Goal: Task Accomplishment & Management: Manage account settings

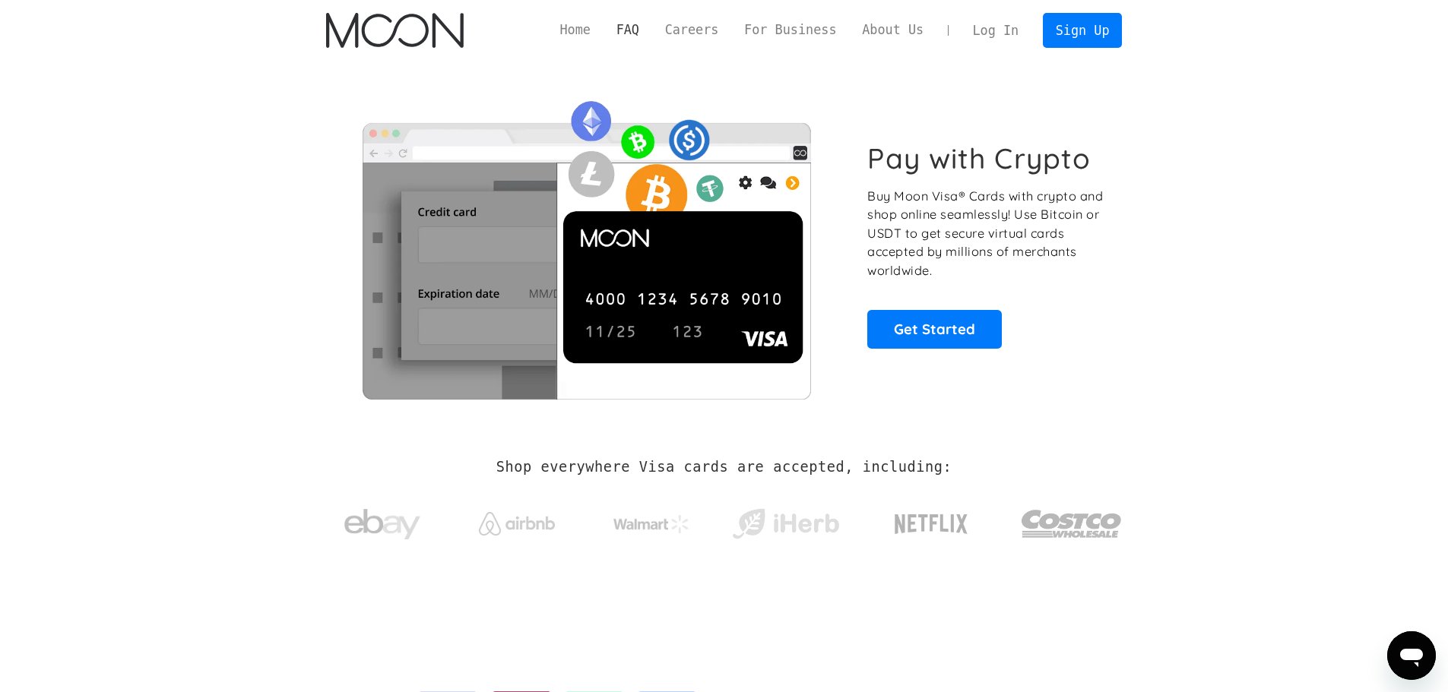
click at [652, 28] on link "FAQ" at bounding box center [628, 30] width 49 height 19
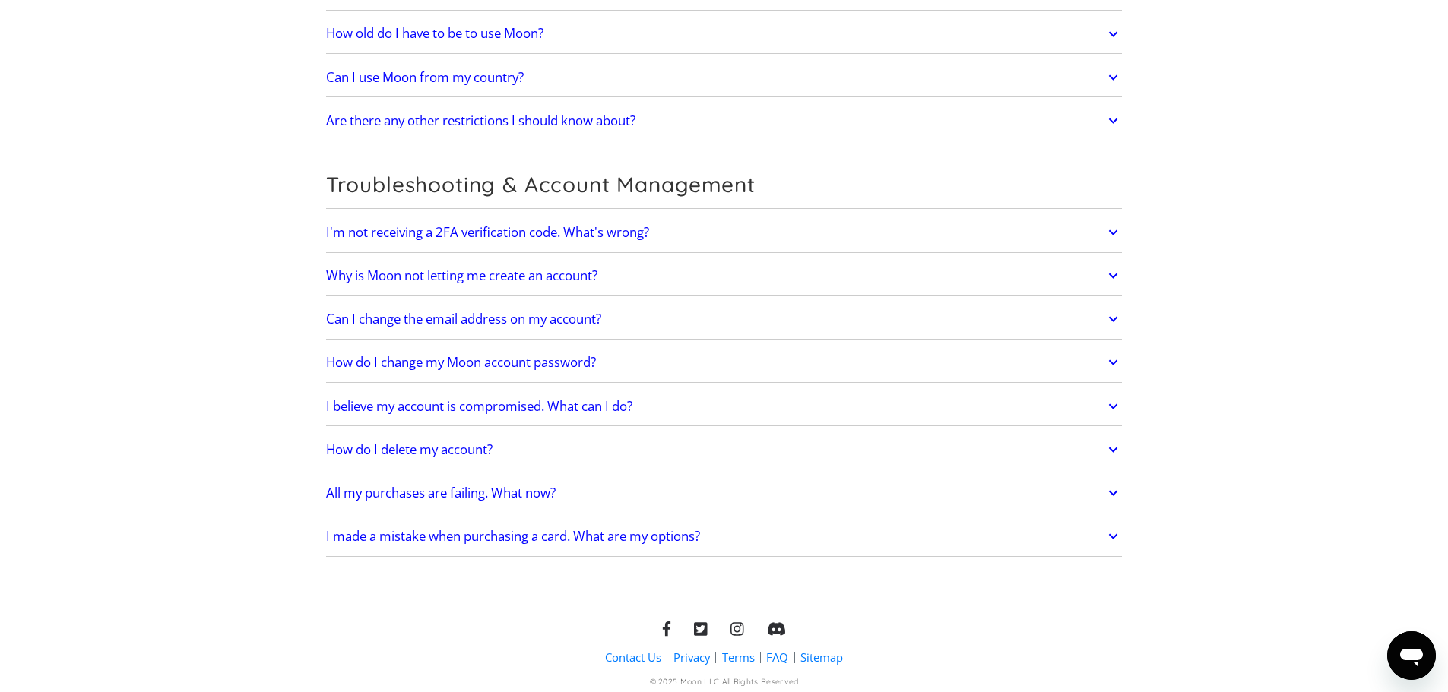
scroll to position [3161, 0]
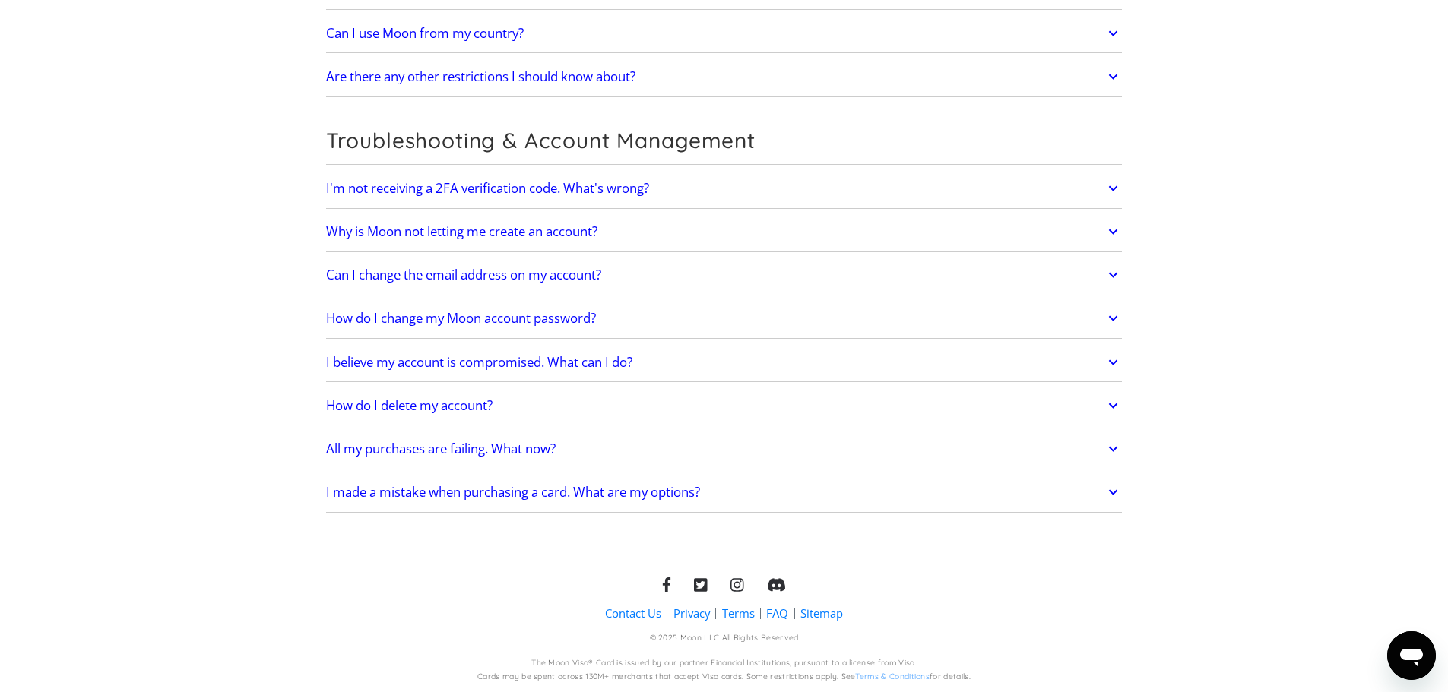
click at [521, 446] on h2 "All my purchases are failing. What now?" at bounding box center [441, 449] width 230 height 15
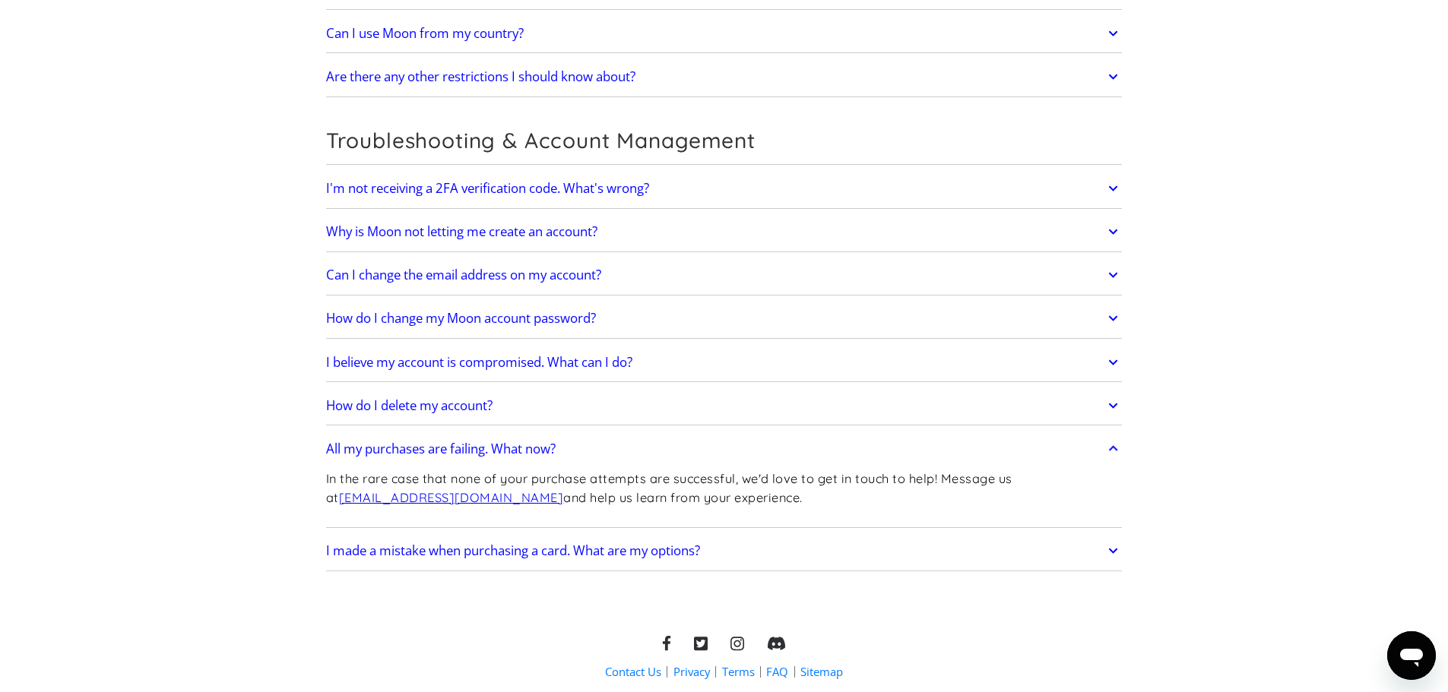
click at [520, 446] on h2 "All my purchases are failing. What now?" at bounding box center [441, 449] width 230 height 15
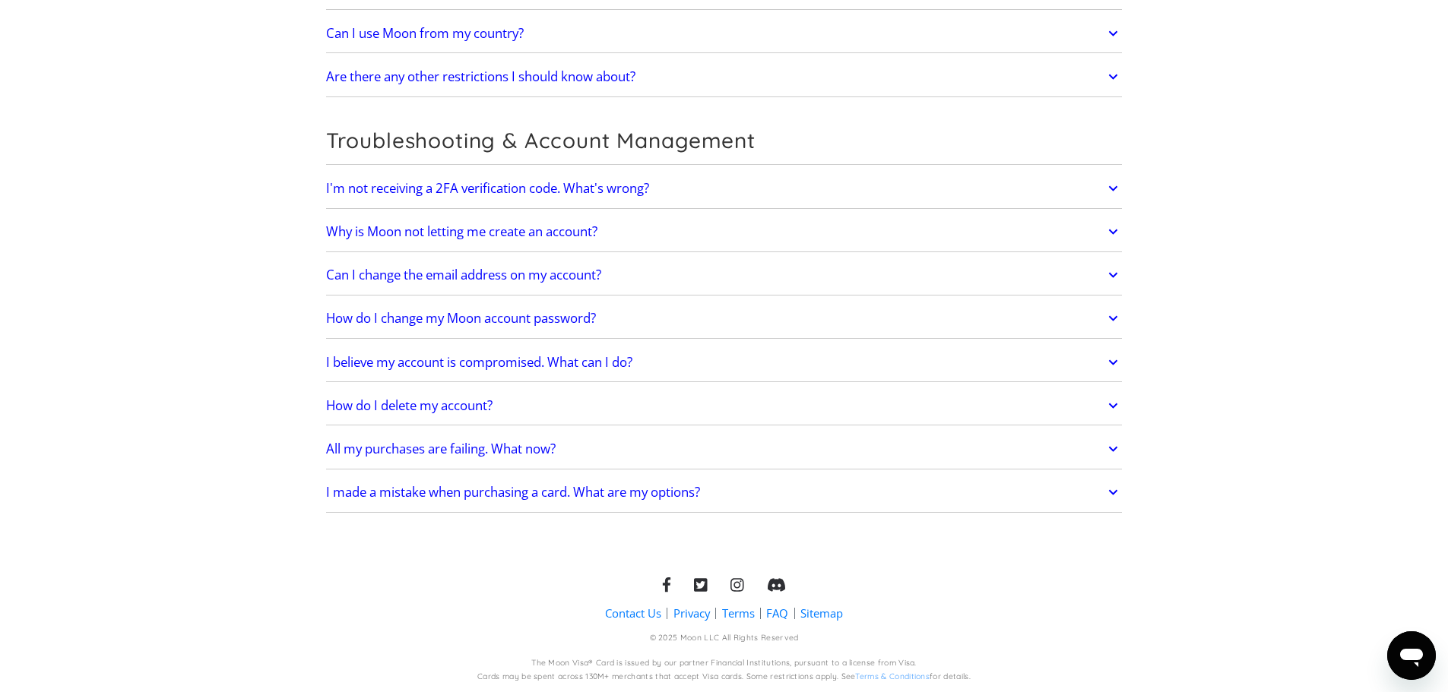
click at [615, 493] on h2 "I made a mistake when purchasing a card. What are my options?" at bounding box center [513, 492] width 374 height 15
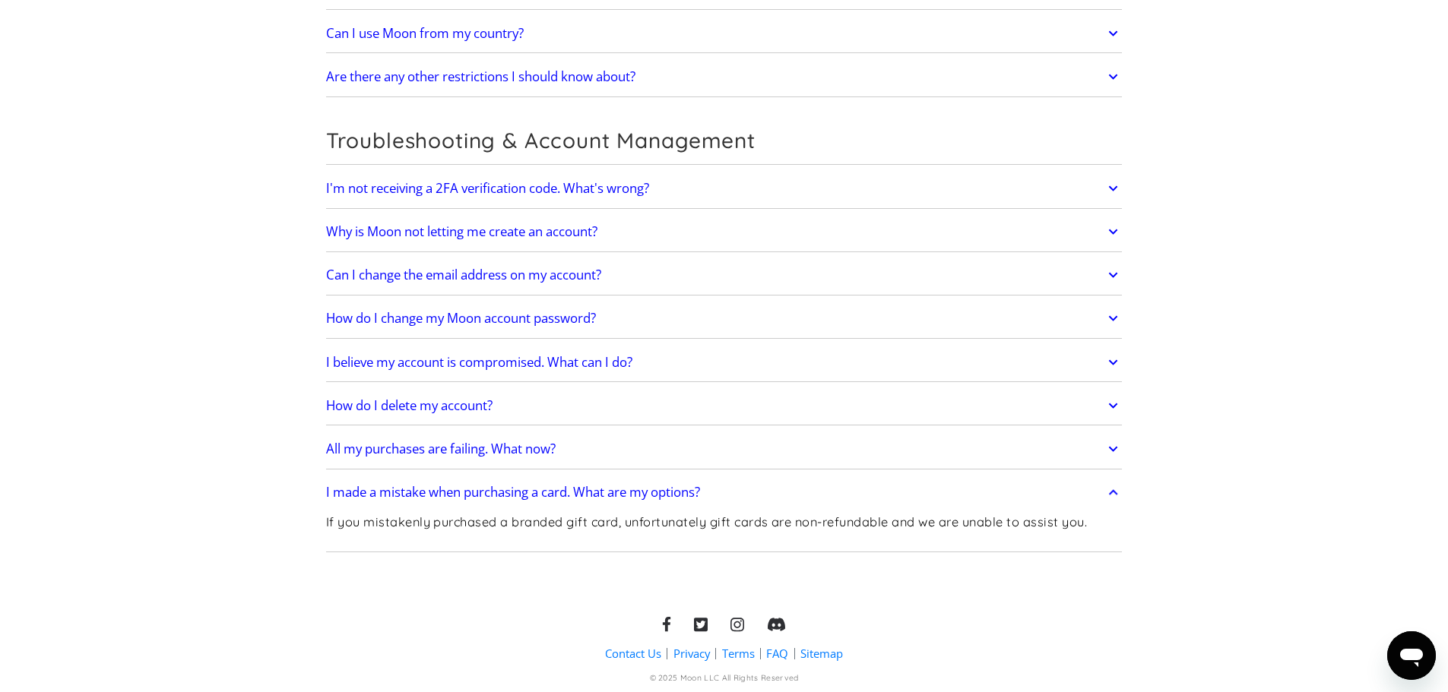
click at [616, 493] on h2 "I made a mistake when purchasing a card. What are my options?" at bounding box center [513, 492] width 374 height 15
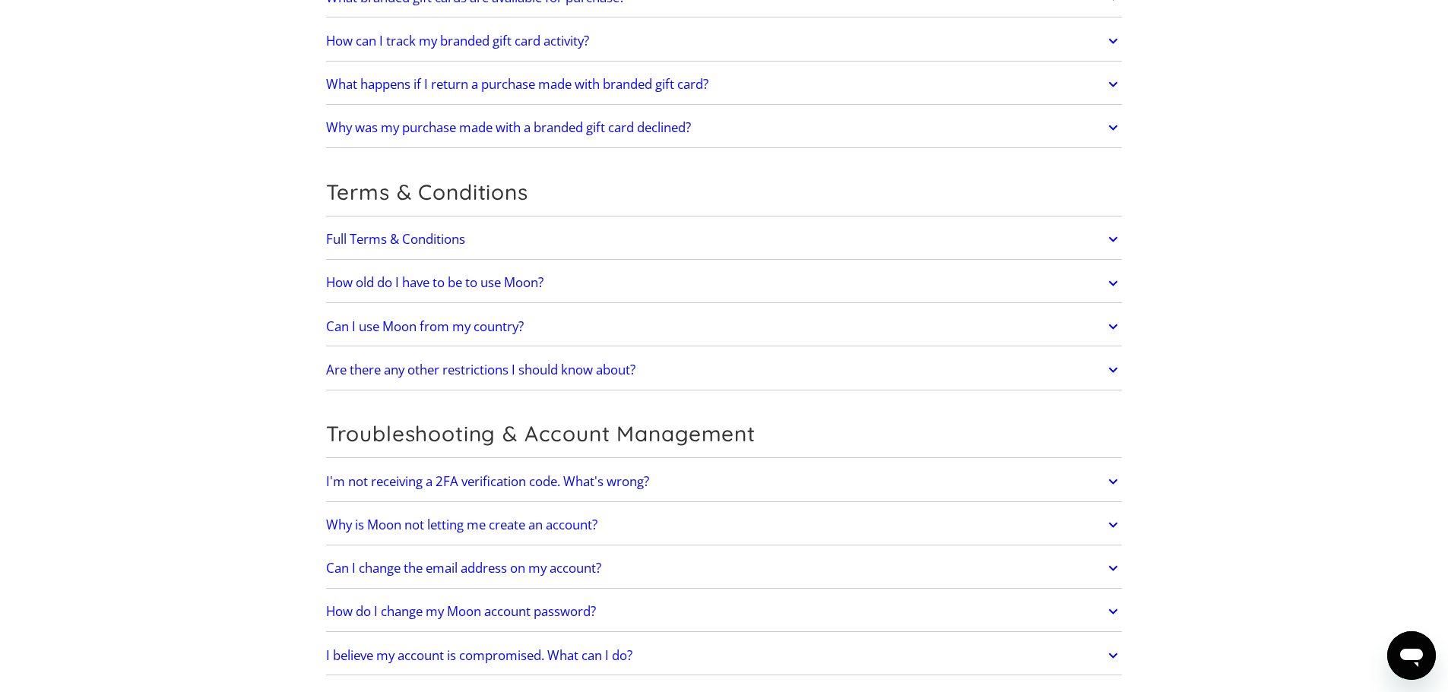
scroll to position [2857, 0]
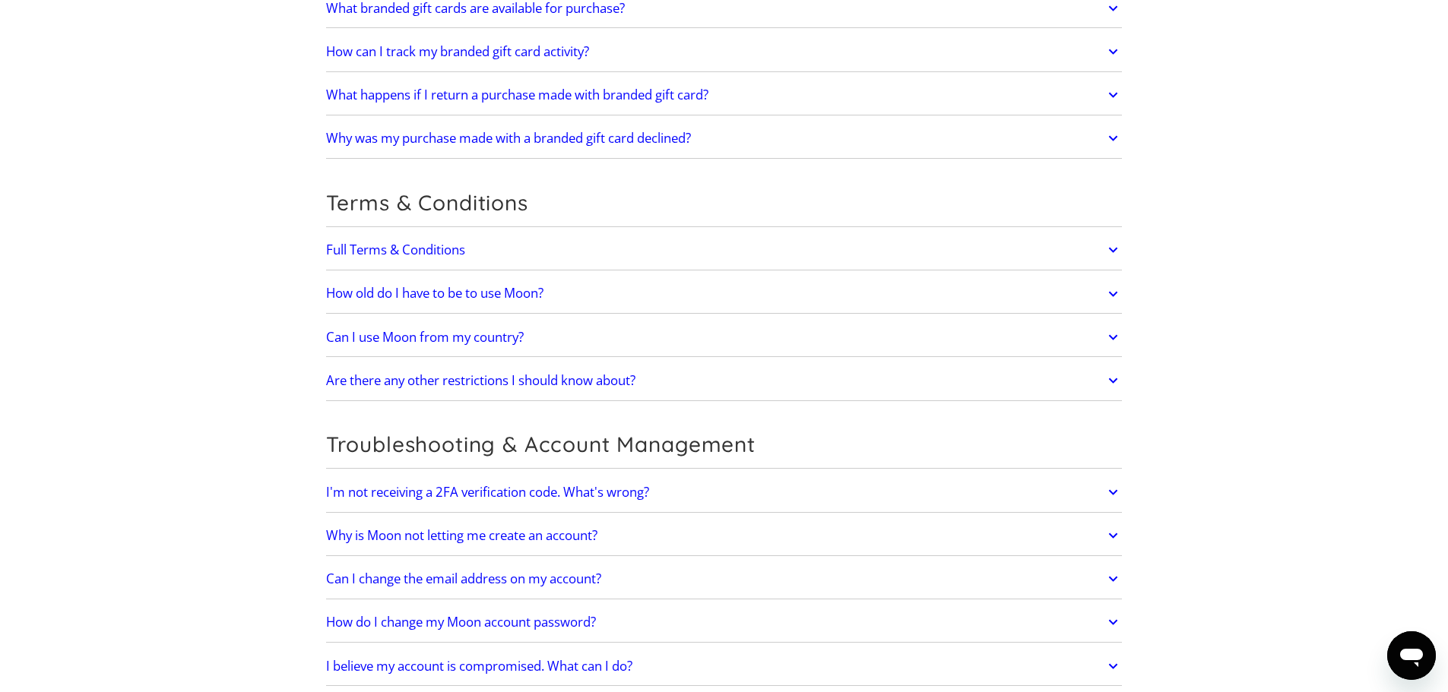
click at [489, 331] on h2 "Can I use Moon from my country?" at bounding box center [425, 337] width 198 height 15
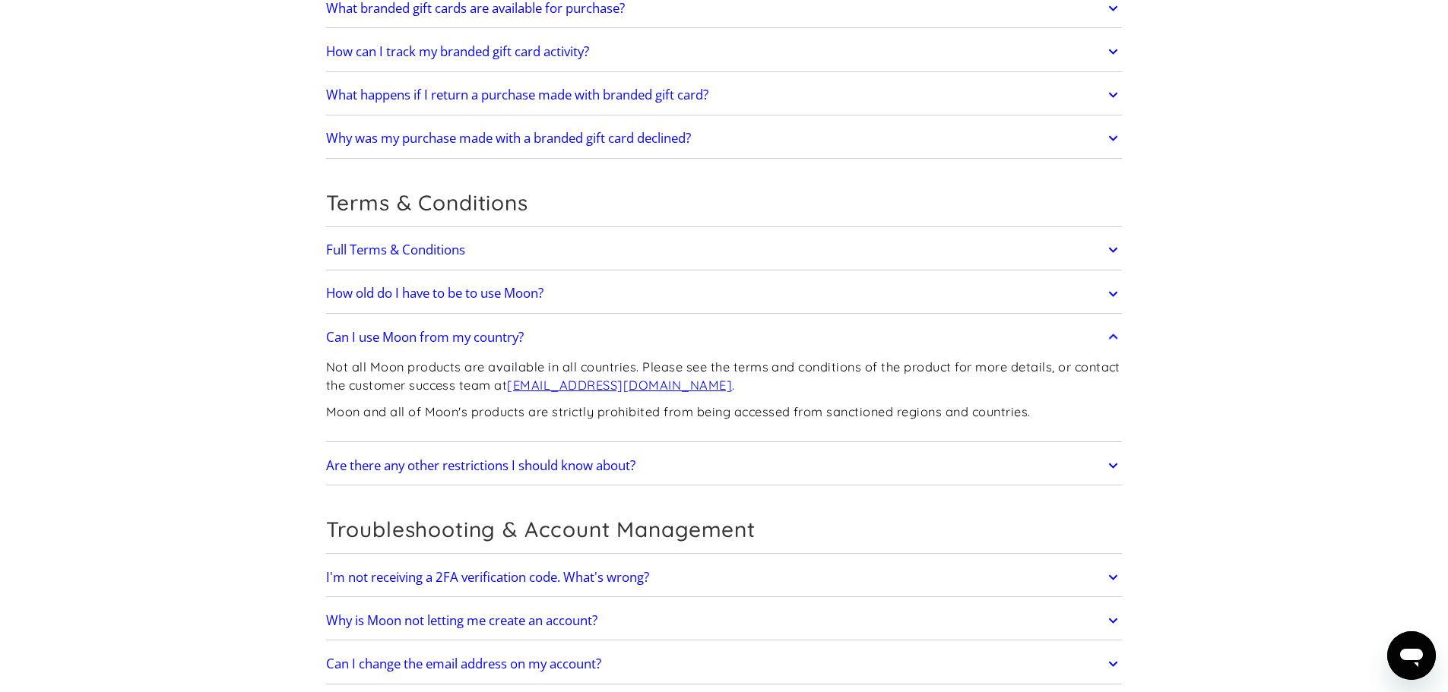
click at [528, 465] on h2 "Are there any other restrictions I should know about?" at bounding box center [480, 465] width 309 height 15
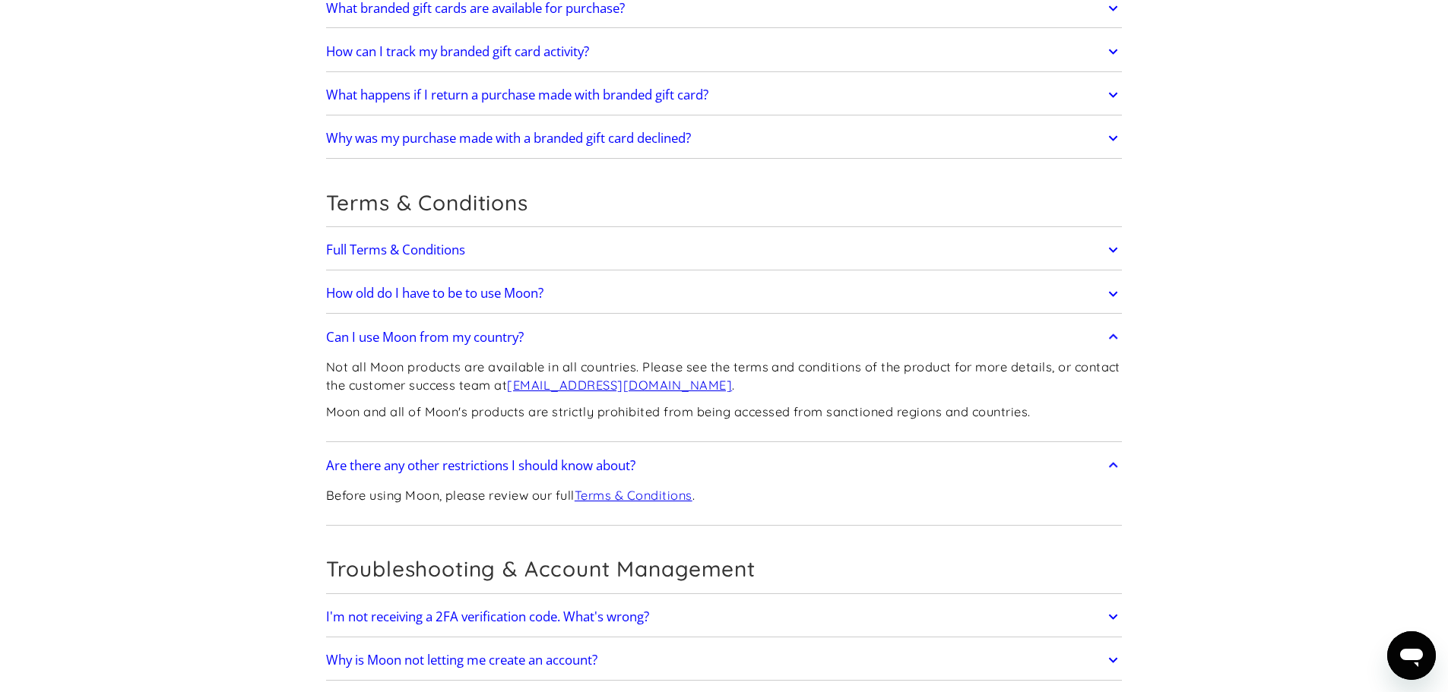
click at [528, 465] on h2 "Are there any other restrictions I should know about?" at bounding box center [480, 465] width 309 height 15
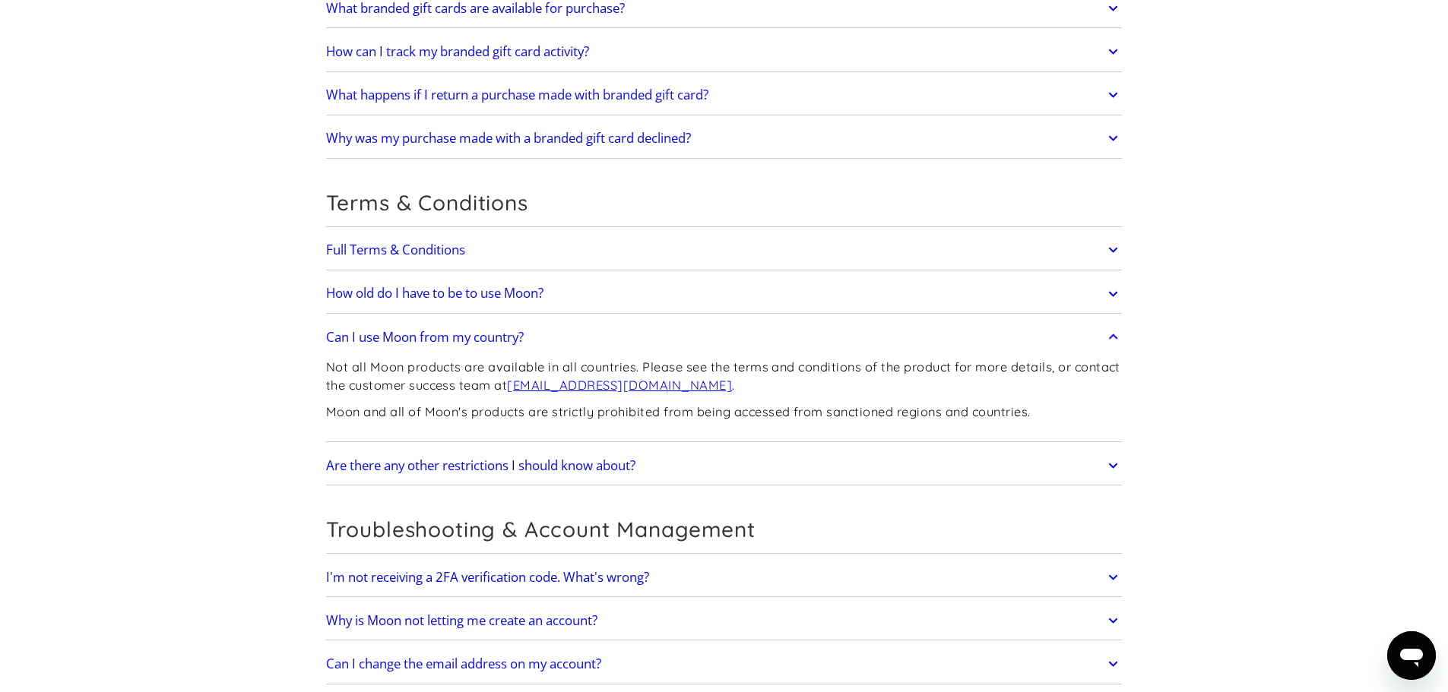
click at [463, 325] on link "Can I use Moon from my country?" at bounding box center [724, 338] width 797 height 32
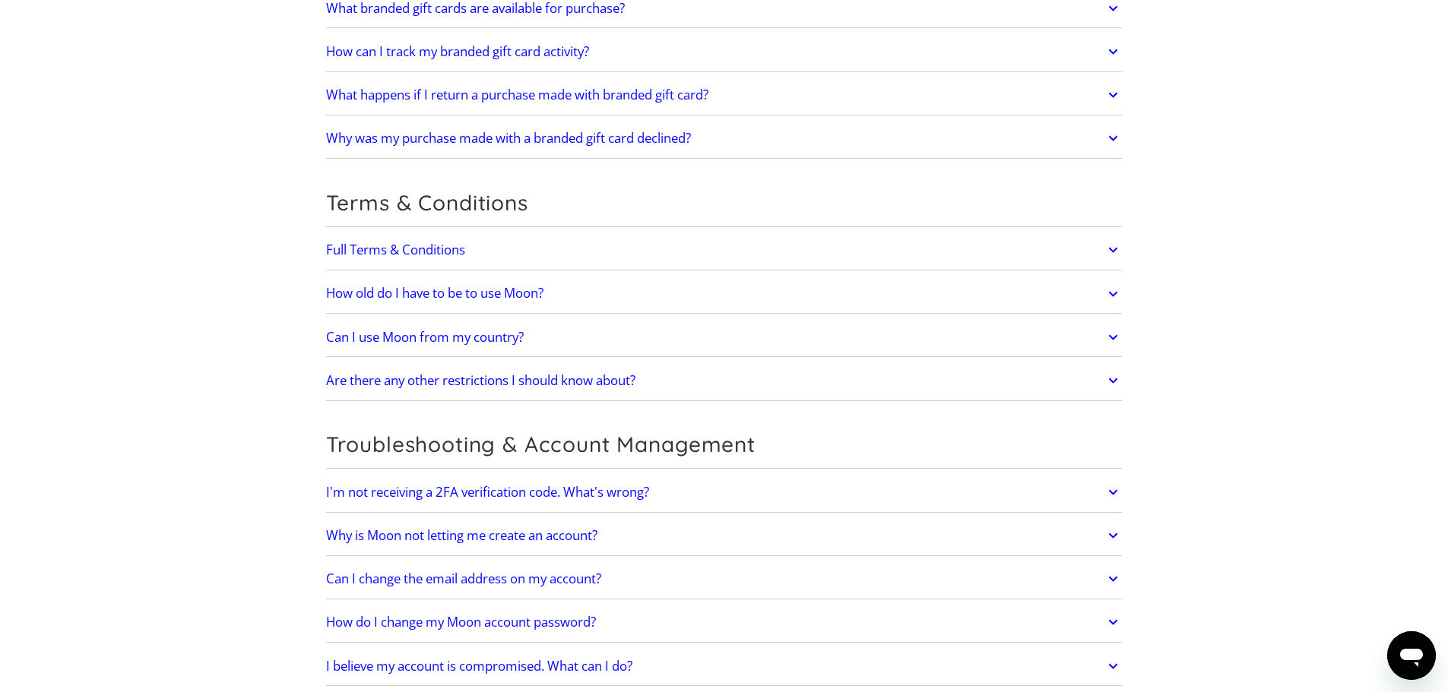
click at [470, 295] on h2 "How old do I have to be to use Moon?" at bounding box center [434, 293] width 217 height 15
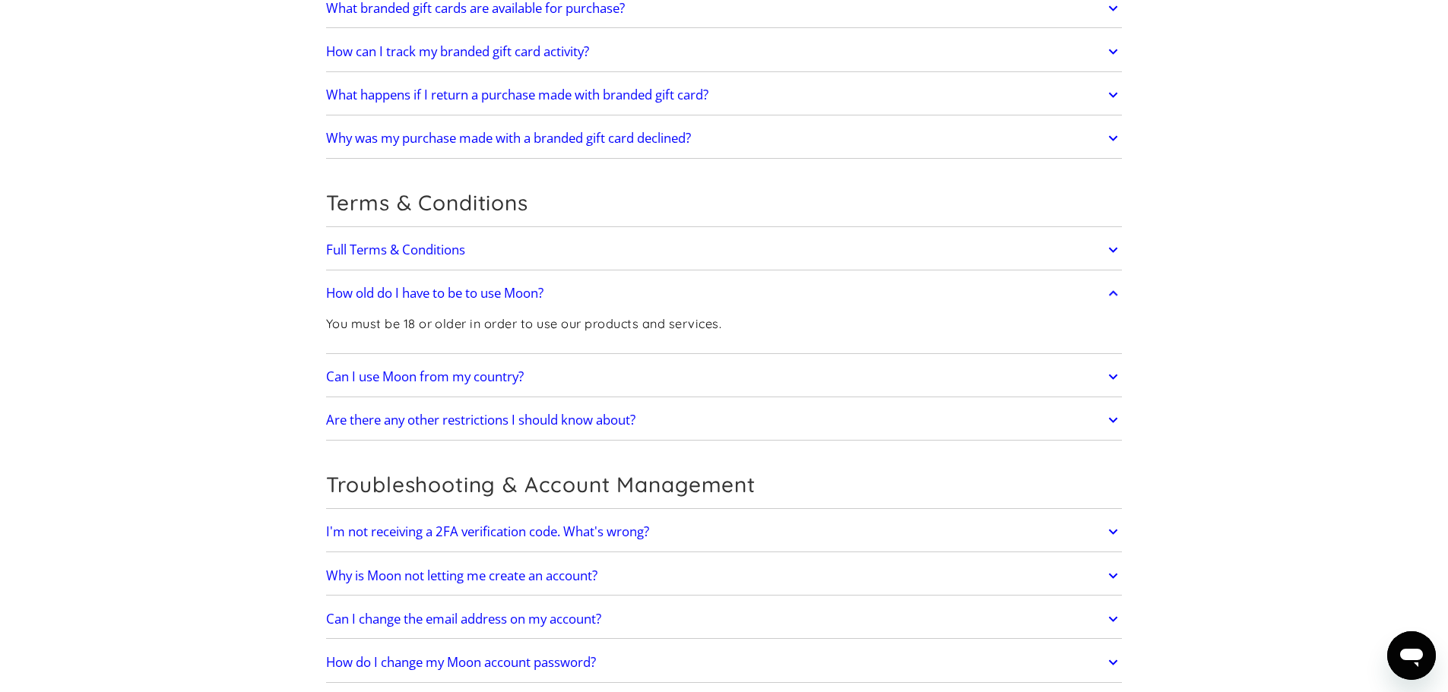
click at [470, 295] on h2 "How old do I have to be to use Moon?" at bounding box center [434, 293] width 217 height 15
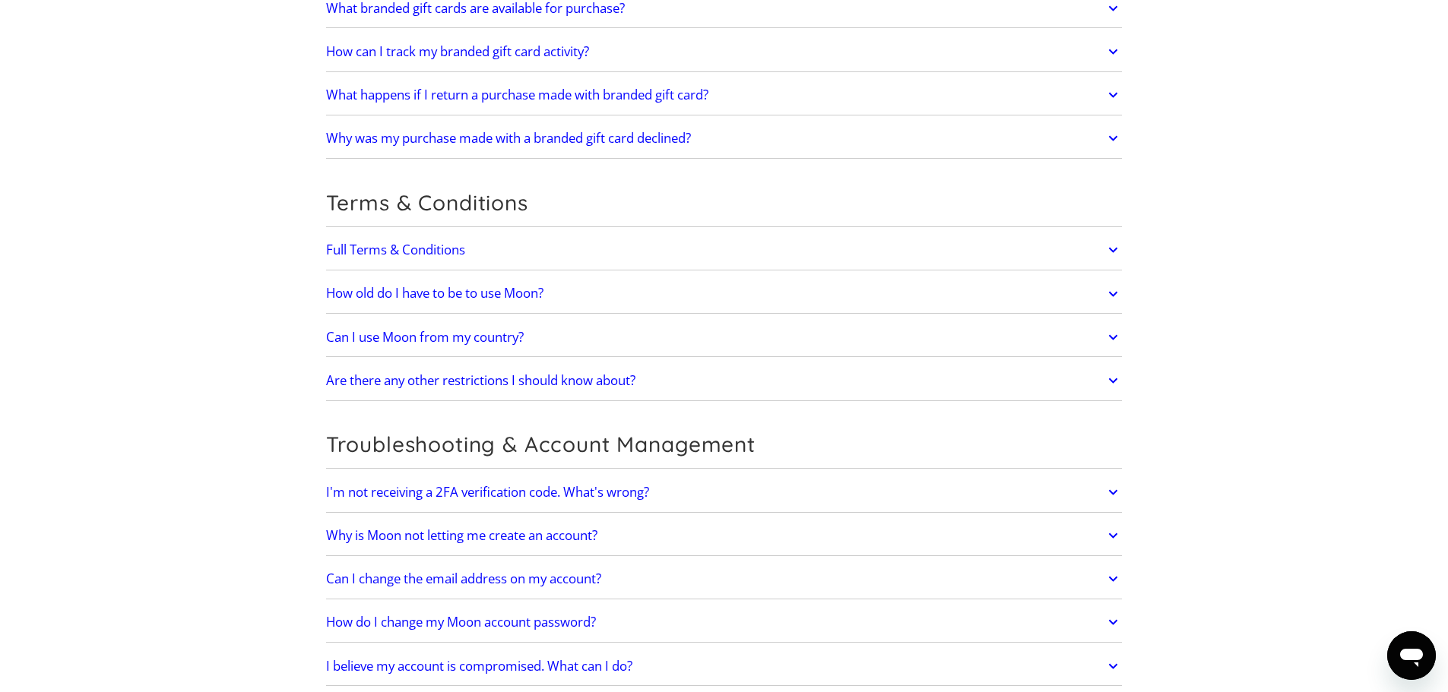
click at [461, 246] on h2 "Full Terms & Conditions" at bounding box center [395, 249] width 139 height 15
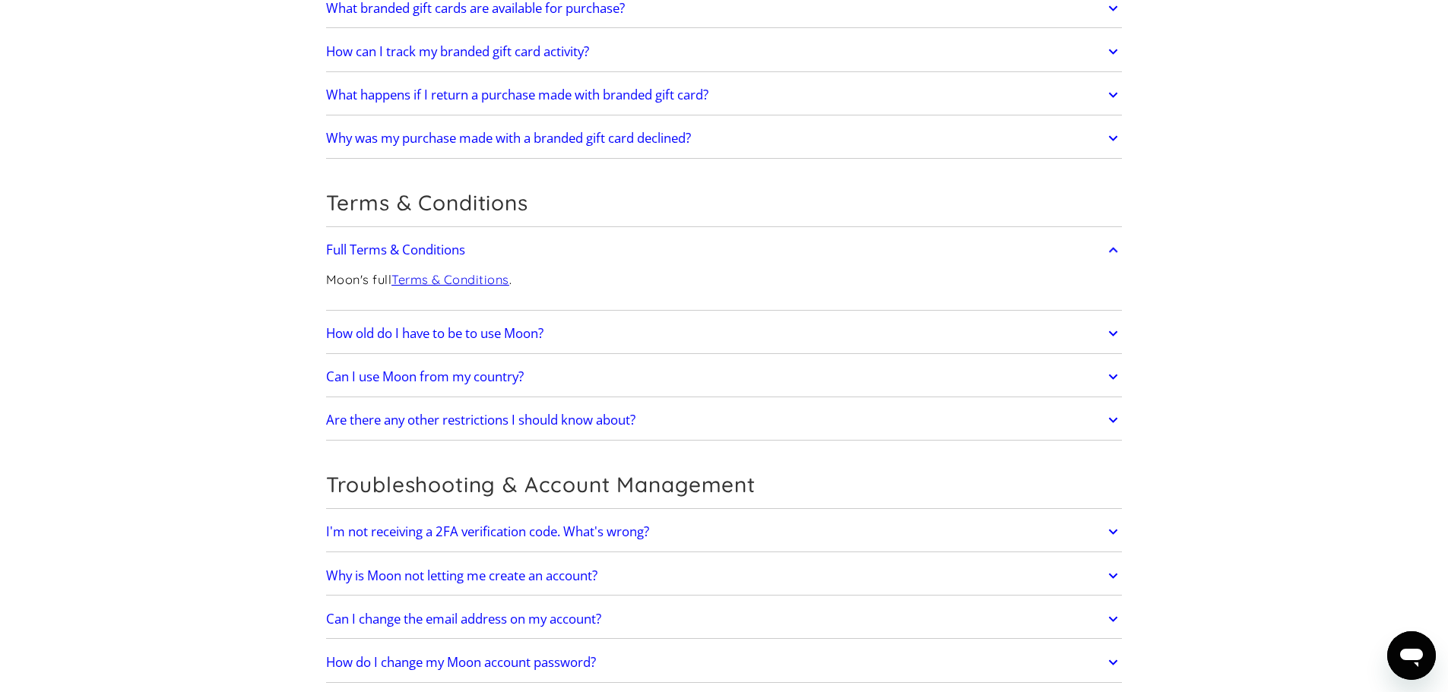
click at [461, 246] on h2 "Full Terms & Conditions" at bounding box center [395, 249] width 139 height 15
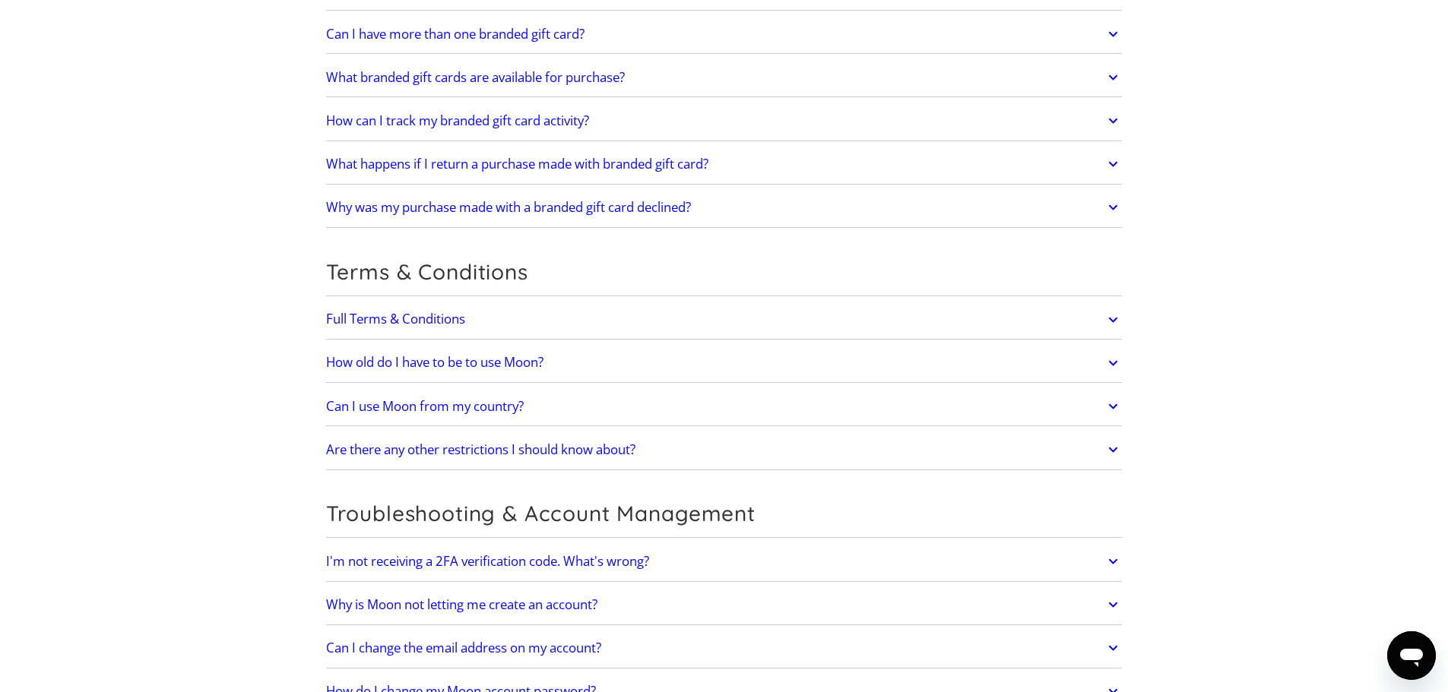
scroll to position [2705, 0]
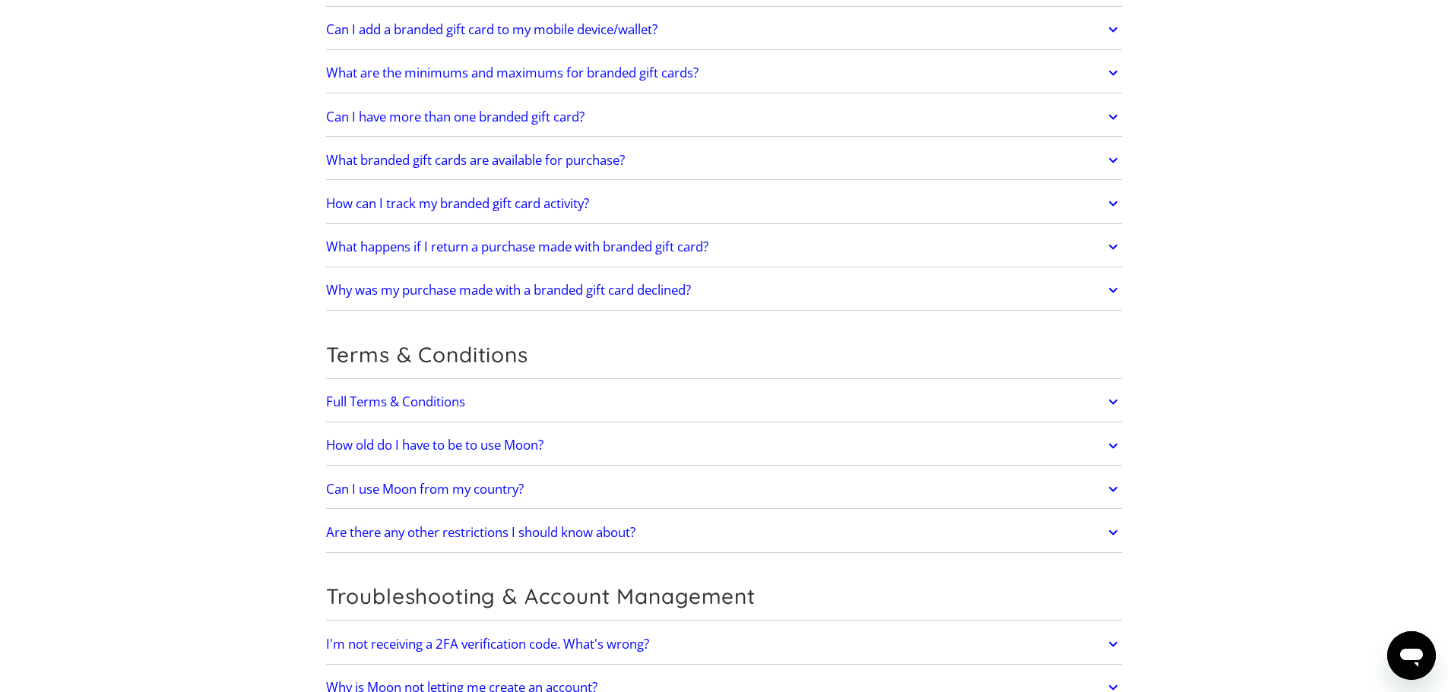
click at [550, 198] on h2 "How can I track my branded gift card activity?" at bounding box center [457, 203] width 263 height 15
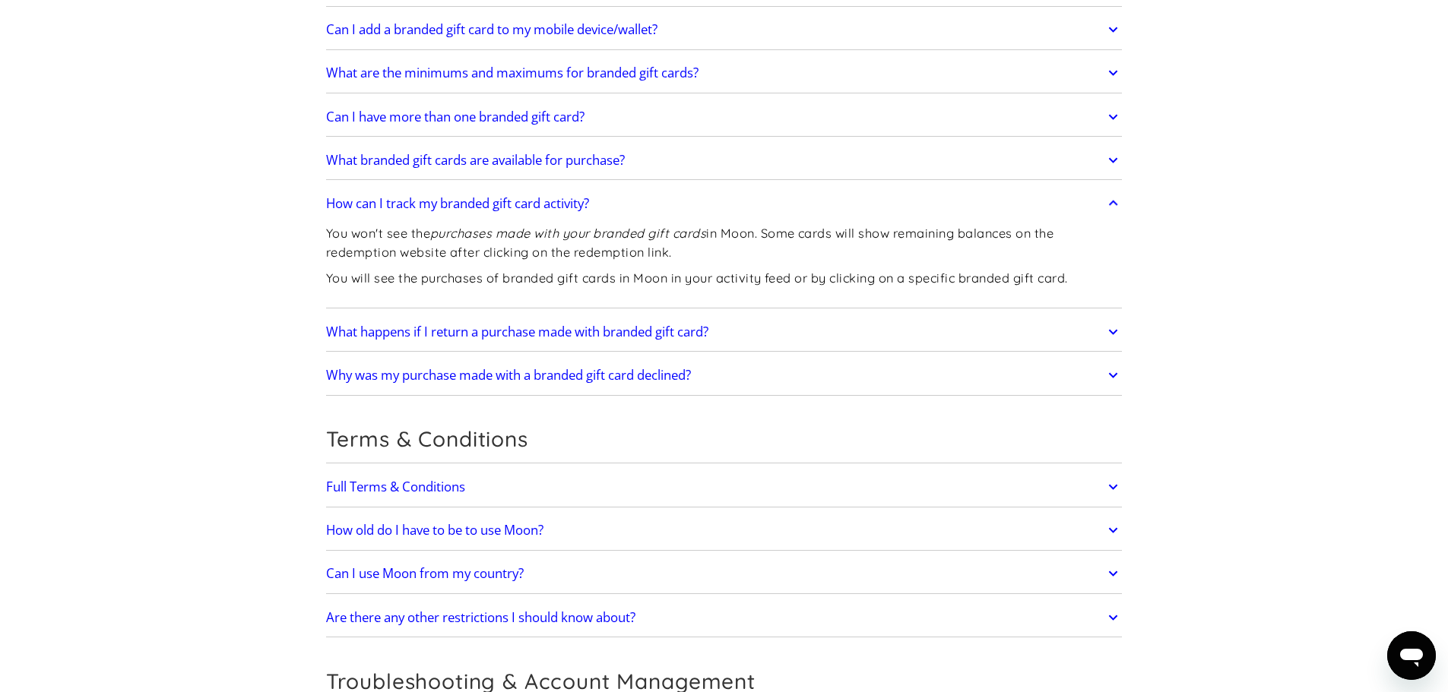
click at [551, 204] on h2 "How can I track my branded gift card activity?" at bounding box center [457, 203] width 263 height 15
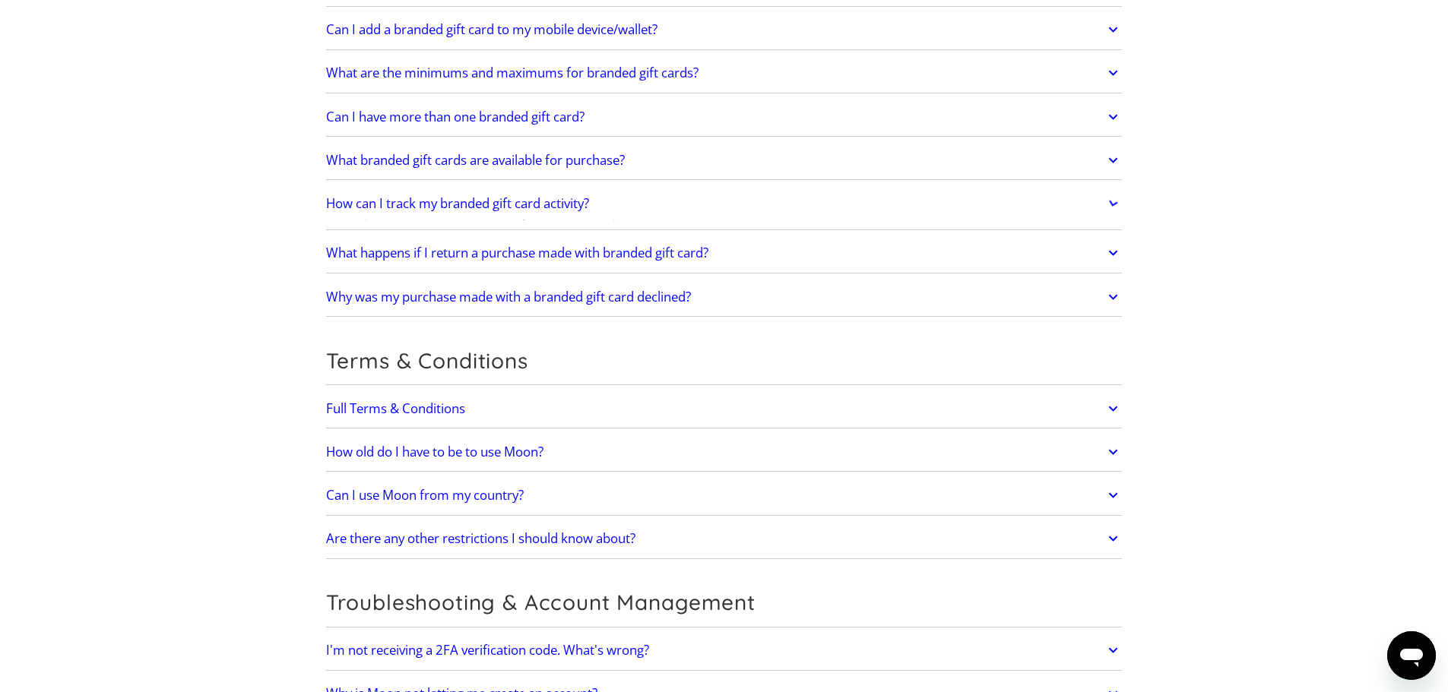
click at [561, 164] on h2 "What branded gift cards are available for purchase?" at bounding box center [475, 160] width 299 height 15
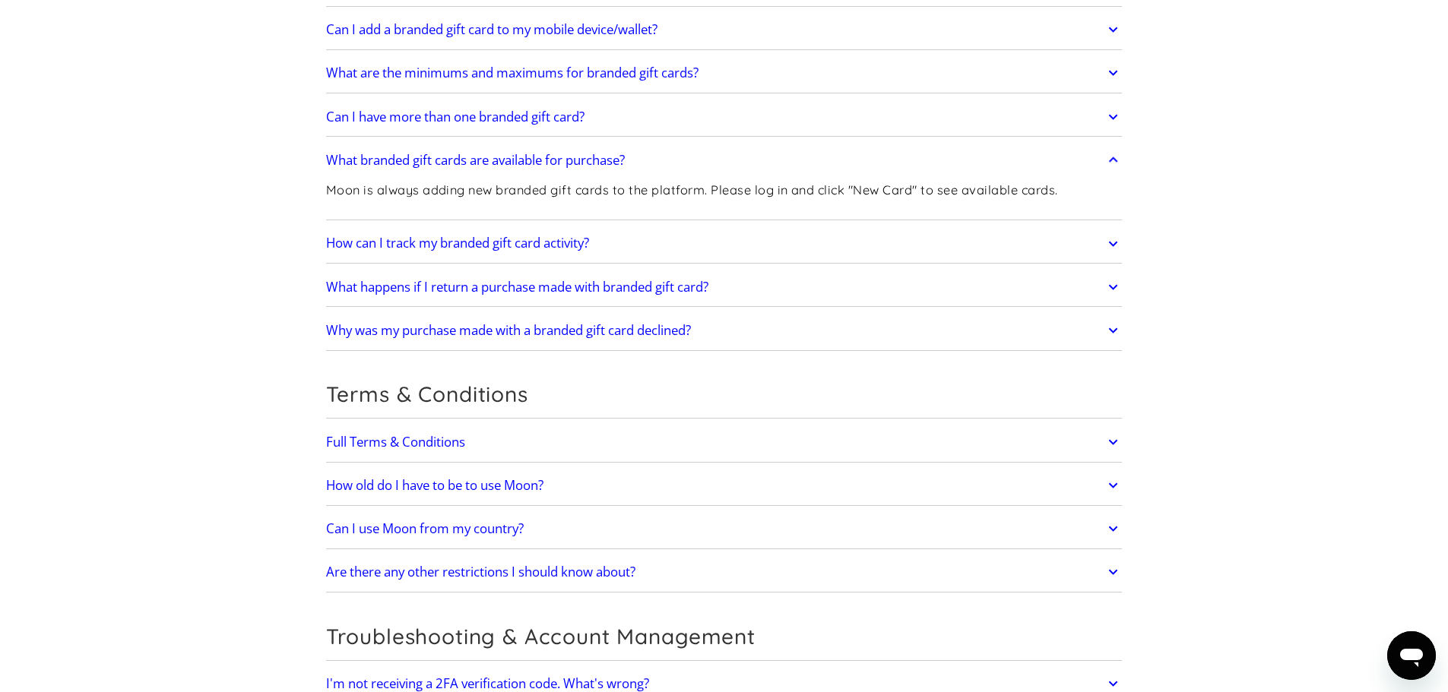
click at [563, 157] on h2 "What branded gift cards are available for purchase?" at bounding box center [475, 160] width 299 height 15
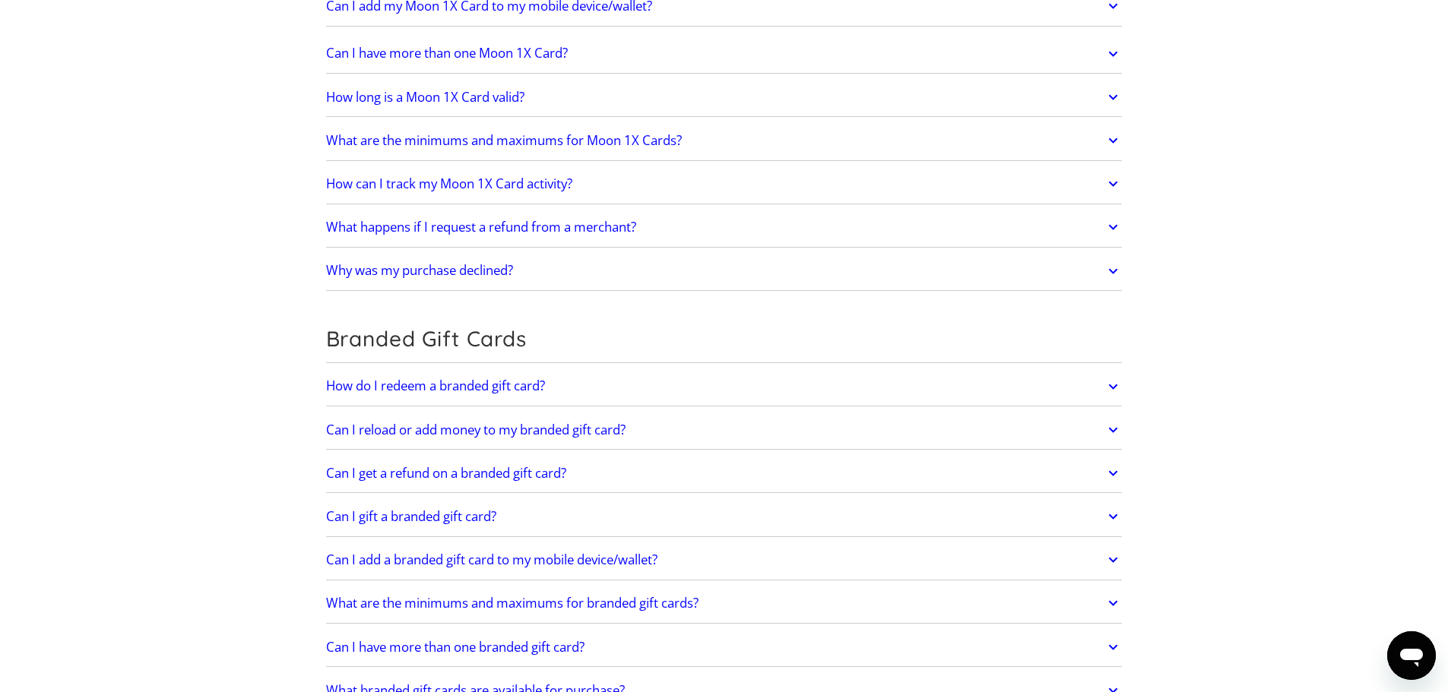
scroll to position [2172, 0]
click at [581, 230] on h2 "What happens if I request a refund from a merchant?" at bounding box center [481, 228] width 310 height 15
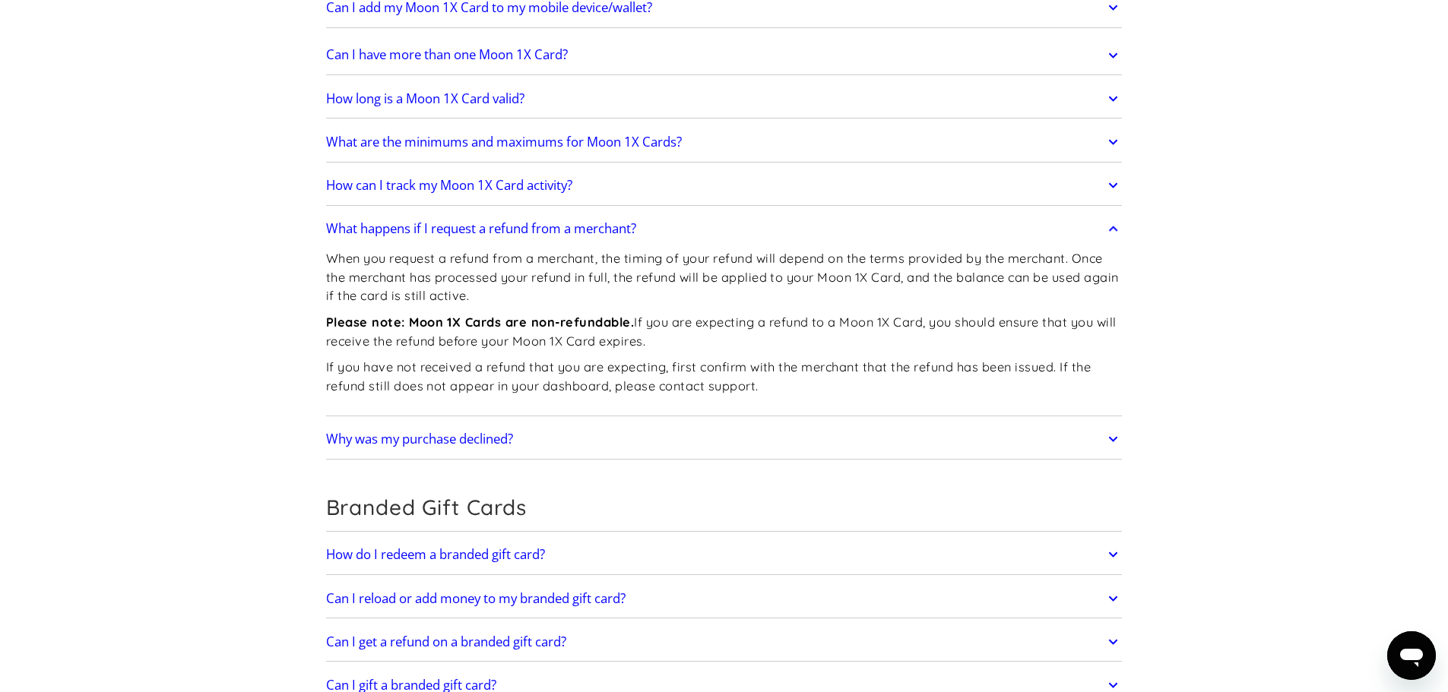
click at [581, 230] on h2 "What happens if I request a refund from a merchant?" at bounding box center [481, 228] width 310 height 15
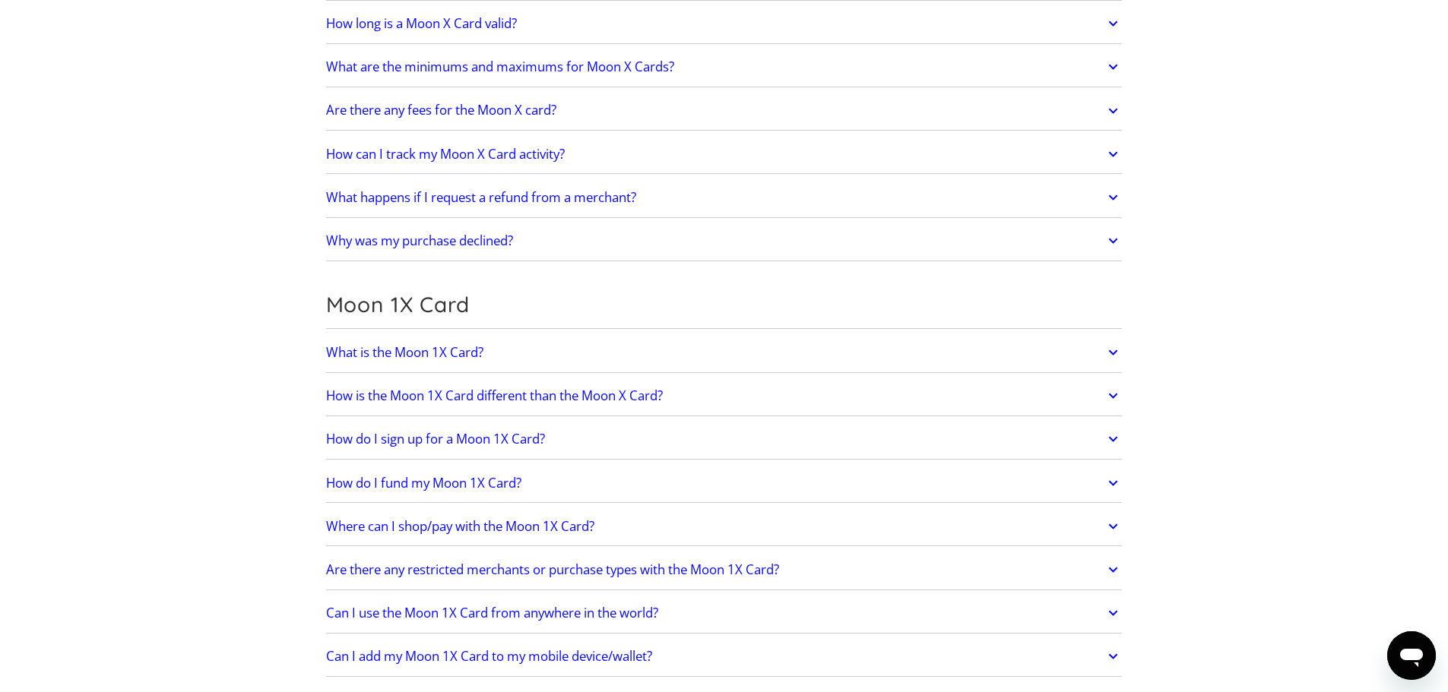
scroll to position [1640, 0]
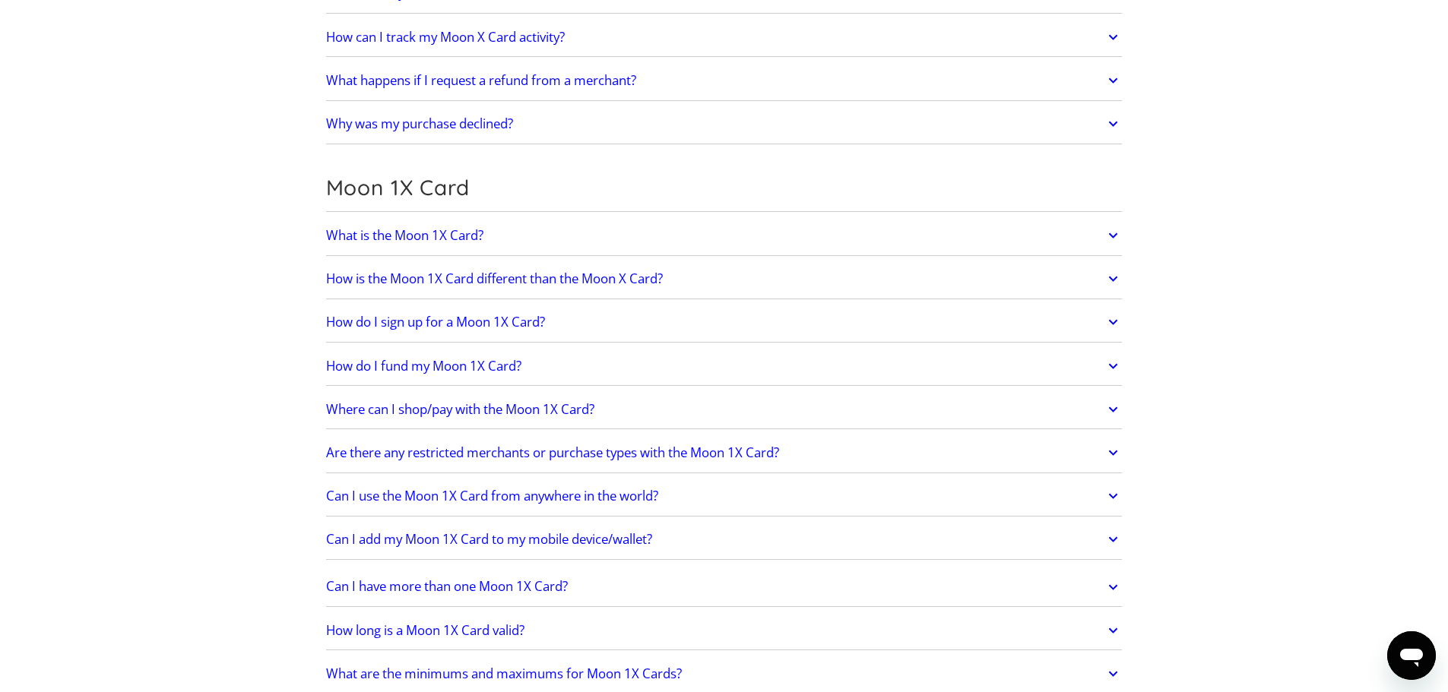
click at [500, 284] on h2 "How is the Moon 1X Card different than the Moon X Card?" at bounding box center [494, 278] width 337 height 15
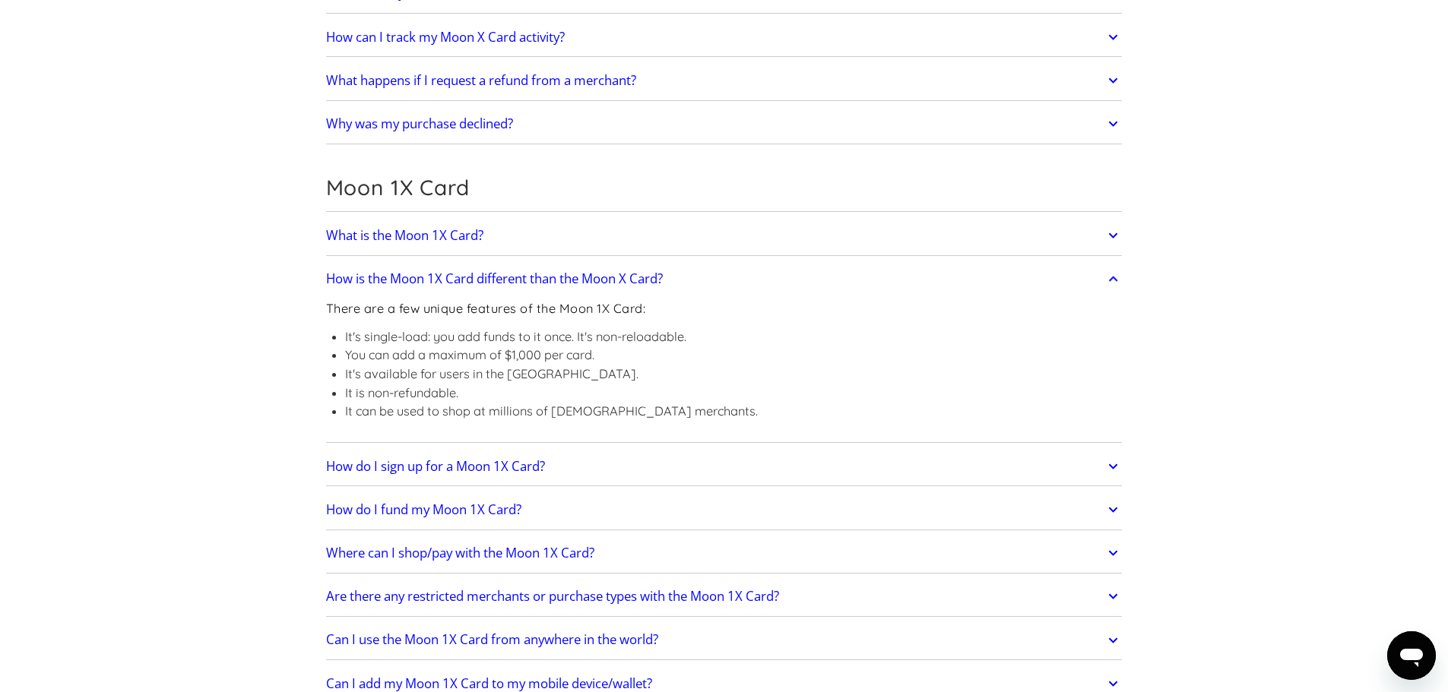
click at [505, 281] on h2 "How is the Moon 1X Card different than the Moon X Card?" at bounding box center [494, 278] width 337 height 15
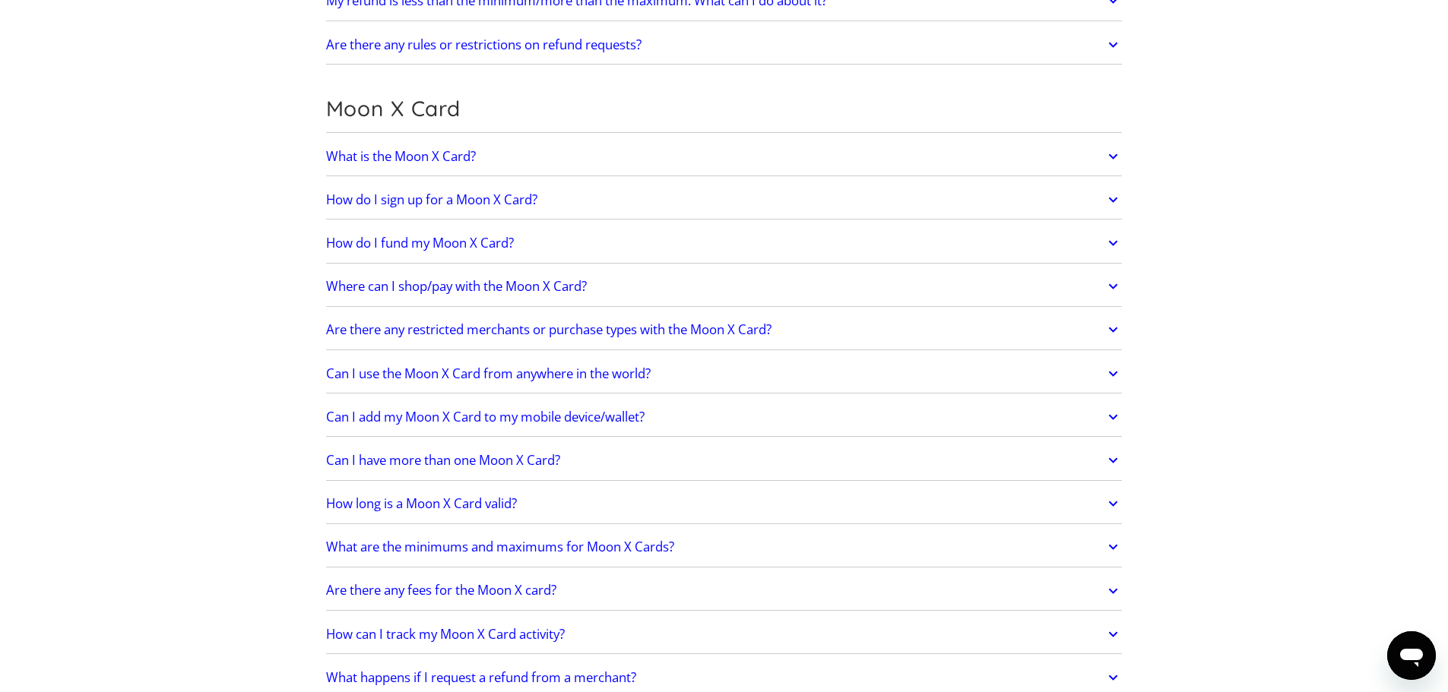
scroll to position [1032, 0]
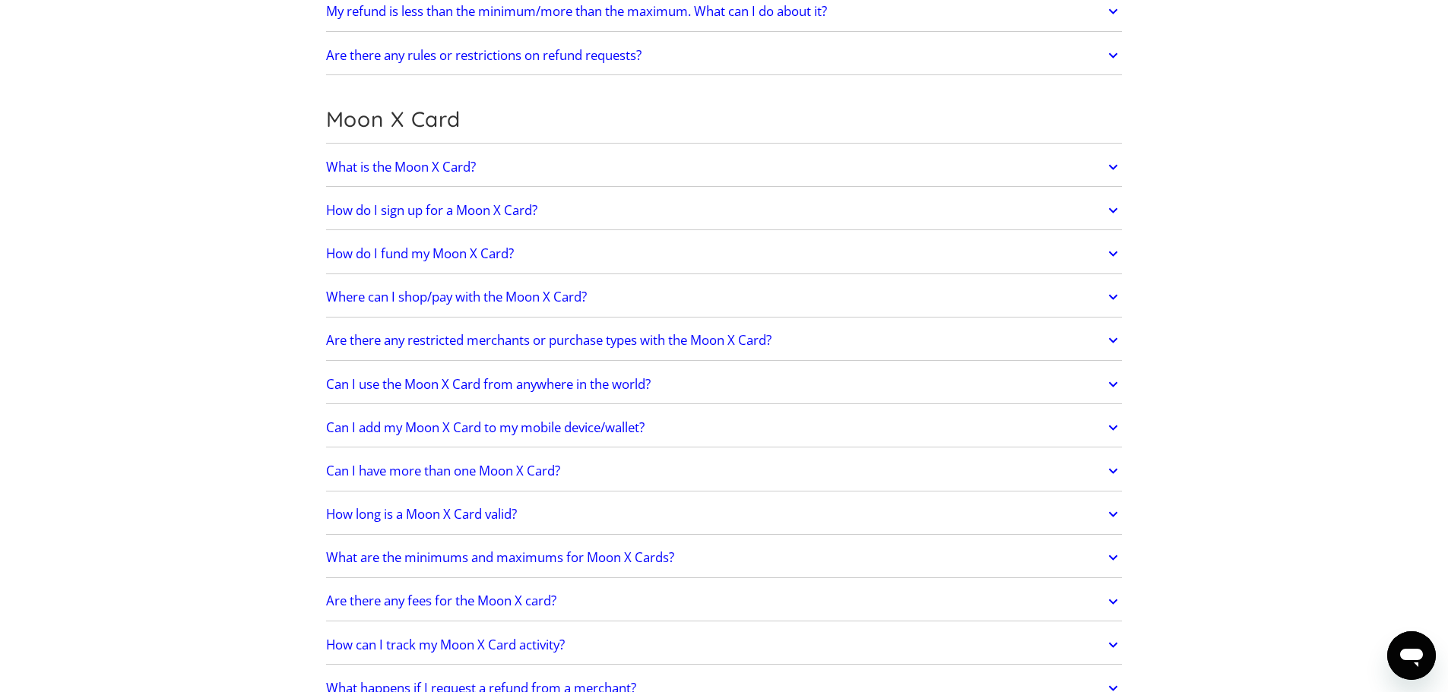
click at [452, 167] on h2 "What is the Moon X Card?" at bounding box center [401, 167] width 150 height 15
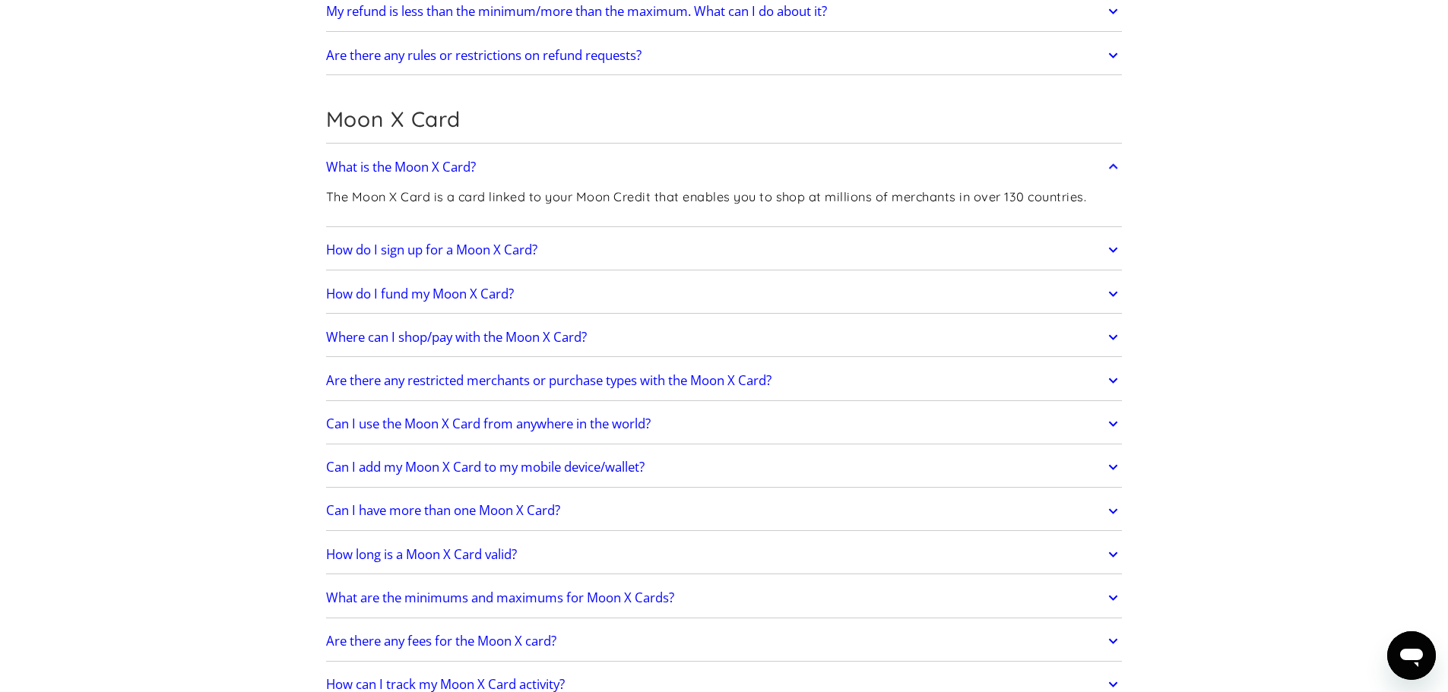
click at [503, 290] on h2 "How do I fund my Moon X Card?" at bounding box center [420, 294] width 188 height 15
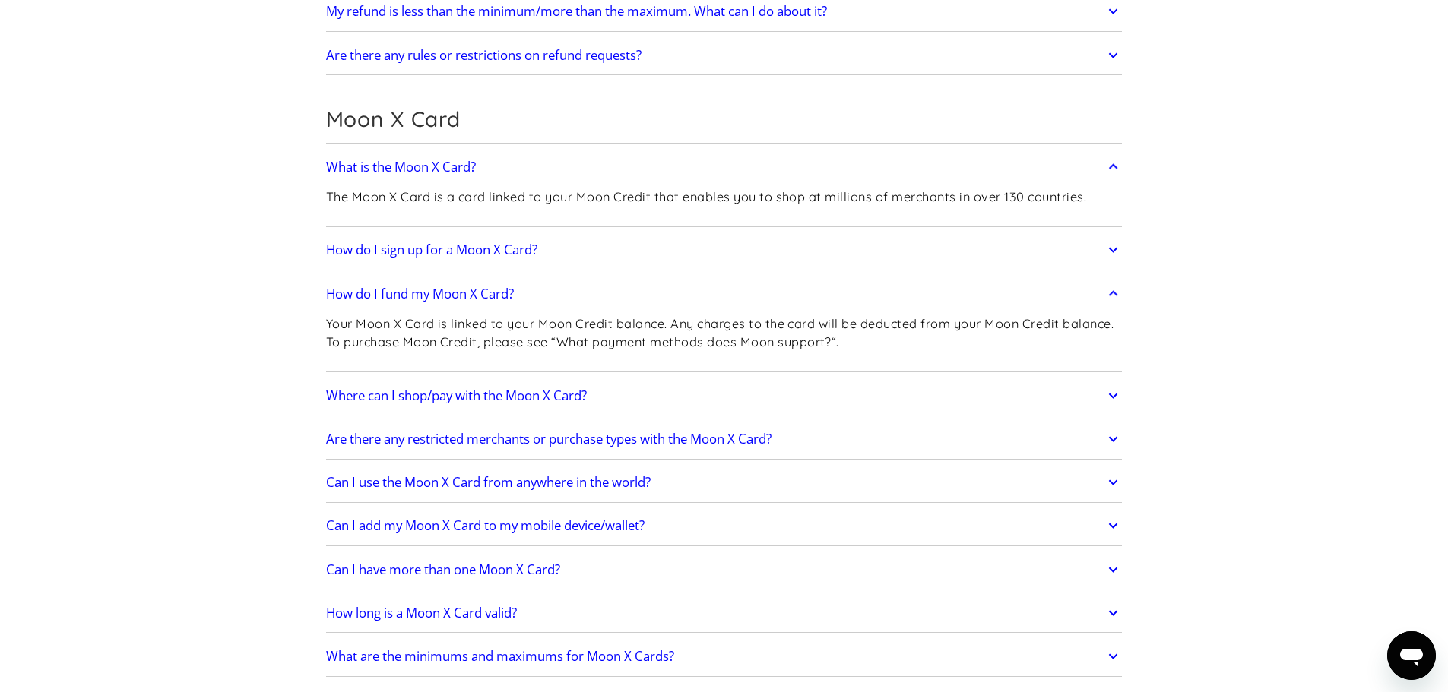
click at [512, 249] on h2 "How do I sign up for a Moon X Card?" at bounding box center [431, 249] width 211 height 15
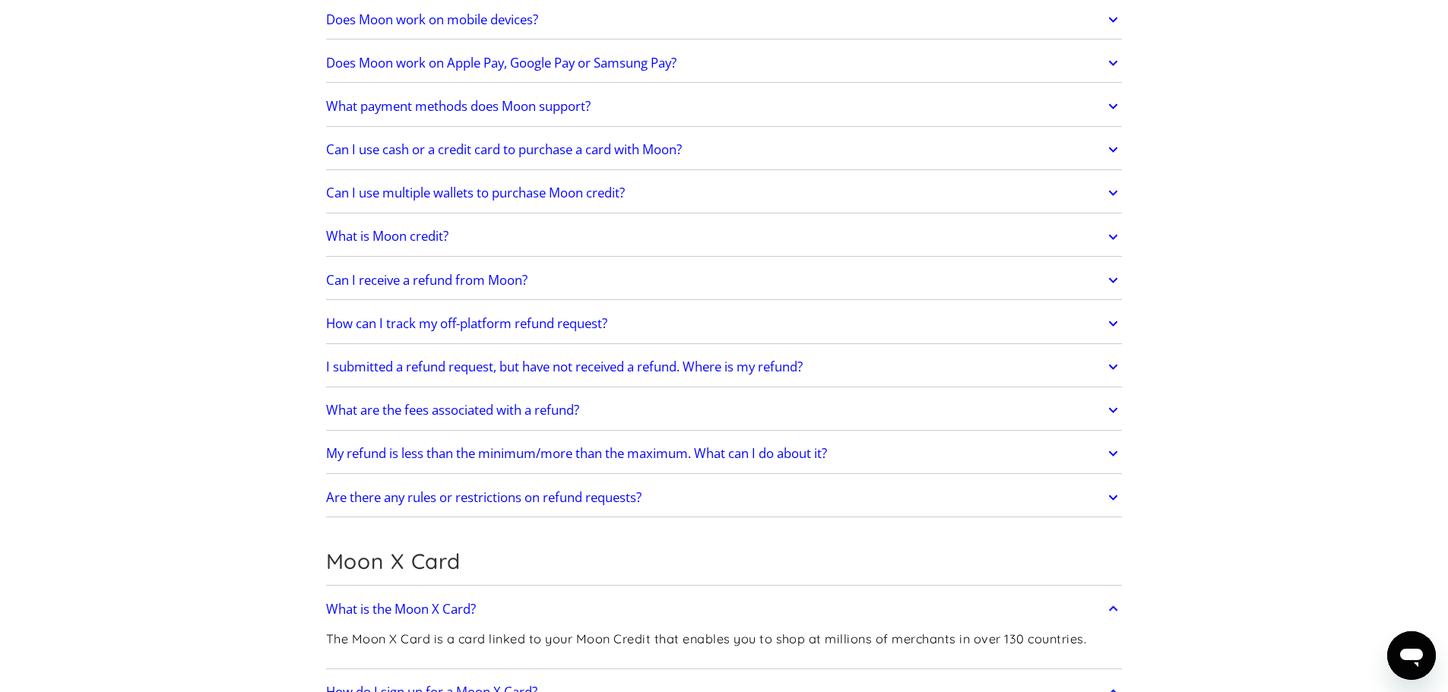
scroll to position [500, 0]
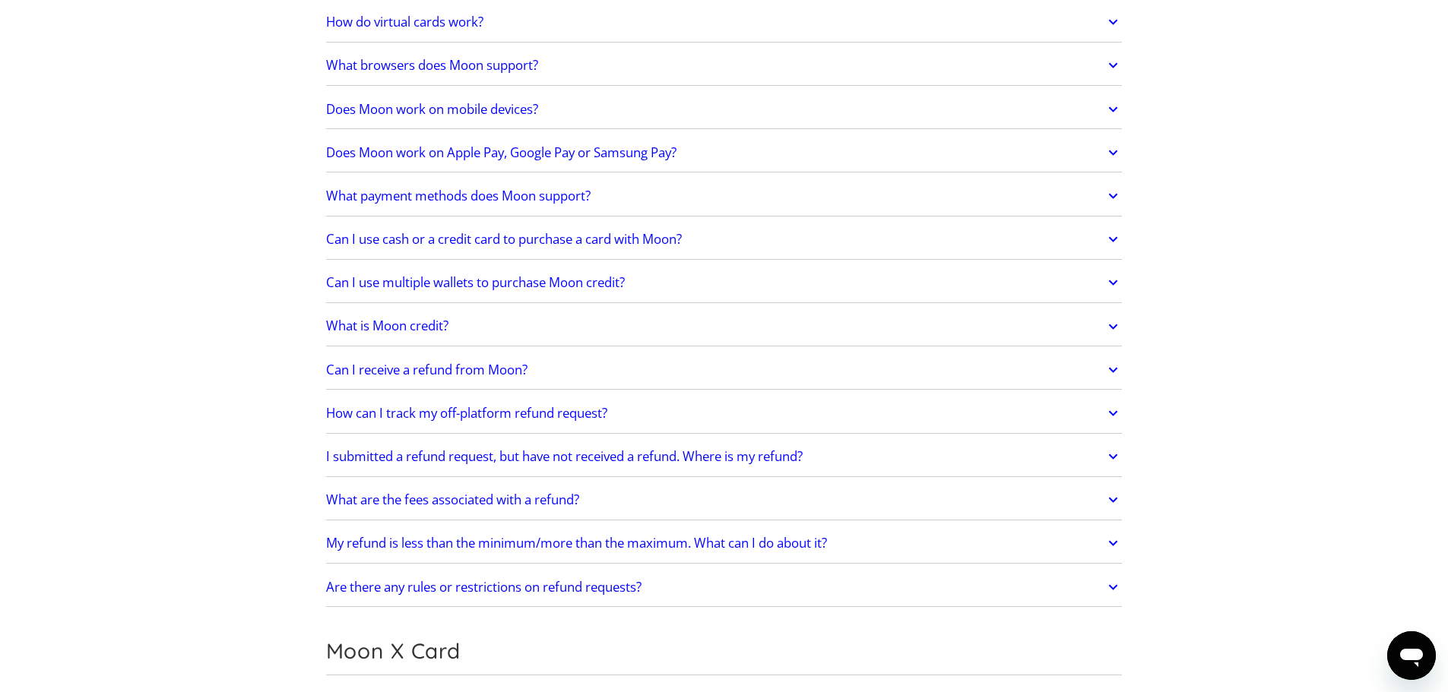
click at [507, 200] on h2 "What payment methods does Moon support?" at bounding box center [458, 196] width 265 height 15
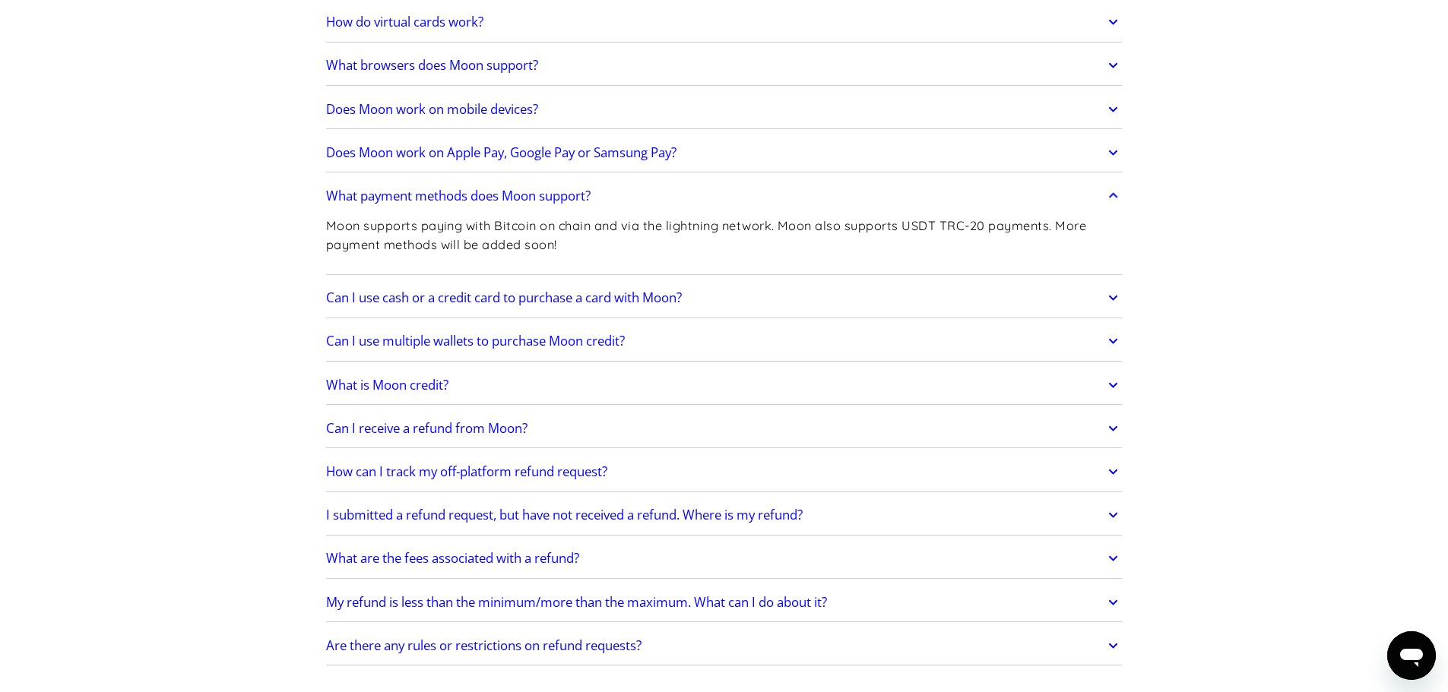
click at [515, 198] on h2 "What payment methods does Moon support?" at bounding box center [458, 196] width 265 height 15
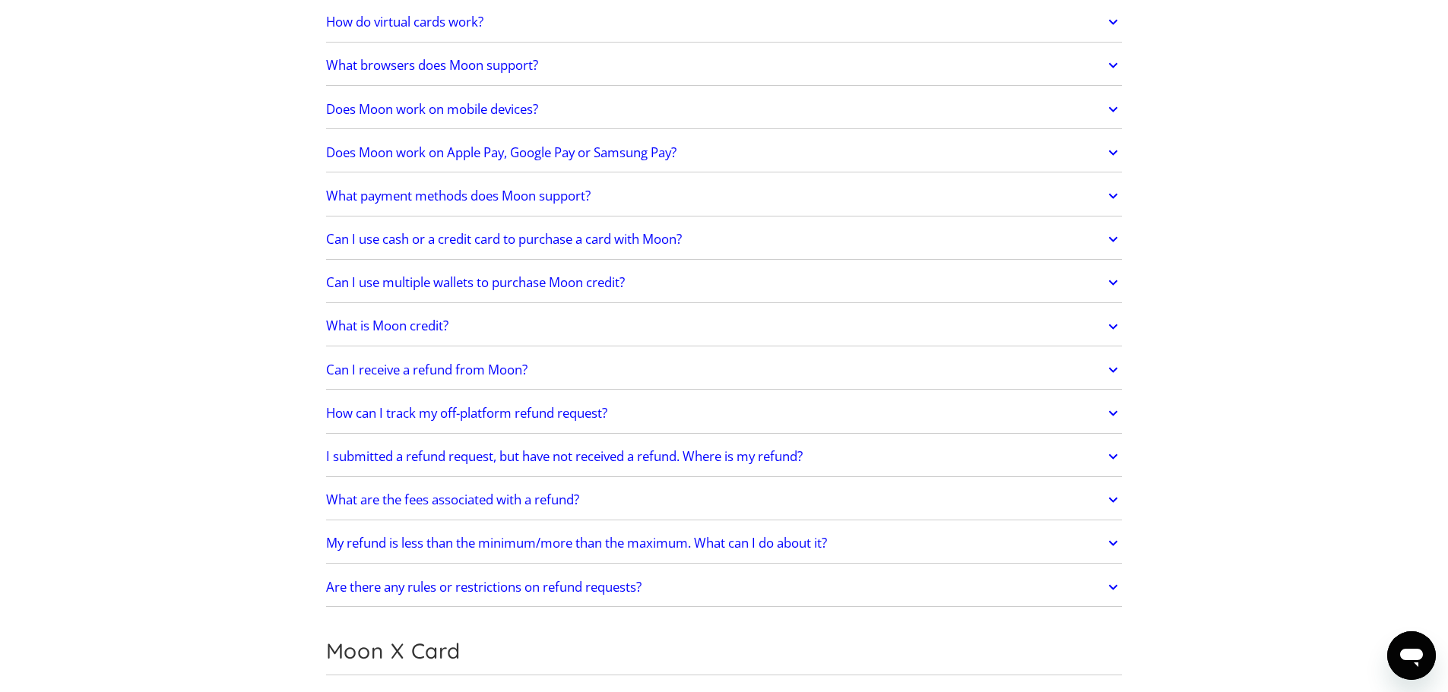
click at [532, 153] on h2 "Does Moon work on Apple Pay, Google Pay or Samsung Pay?" at bounding box center [501, 152] width 350 height 15
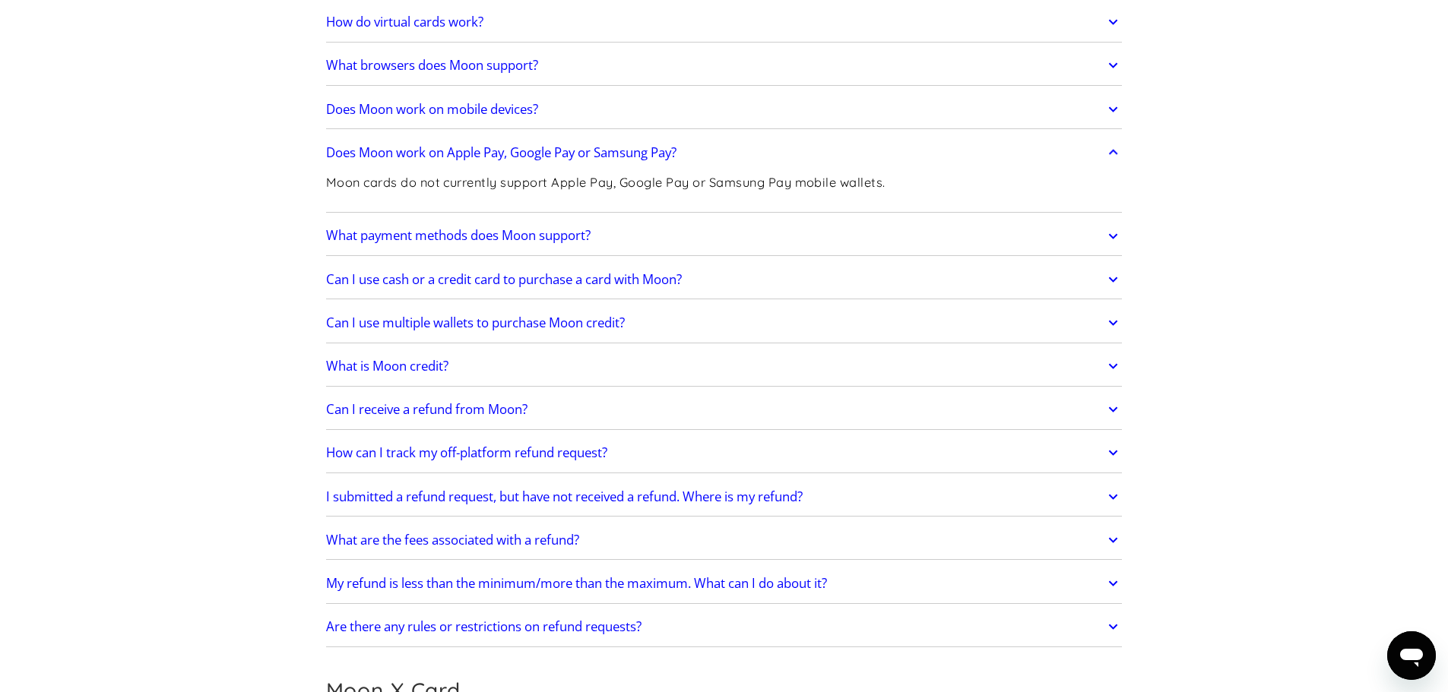
click at [532, 153] on h2 "Does Moon work on Apple Pay, Google Pay or Samsung Pay?" at bounding box center [501, 152] width 350 height 15
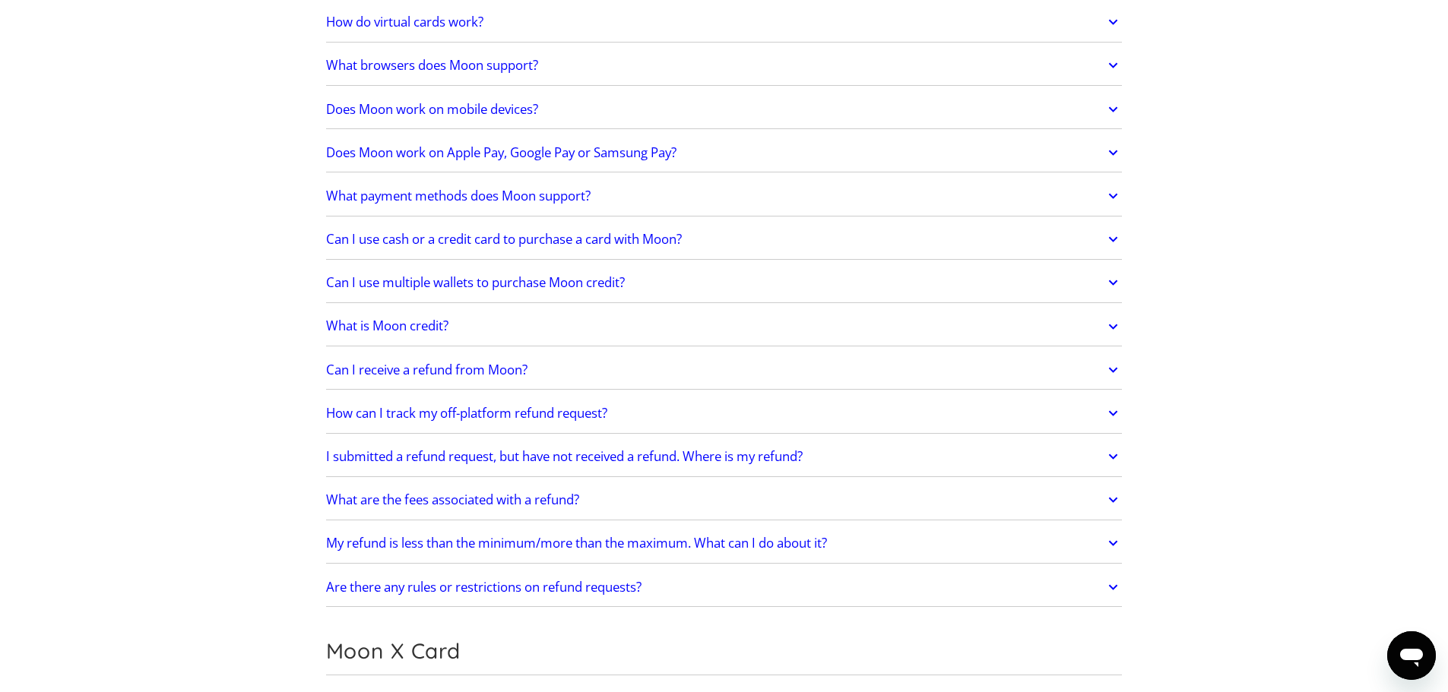
click at [522, 241] on h2 "Can I use cash or a credit card to purchase a card with Moon?" at bounding box center [504, 239] width 356 height 15
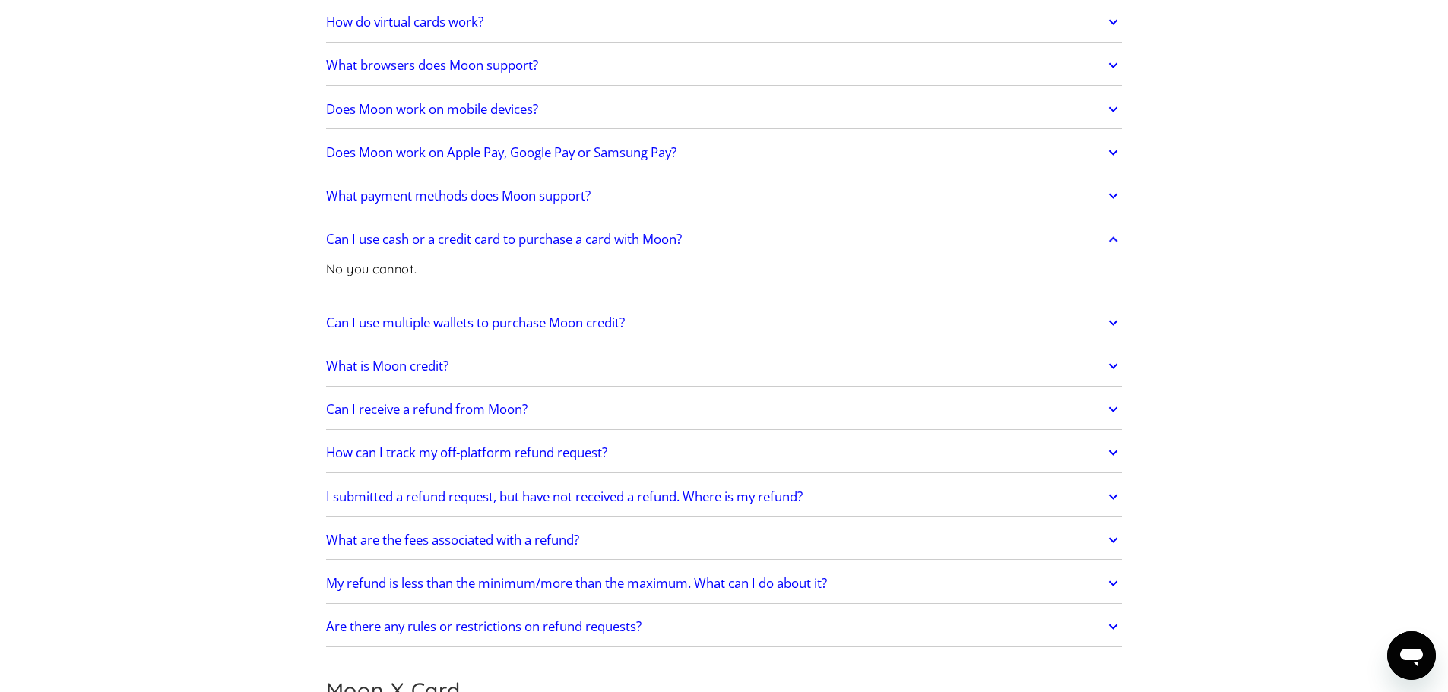
click at [522, 241] on h2 "Can I use cash or a credit card to purchase a card with Moon?" at bounding box center [504, 239] width 356 height 15
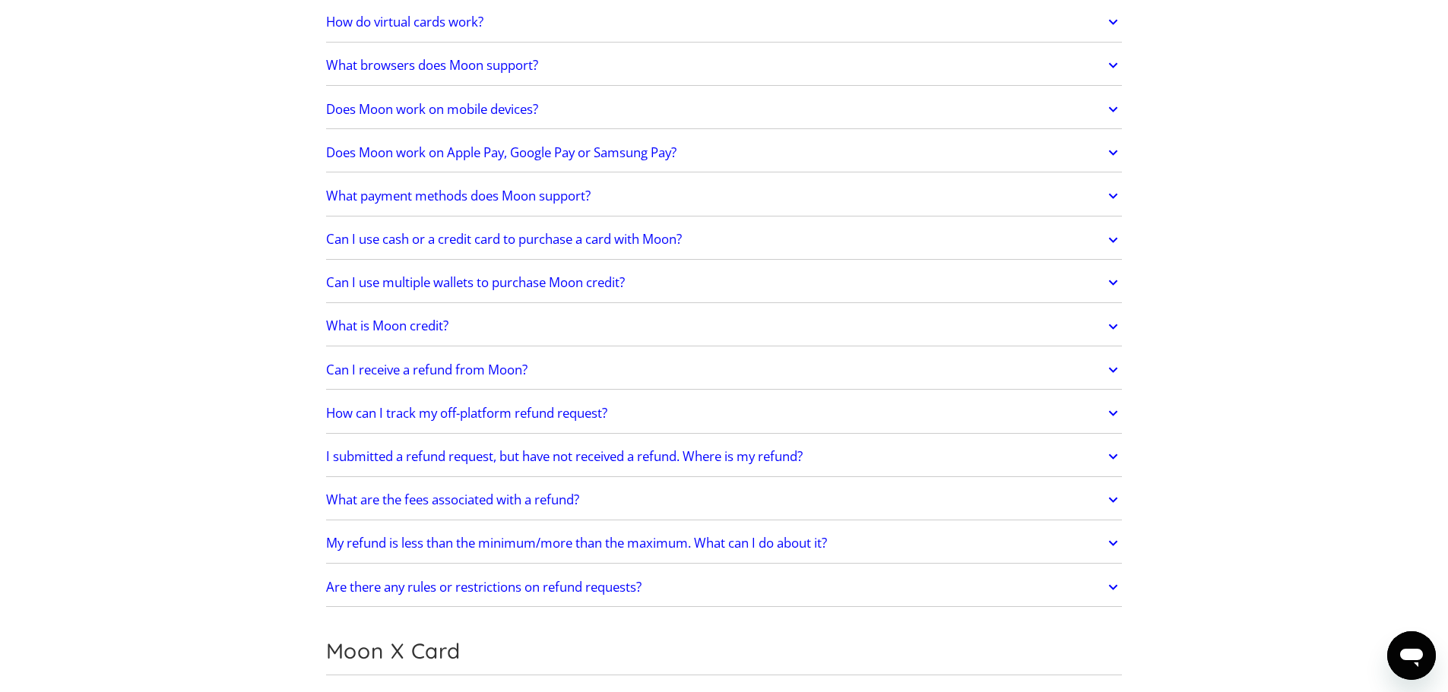
click at [521, 280] on h2 "Can I use multiple wallets to purchase Moon credit?" at bounding box center [475, 282] width 299 height 15
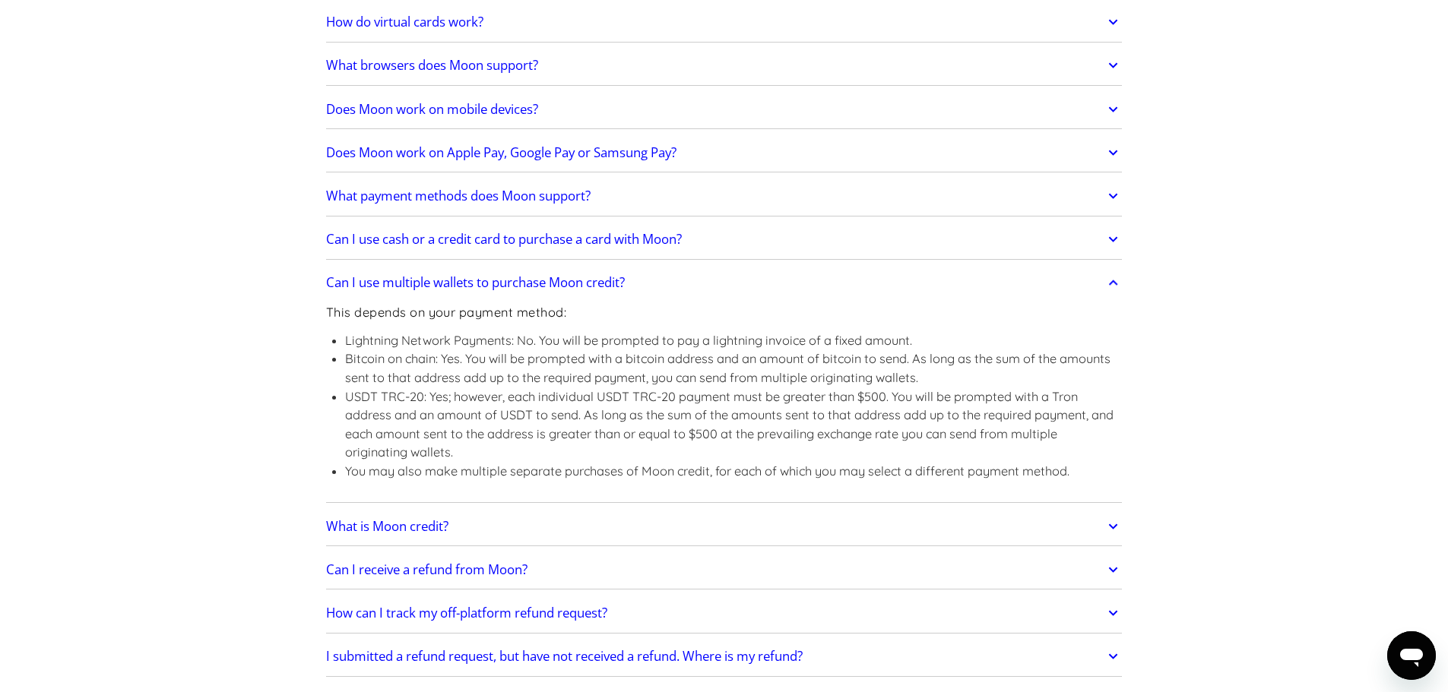
click at [547, 264] on div "Can I use multiple wallets to purchase Moon credit? This depends on your paymen…" at bounding box center [724, 383] width 797 height 239
click at [542, 288] on h2 "Can I use multiple wallets to purchase Moon credit?" at bounding box center [475, 282] width 299 height 15
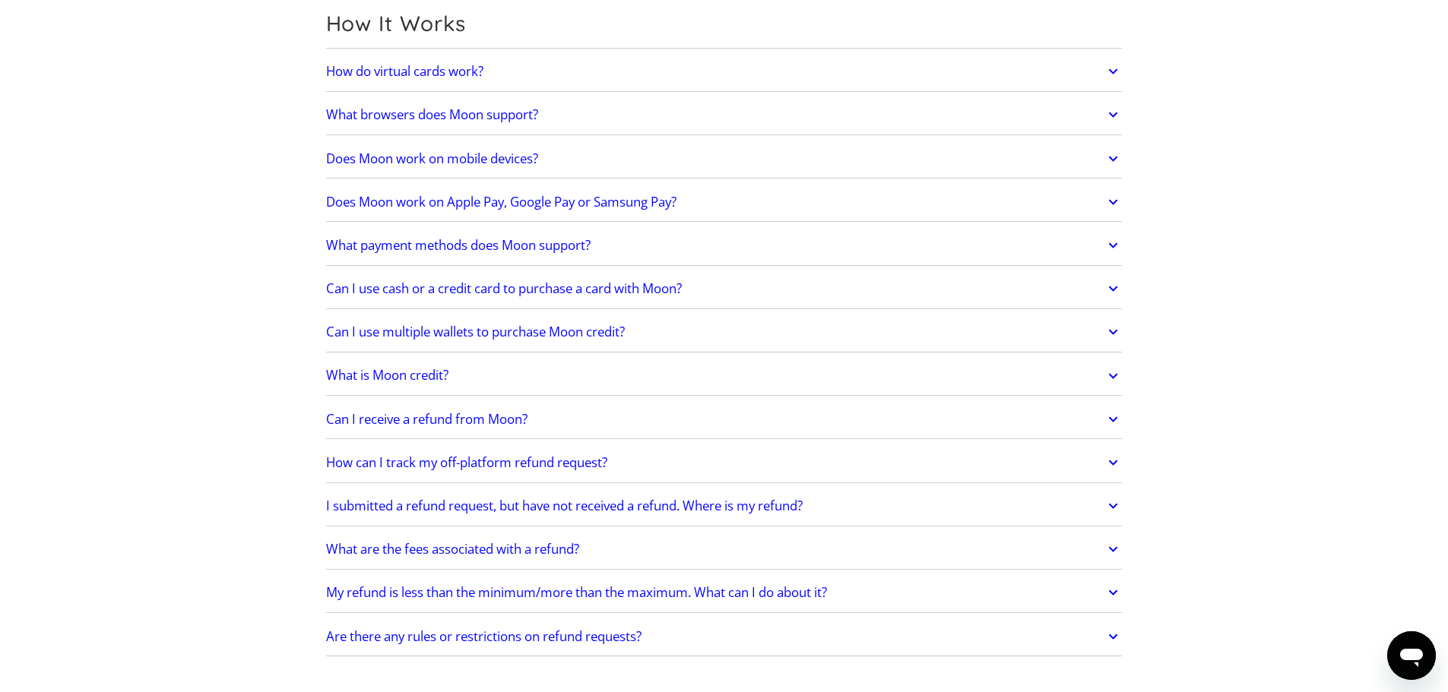
scroll to position [424, 0]
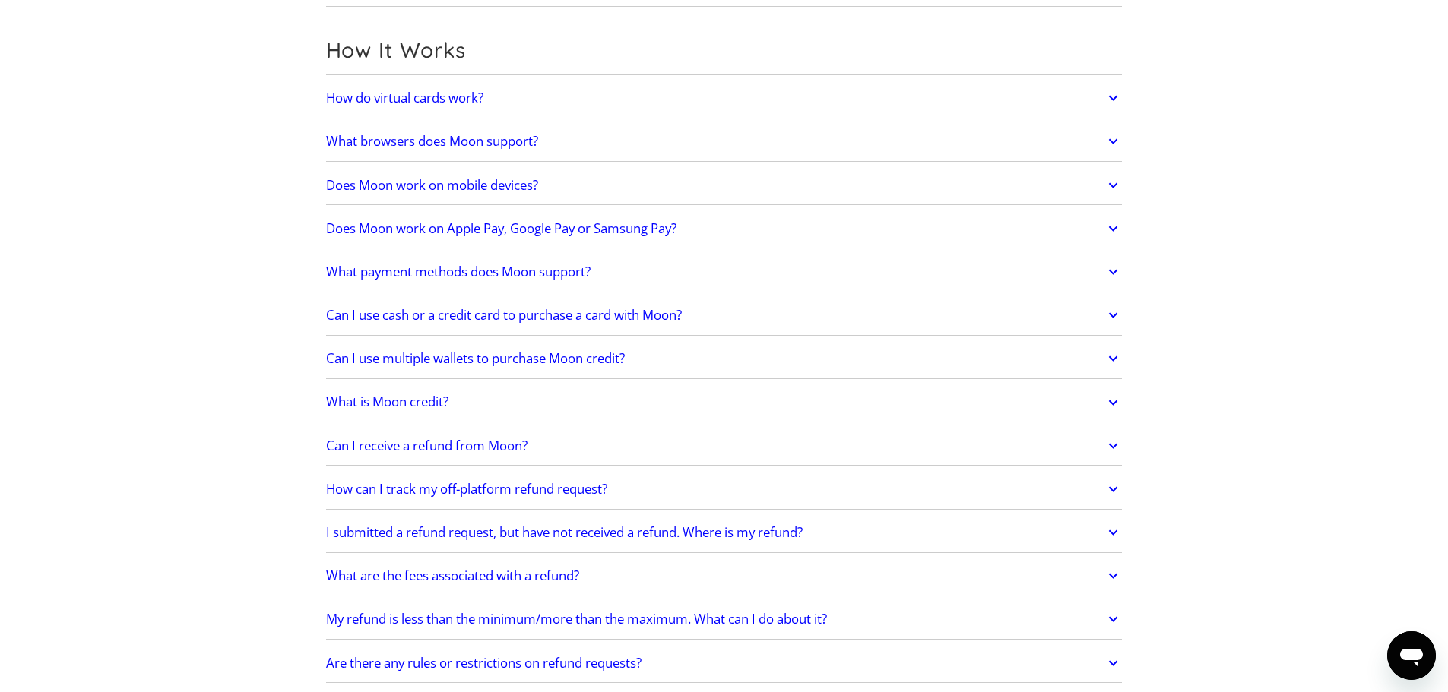
click at [480, 188] on h2 "Does Moon work on mobile devices?" at bounding box center [432, 185] width 212 height 15
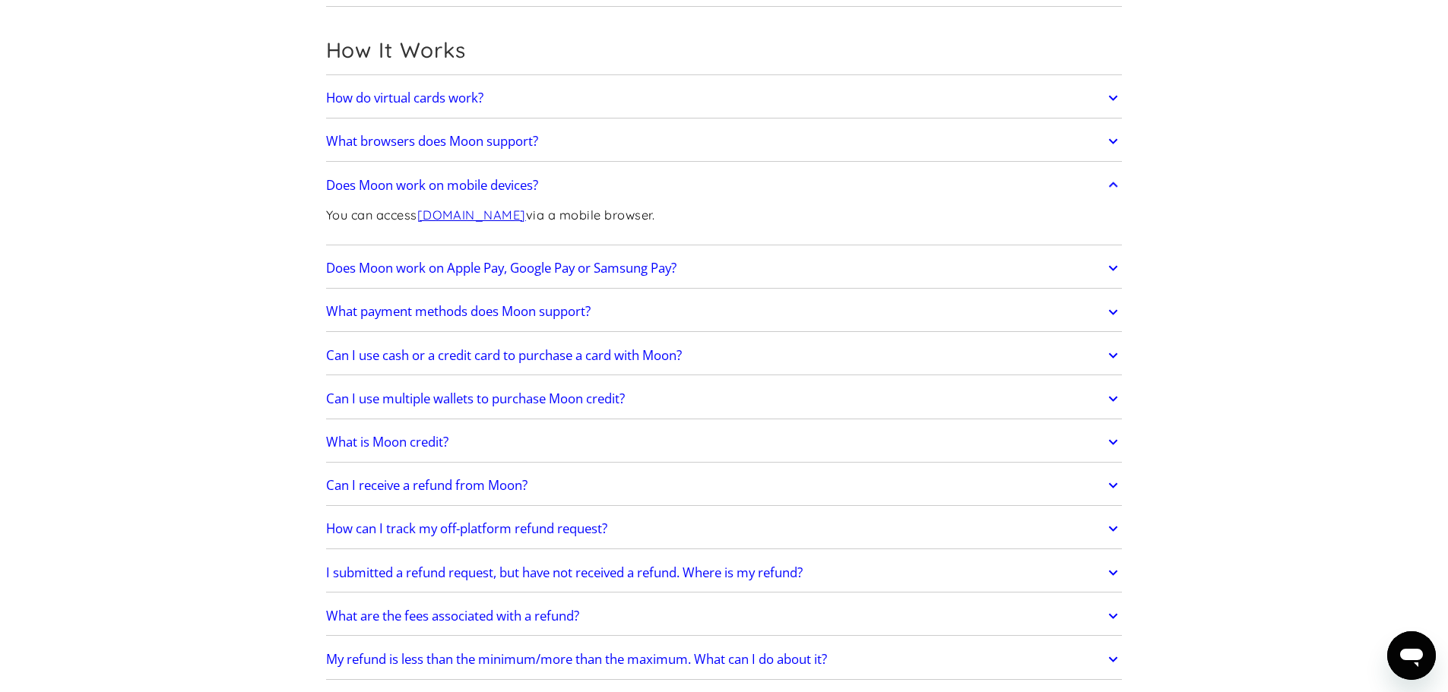
click at [512, 145] on h2 "What browsers does Moon support?" at bounding box center [432, 141] width 212 height 15
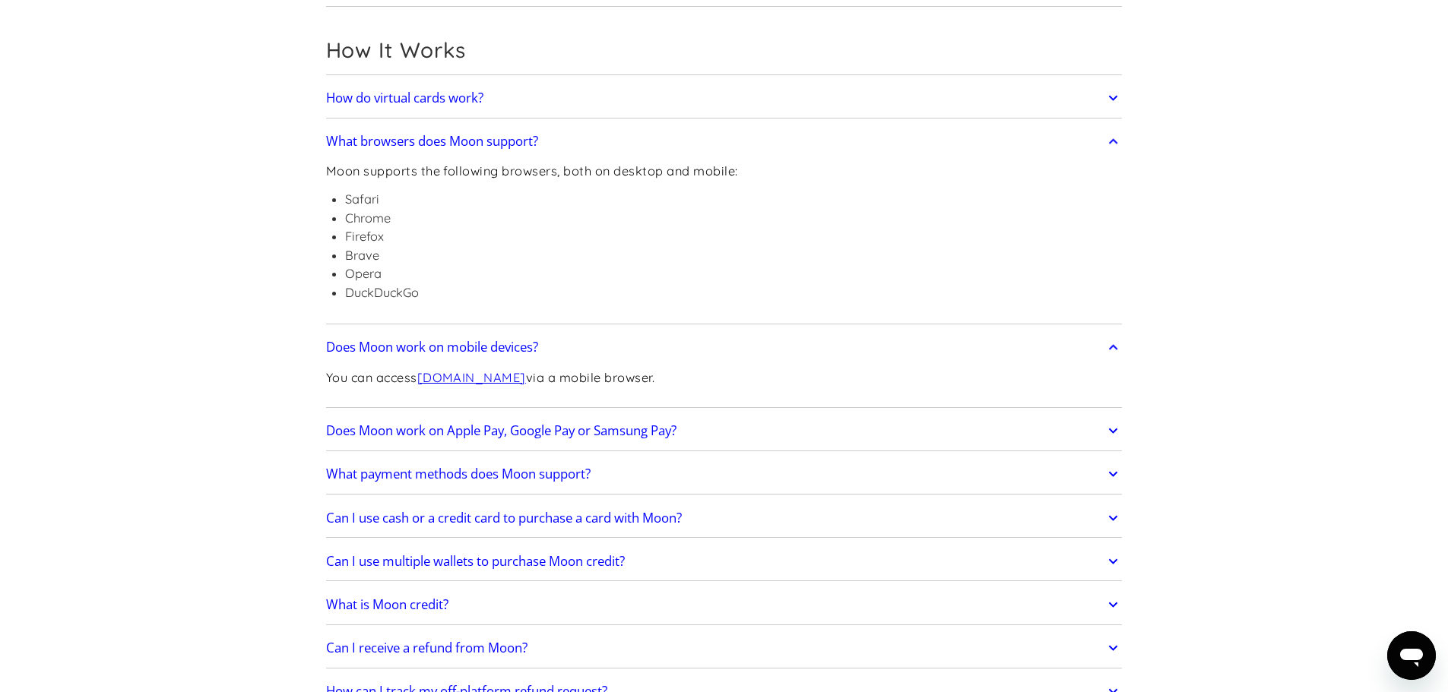
click at [410, 87] on link "How do virtual cards work?" at bounding box center [724, 98] width 797 height 32
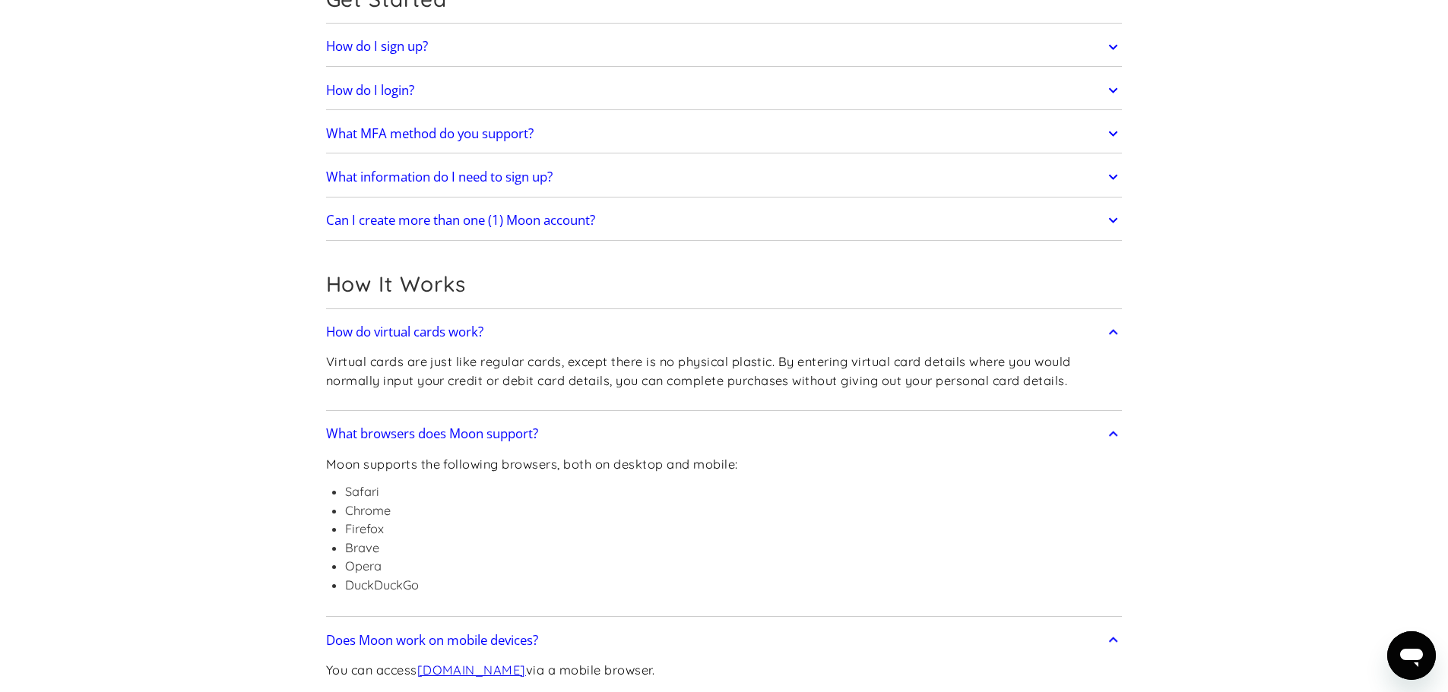
scroll to position [120, 0]
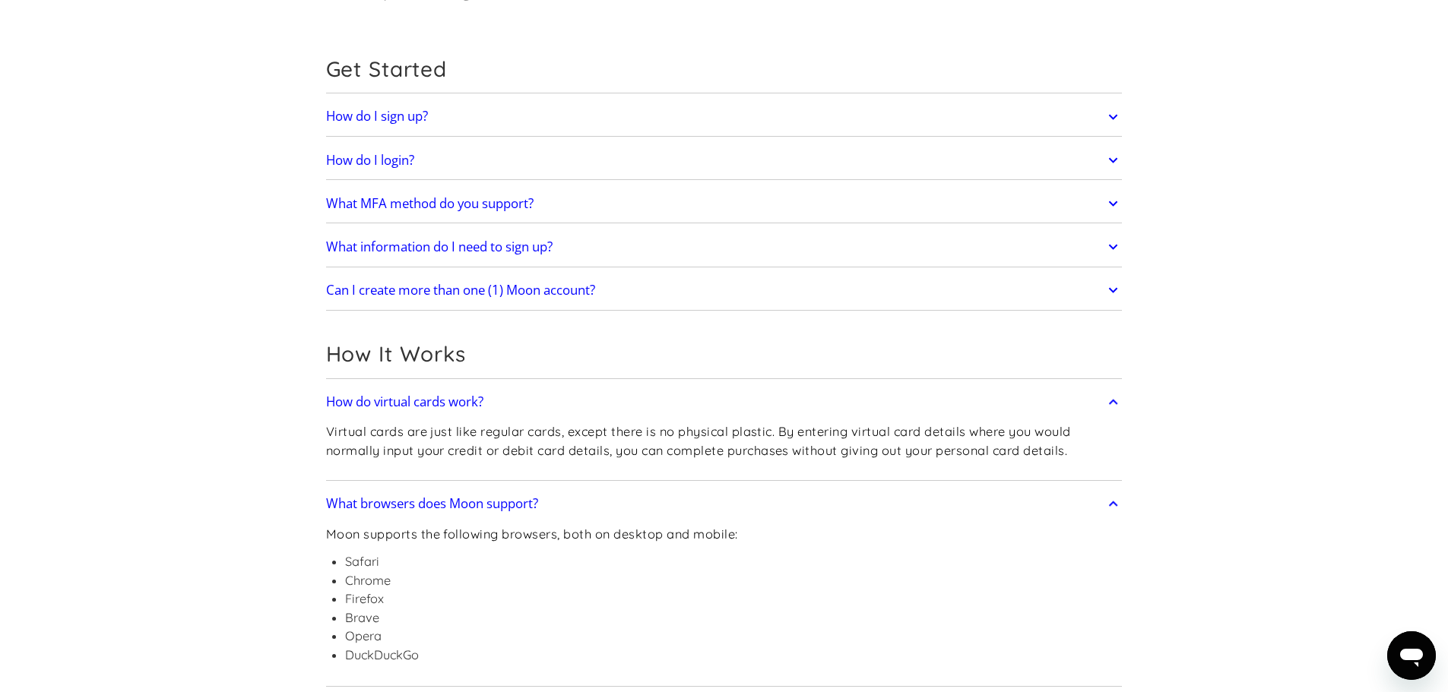
click at [448, 243] on h2 "What information do I need to sign up?" at bounding box center [439, 246] width 227 height 15
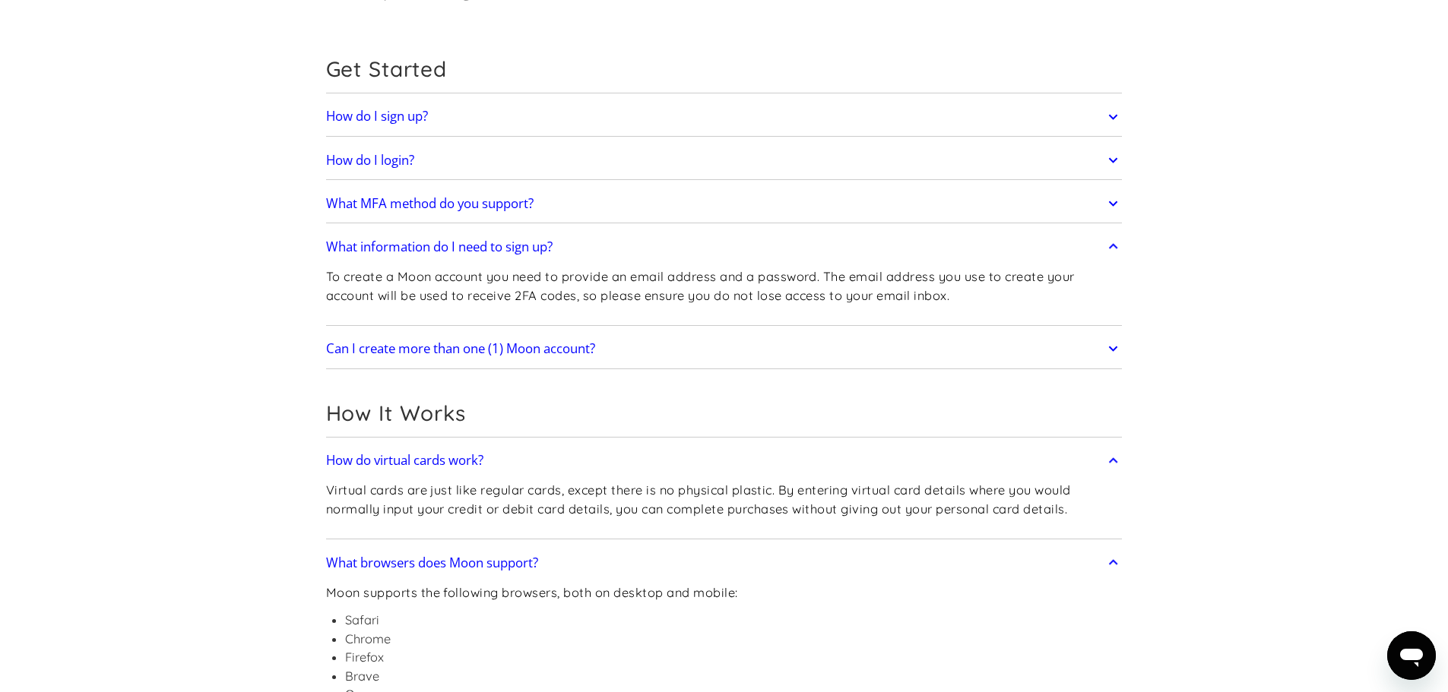
click at [450, 244] on h2 "What information do I need to sign up?" at bounding box center [439, 246] width 227 height 15
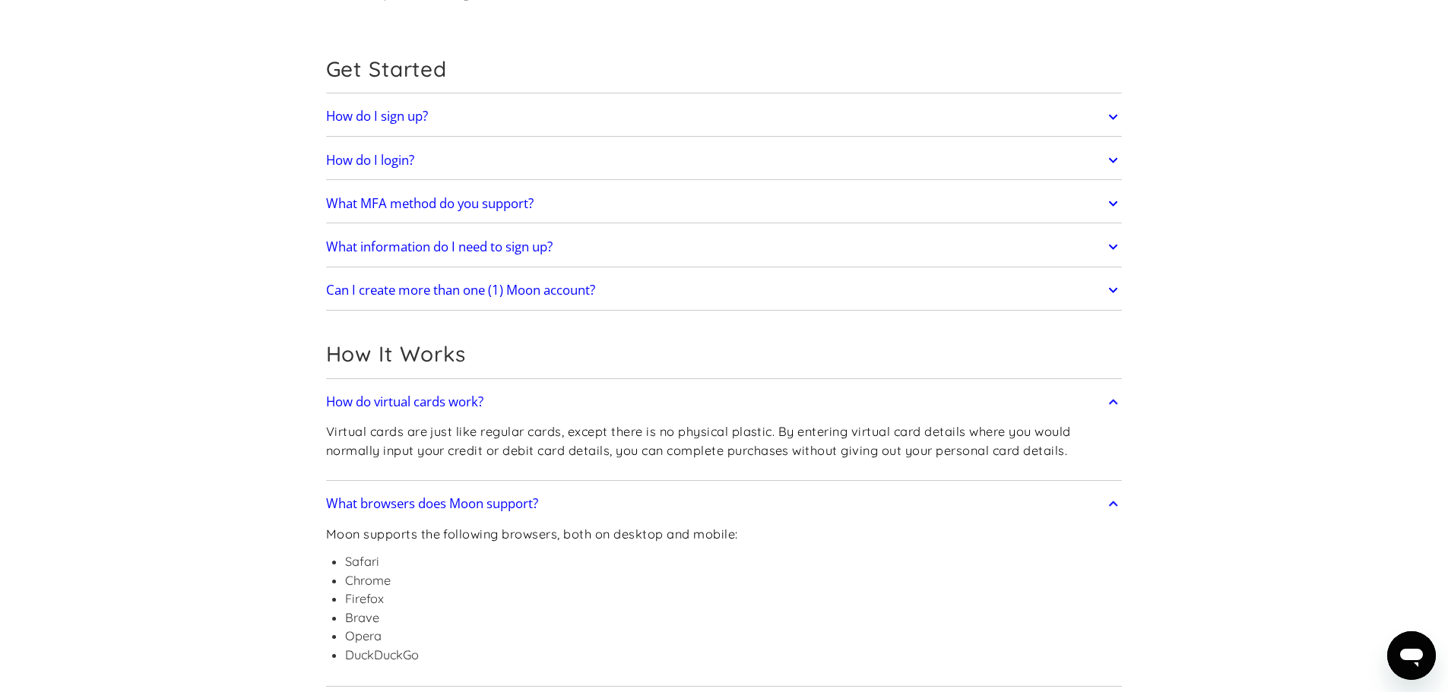
click at [382, 117] on h2 "How do I sign up?" at bounding box center [377, 116] width 102 height 15
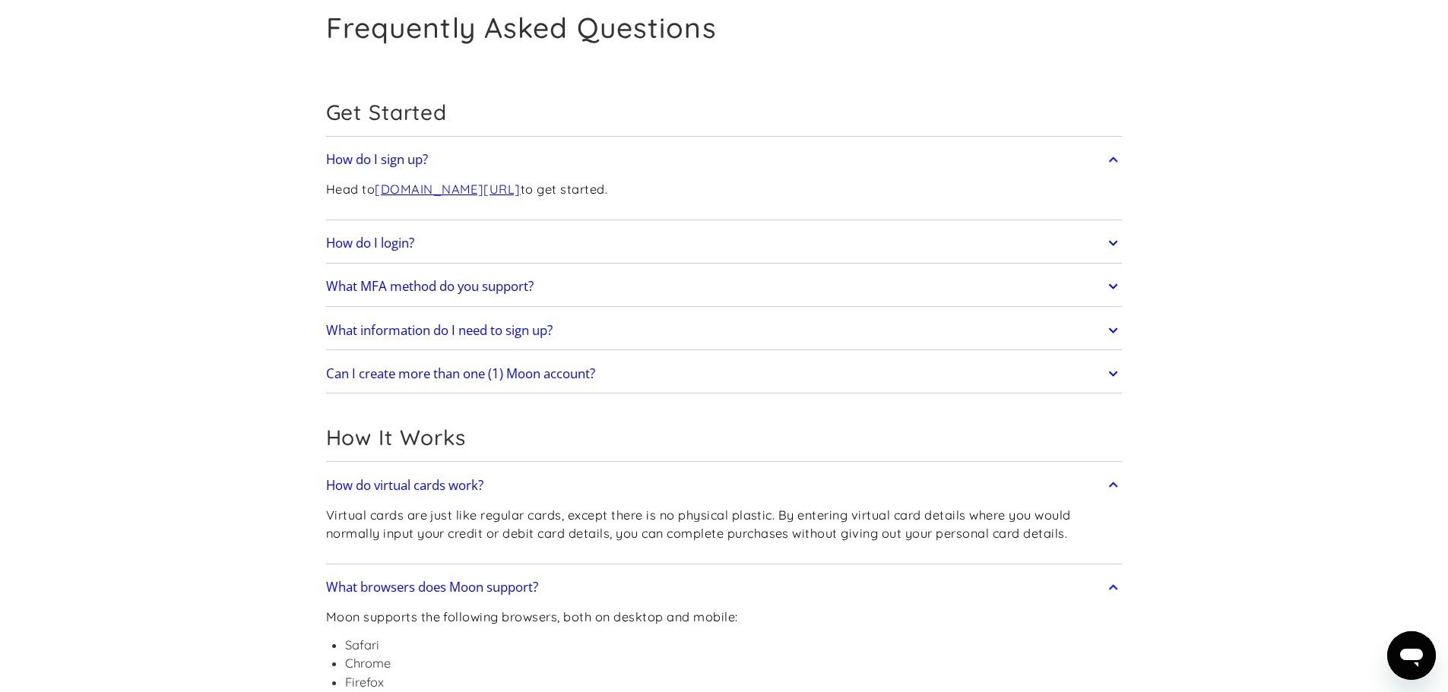
scroll to position [0, 0]
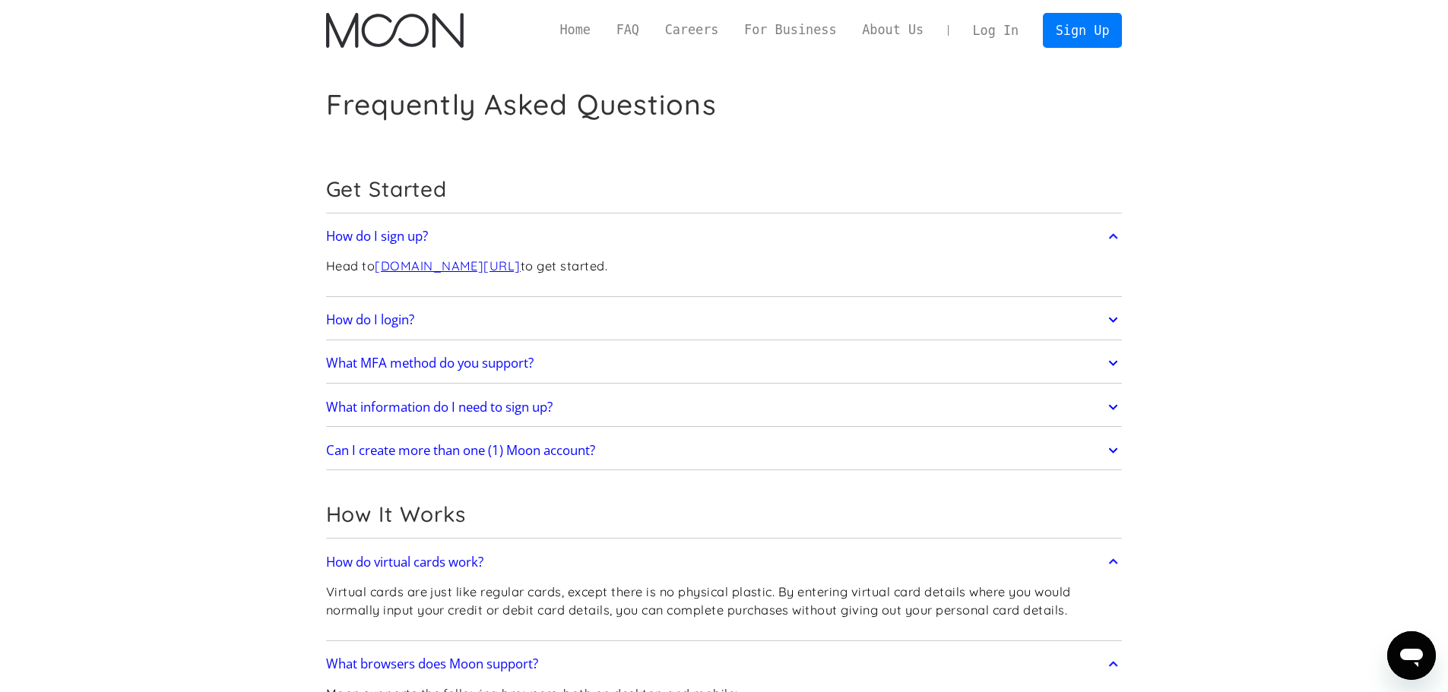
click at [1003, 30] on link "Log In" at bounding box center [995, 30] width 71 height 33
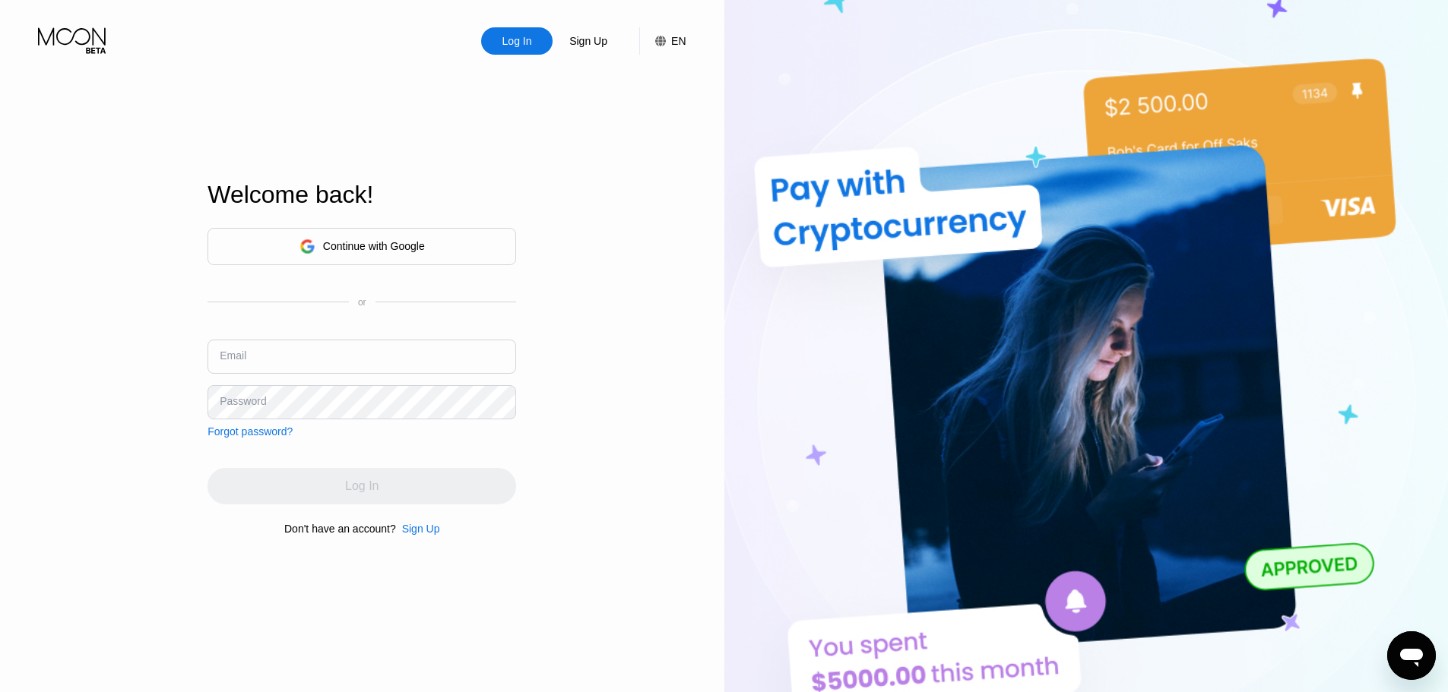
click at [395, 360] on input "text" at bounding box center [362, 357] width 309 height 34
type input "d"
type input "[EMAIL_ADDRESS][DOMAIN_NAME]"
click at [218, 428] on div "Forgot password?" at bounding box center [250, 432] width 85 height 12
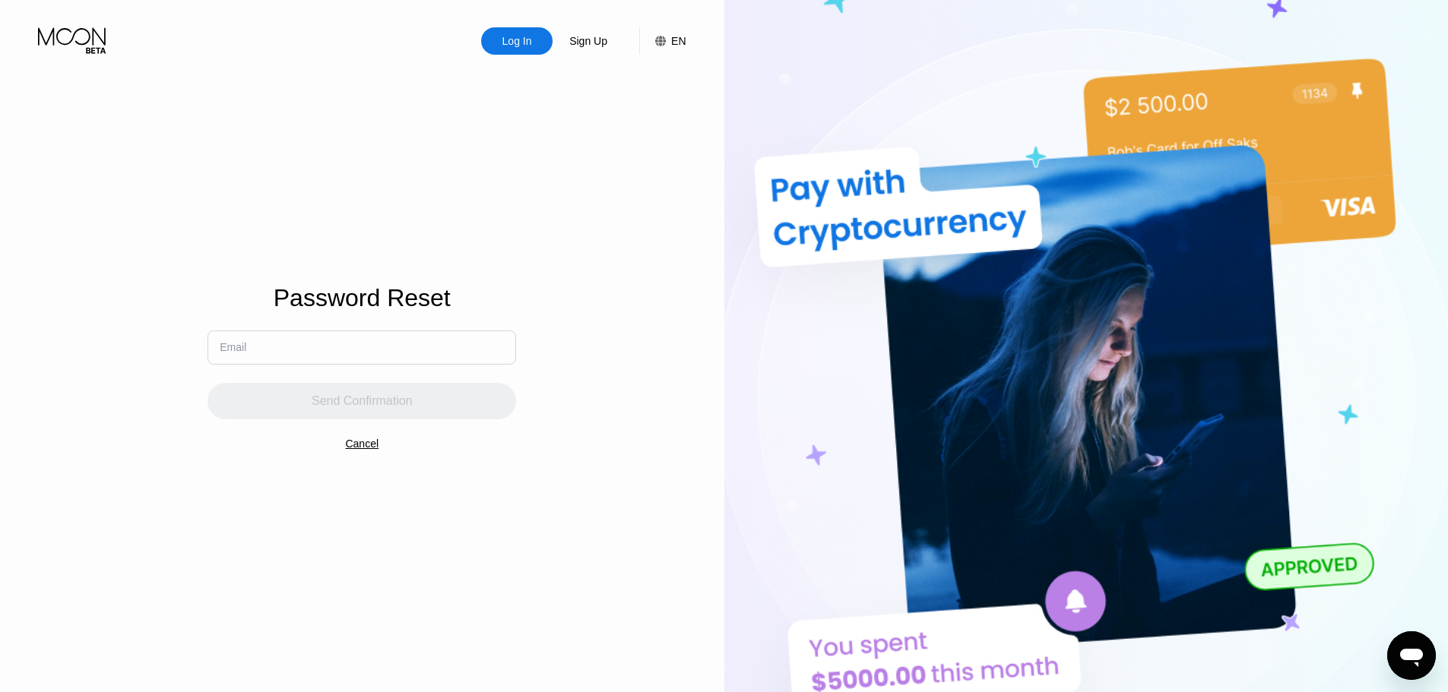
click at [344, 353] on input "text" at bounding box center [362, 348] width 309 height 34
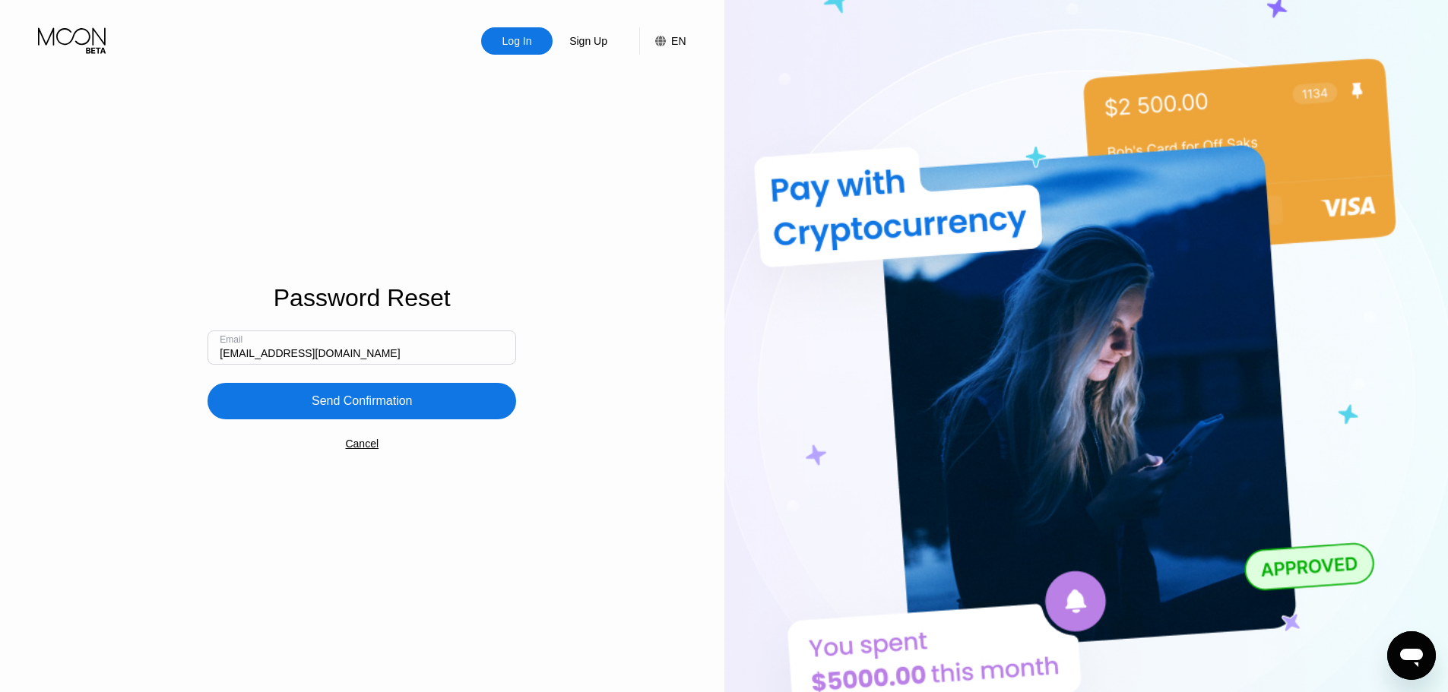
type input "sksakata@yahoo.com"
click at [369, 404] on div "Send Confirmation" at bounding box center [362, 401] width 101 height 15
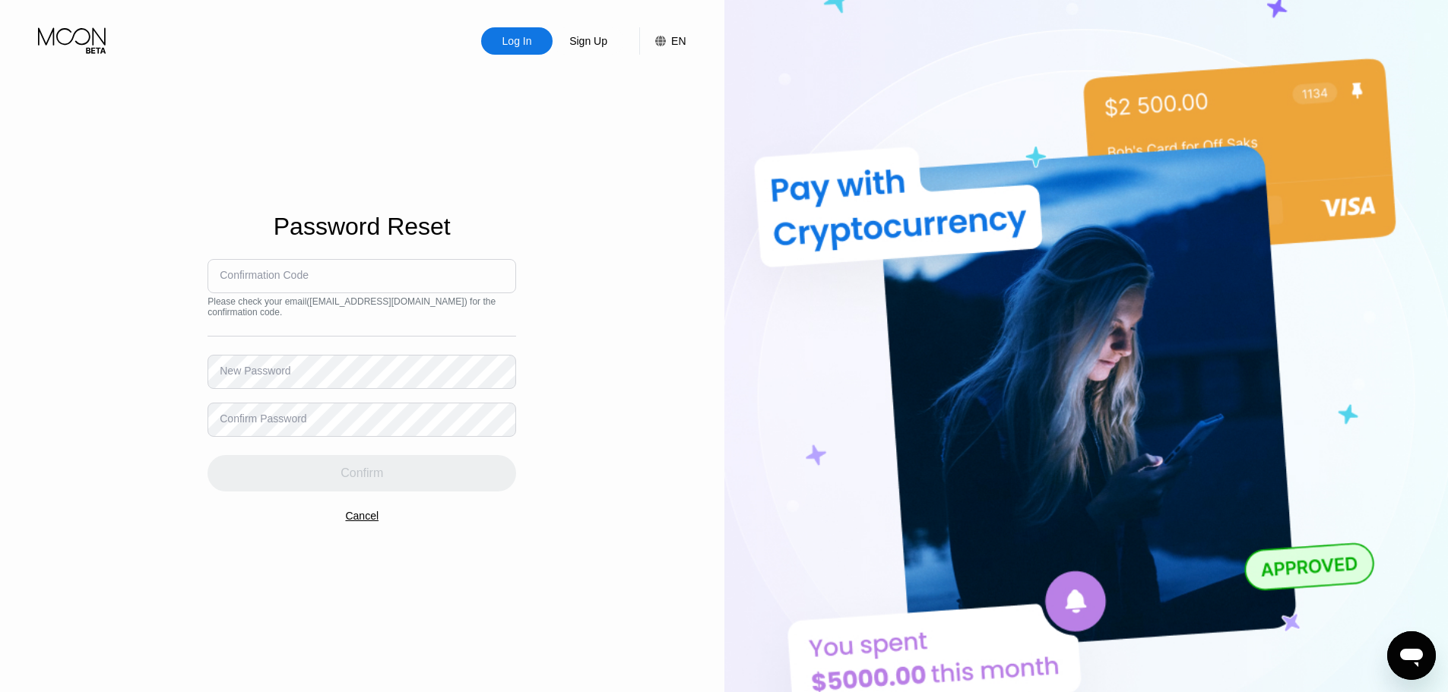
click at [372, 287] on input at bounding box center [362, 276] width 309 height 34
click at [428, 281] on input at bounding box center [362, 276] width 309 height 34
click at [583, 40] on div "Sign Up" at bounding box center [588, 40] width 41 height 15
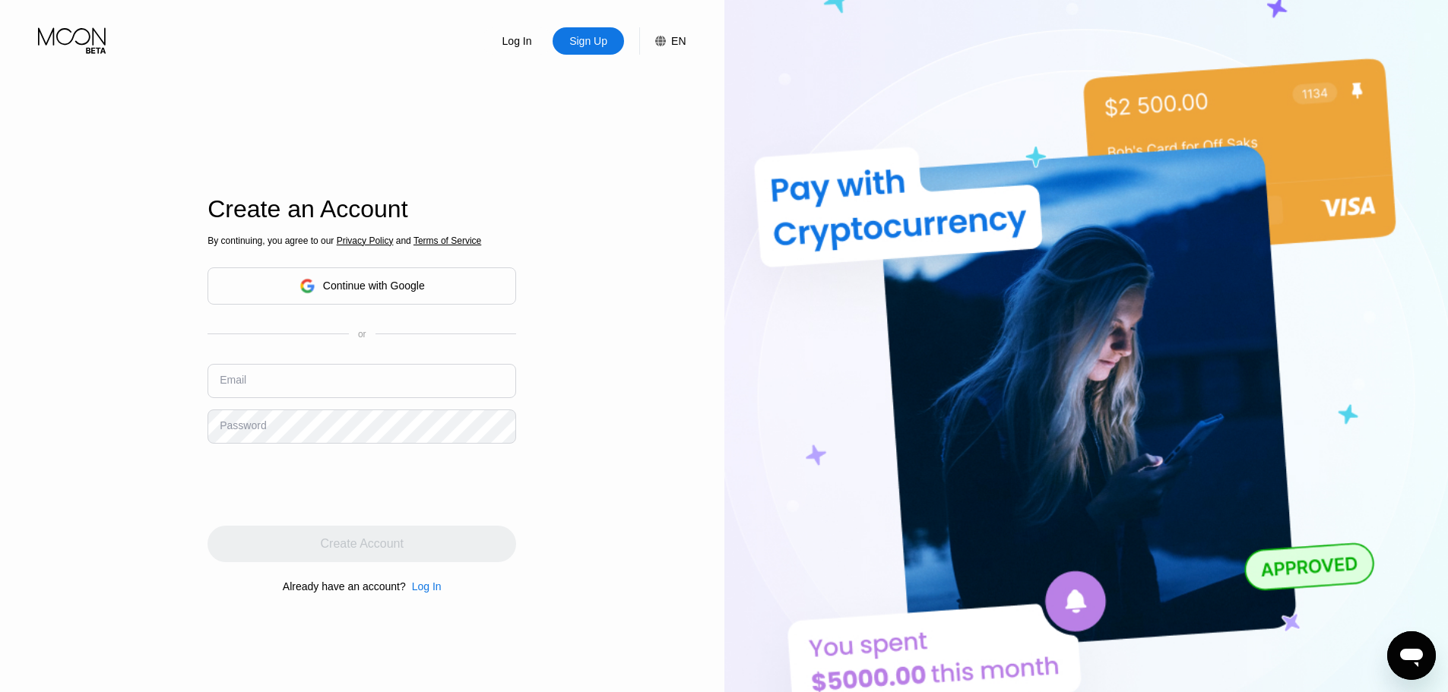
click at [350, 388] on input "text" at bounding box center [362, 381] width 309 height 34
type input "sksakata@yahoo.com"
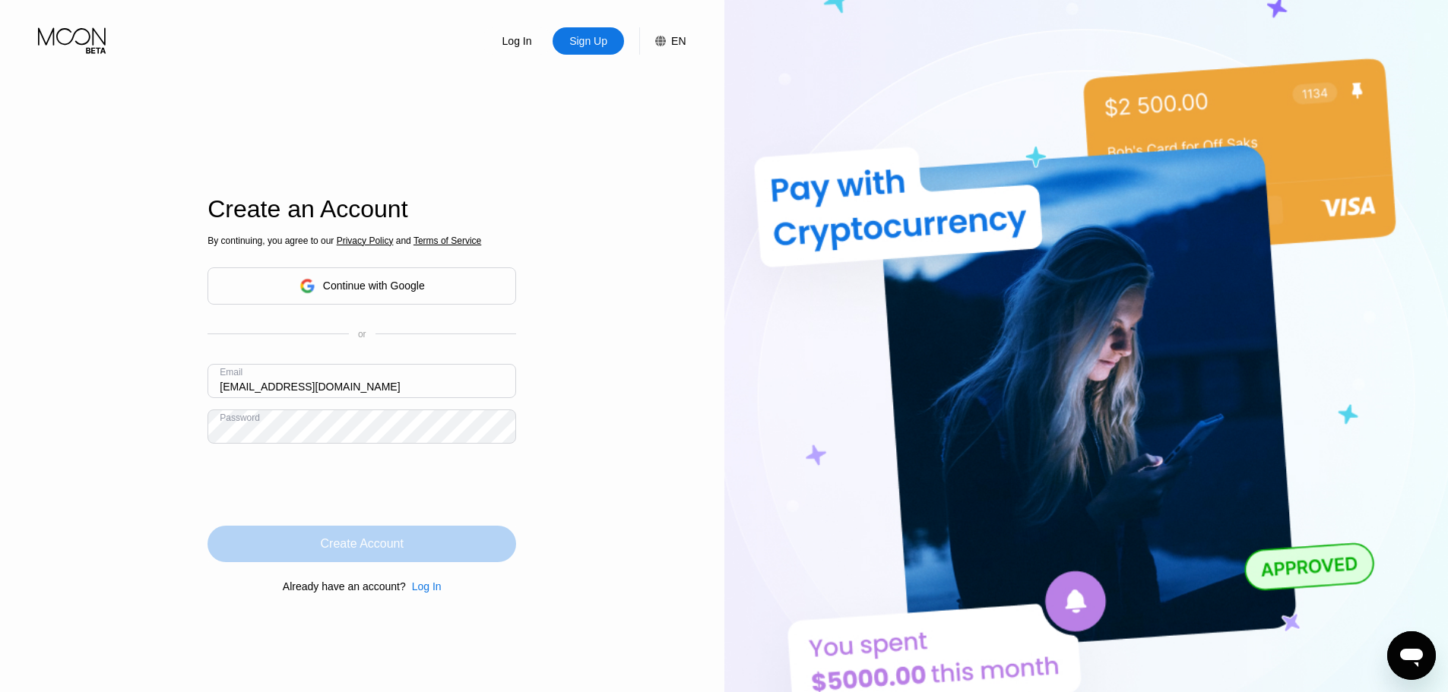
click at [426, 553] on div "Create Account" at bounding box center [362, 544] width 309 height 36
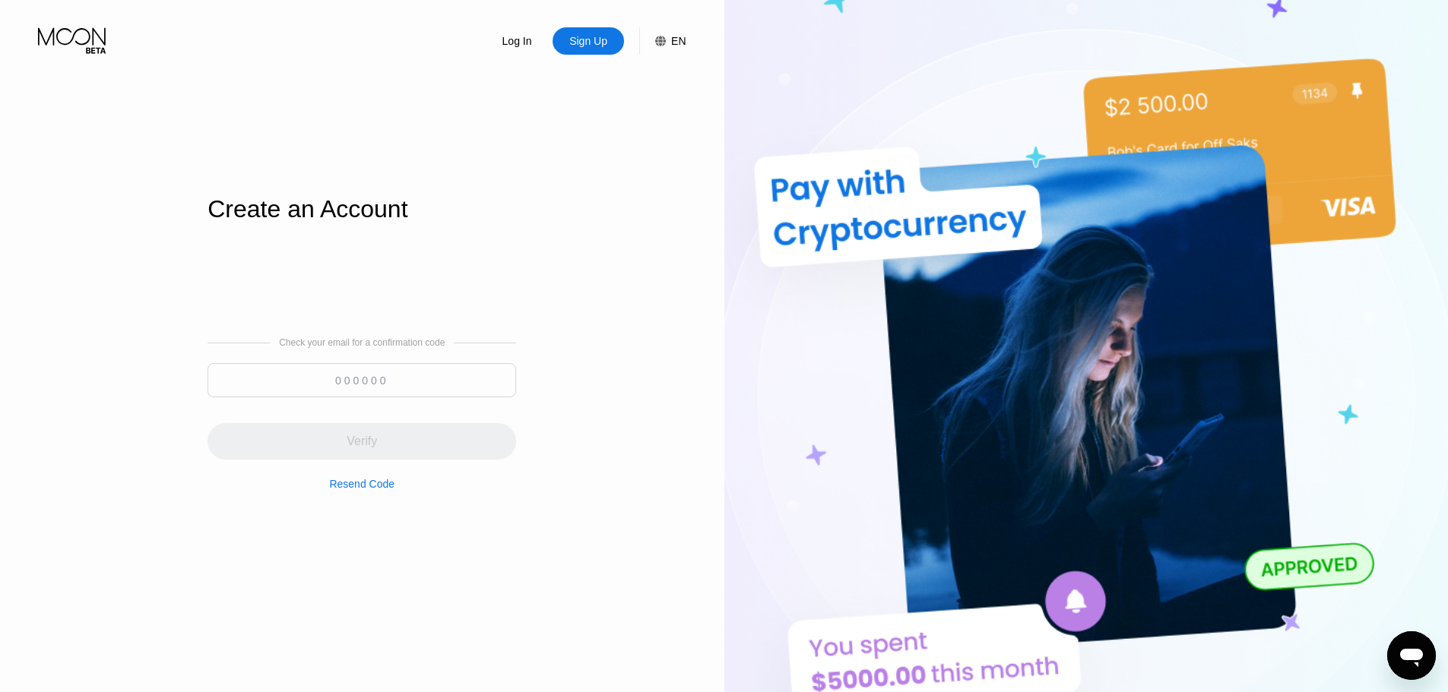
click at [375, 382] on input at bounding box center [362, 380] width 309 height 34
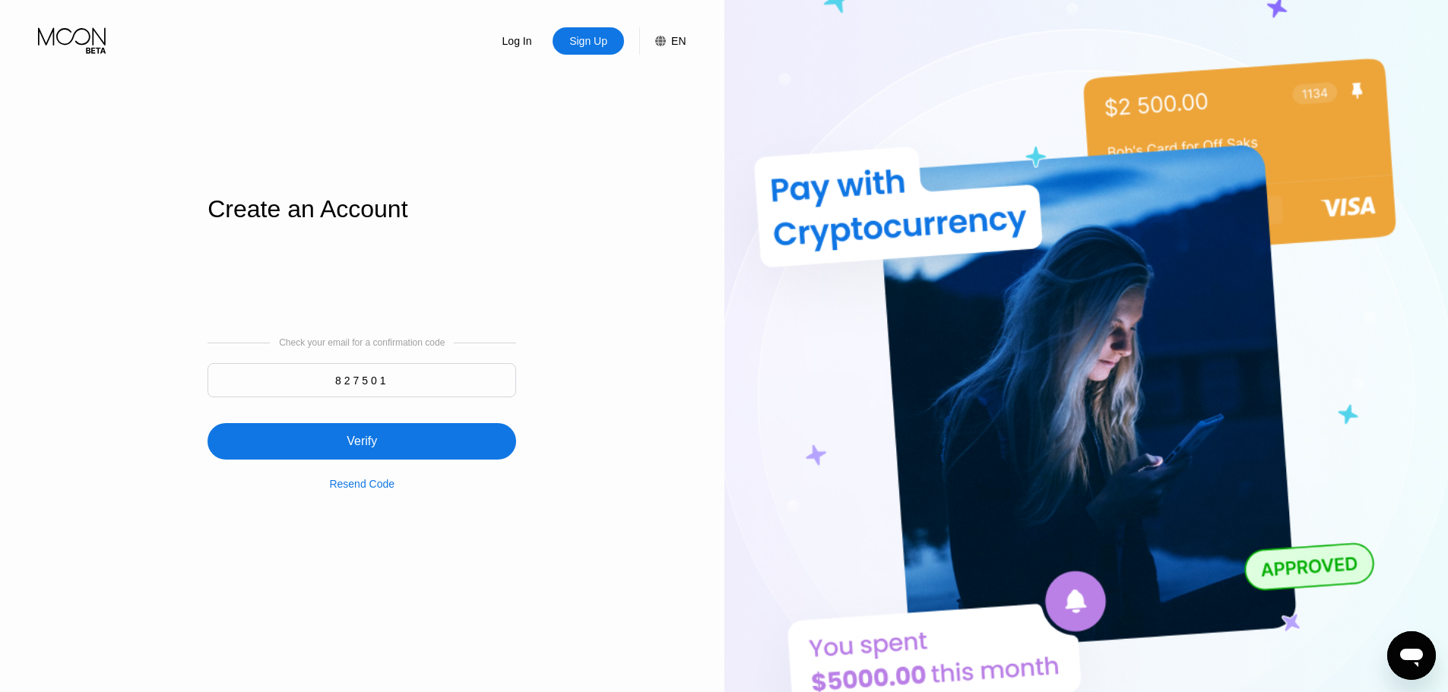
type input "827501"
click at [336, 441] on div "Verify" at bounding box center [362, 441] width 309 height 36
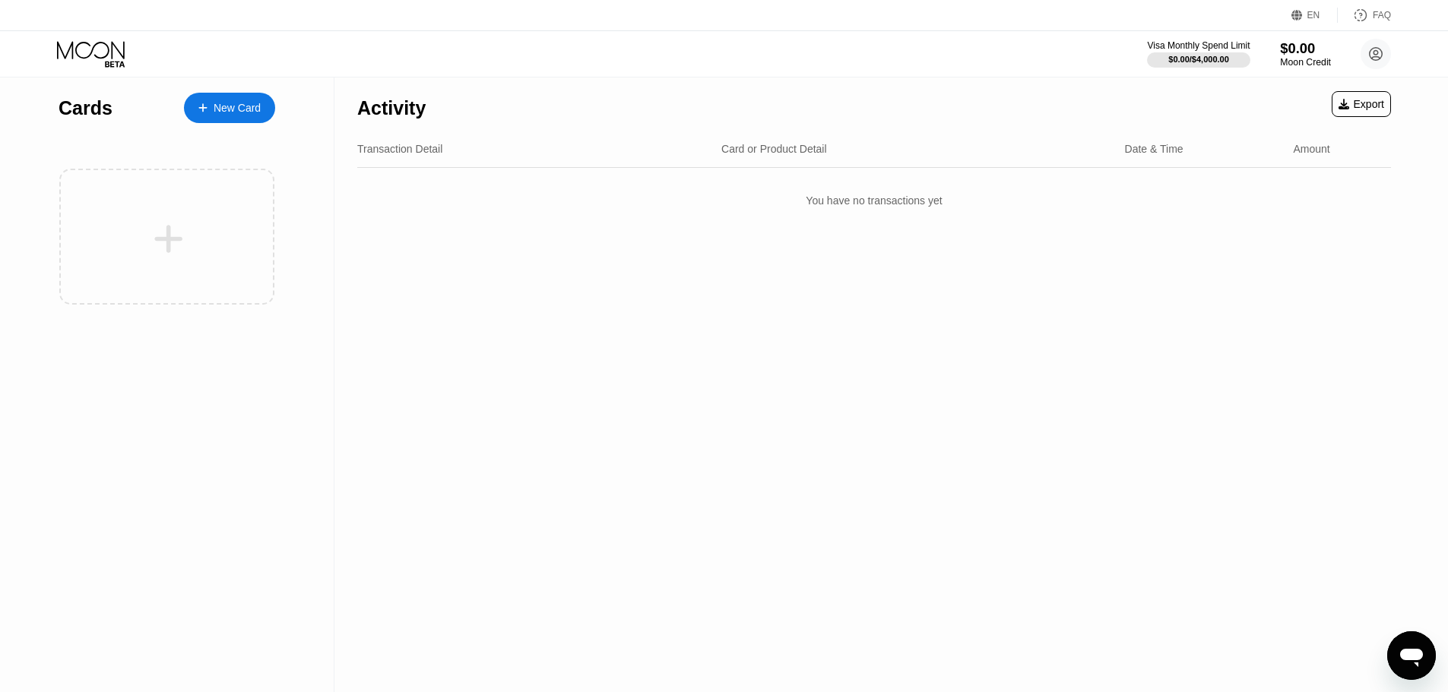
click at [1298, 59] on div "Moon Credit" at bounding box center [1305, 62] width 51 height 11
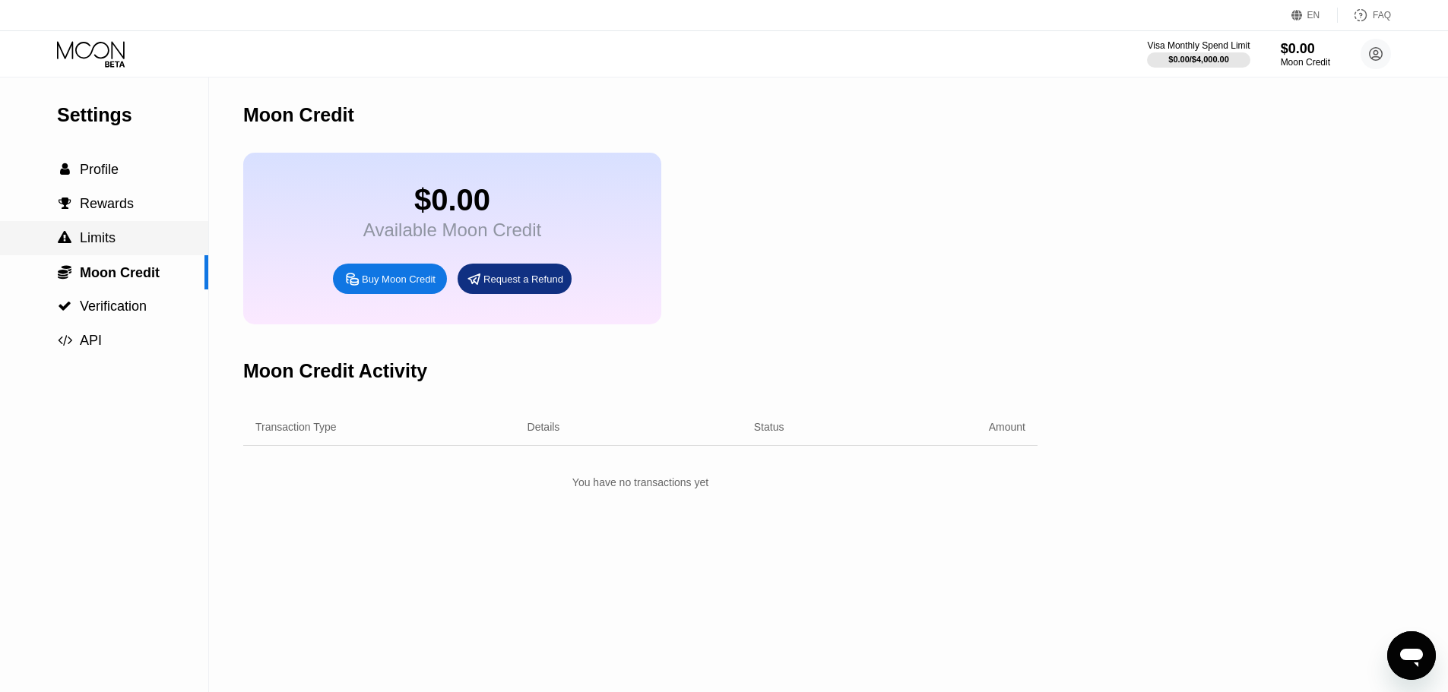
click at [103, 237] on span "Limits" at bounding box center [98, 237] width 36 height 15
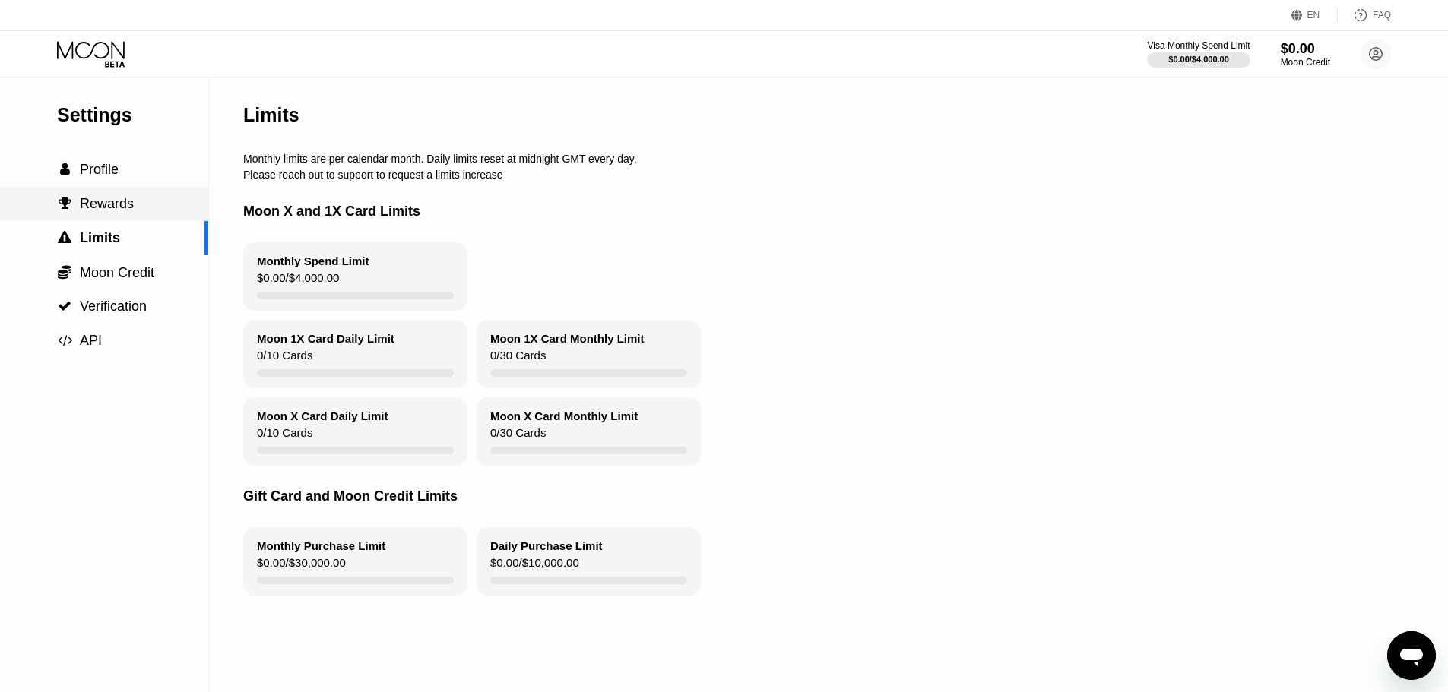
click at [110, 203] on span "Rewards" at bounding box center [107, 203] width 54 height 15
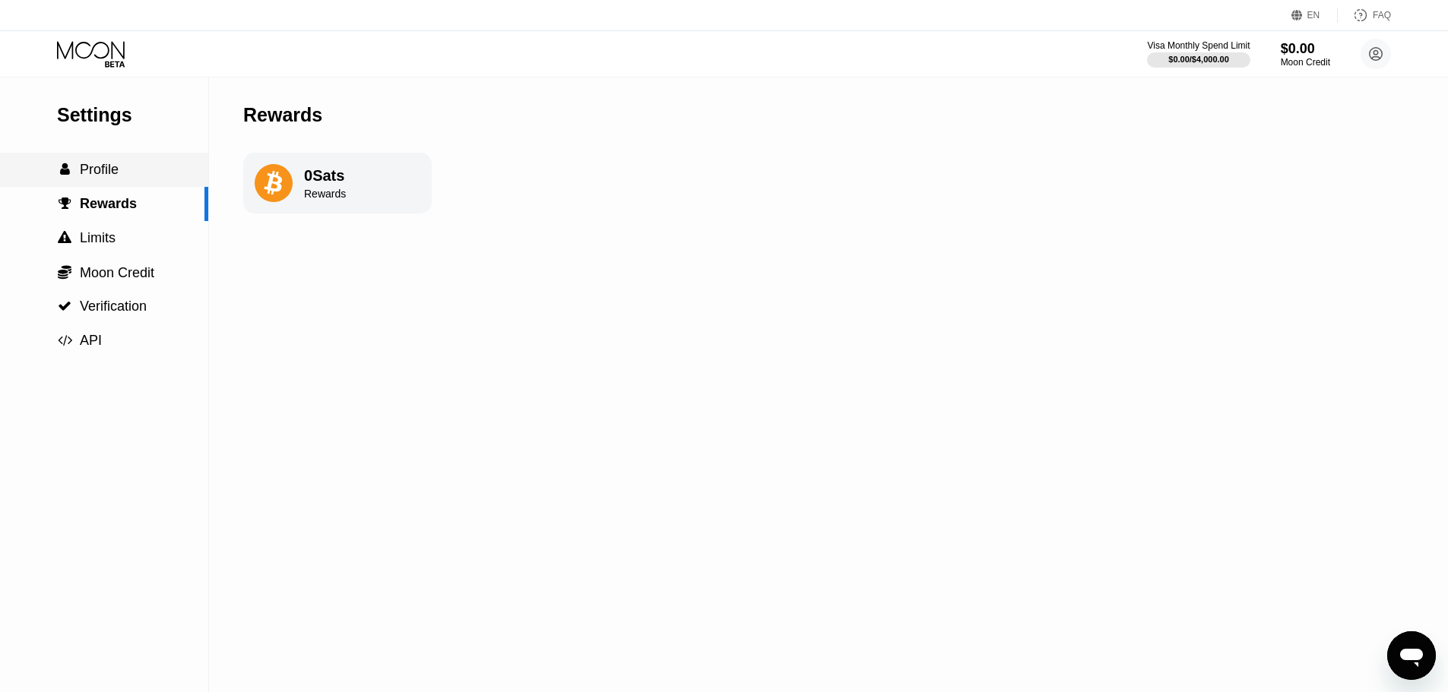
click at [107, 176] on span "Profile" at bounding box center [99, 169] width 39 height 15
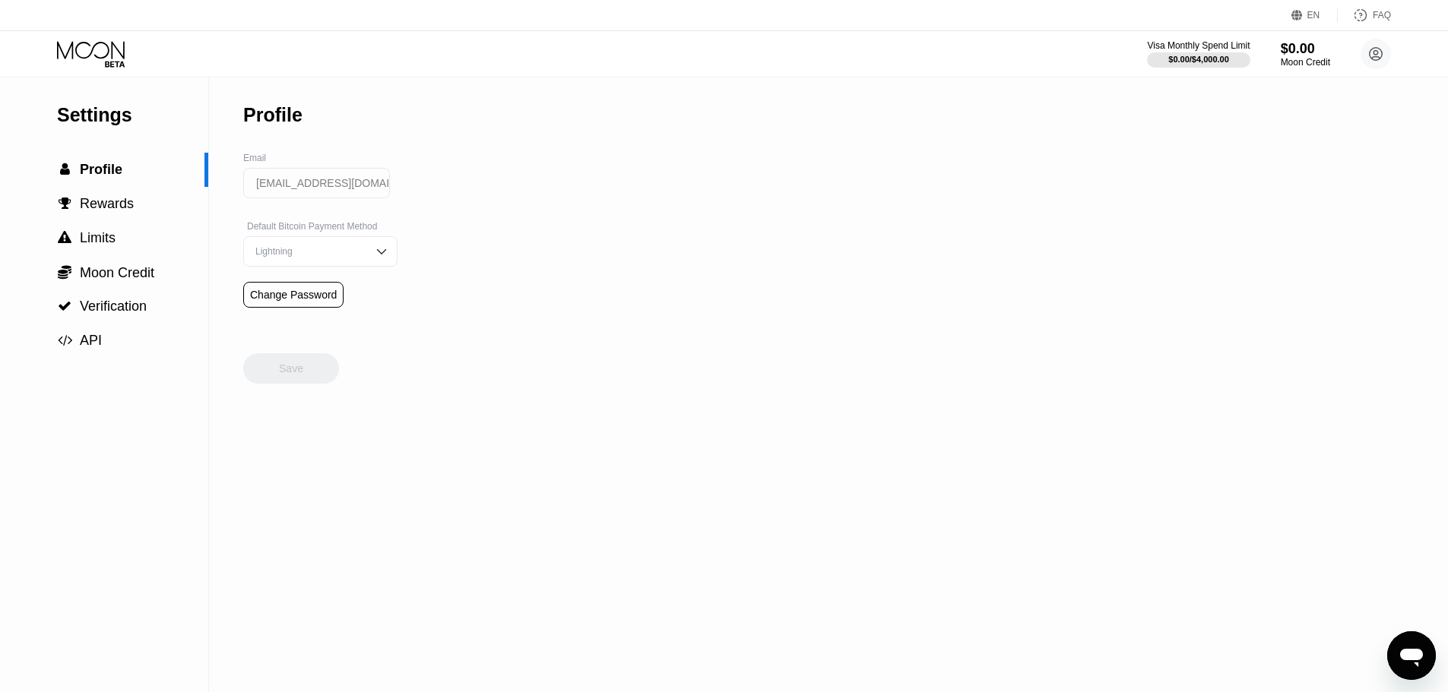
click at [340, 257] on div "Lightning" at bounding box center [309, 251] width 115 height 11
click at [474, 223] on div "Settings  Profile  Rewards  Limits  Moon Credit  Verification  API Profil…" at bounding box center [724, 385] width 1448 height 615
click at [400, 266] on div "Settings  Profile  Rewards  Limits  Moon Credit  Verification  API Profil…" at bounding box center [724, 385] width 1448 height 615
click at [198, 253] on div " Limits" at bounding box center [104, 238] width 208 height 34
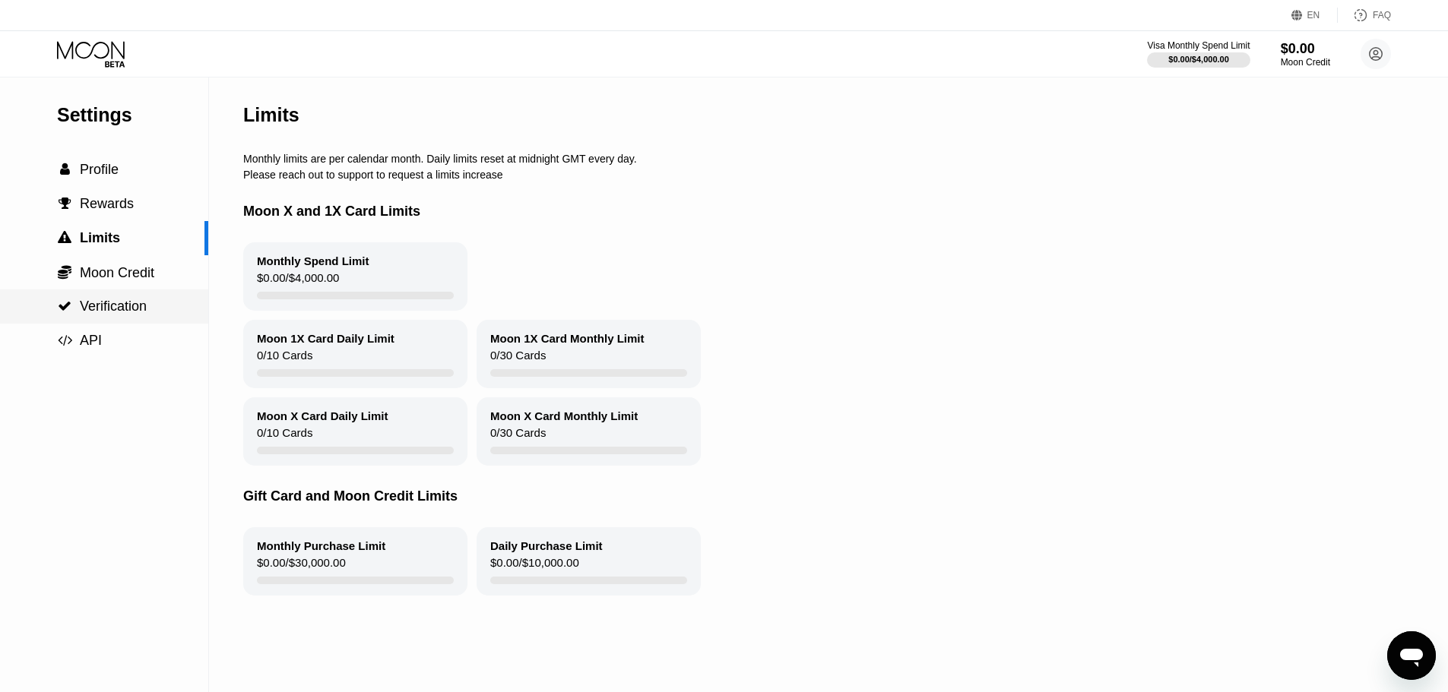
click at [122, 306] on span "Verification" at bounding box center [113, 306] width 67 height 15
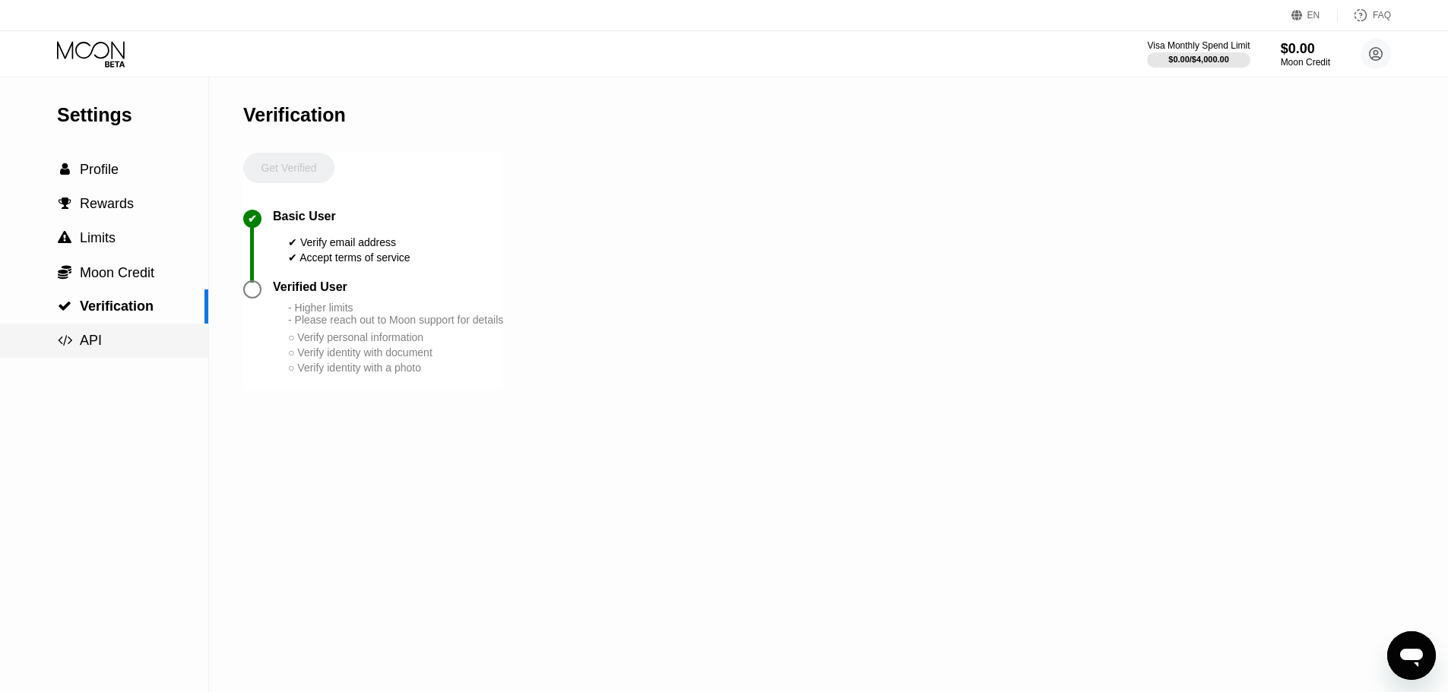
click at [113, 340] on div " API" at bounding box center [104, 341] width 208 height 16
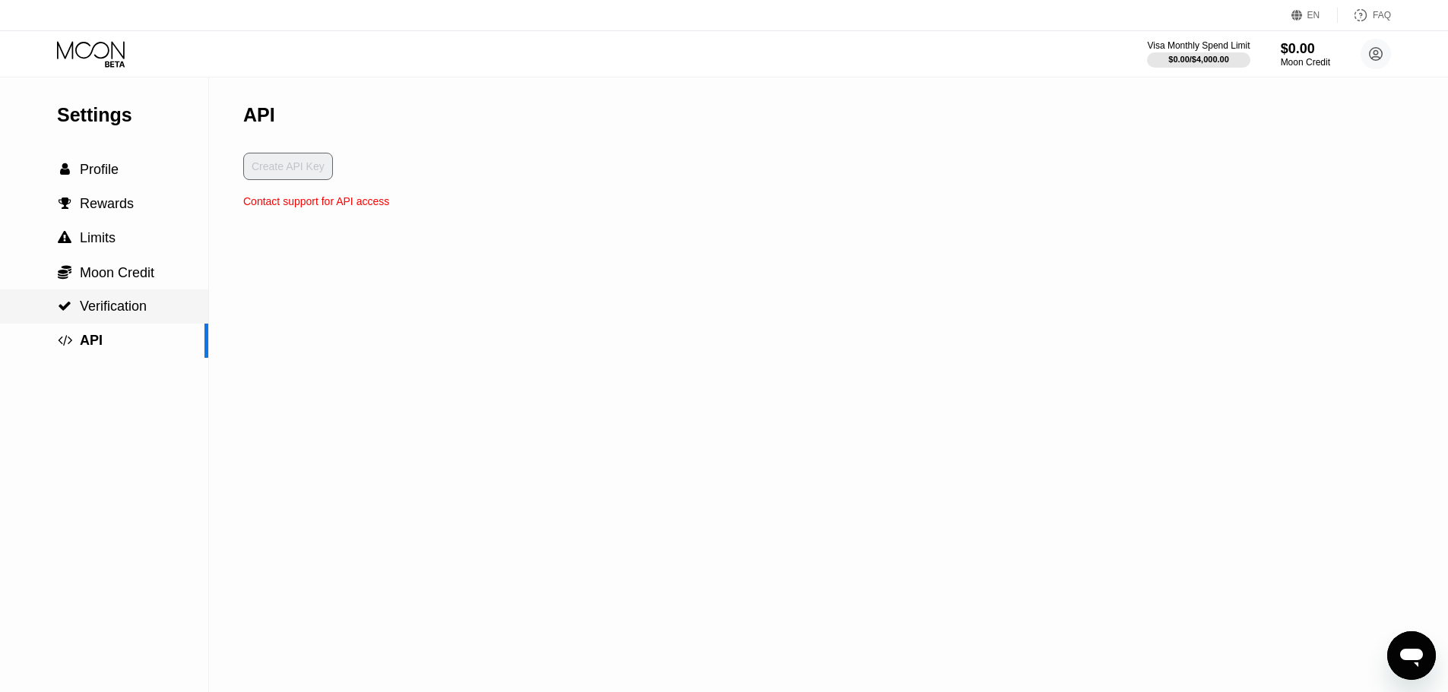
click at [115, 299] on div " Verification" at bounding box center [104, 307] width 208 height 34
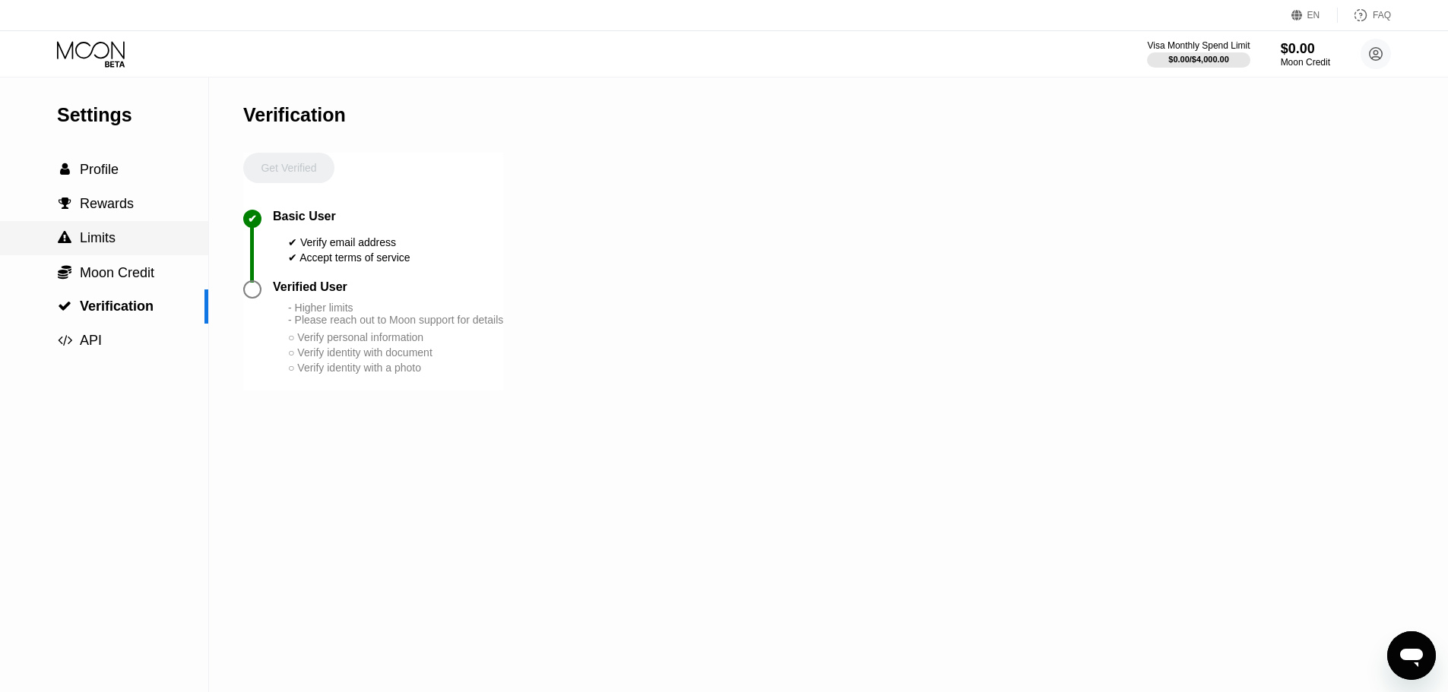
click at [112, 244] on span "Limits" at bounding box center [98, 237] width 36 height 15
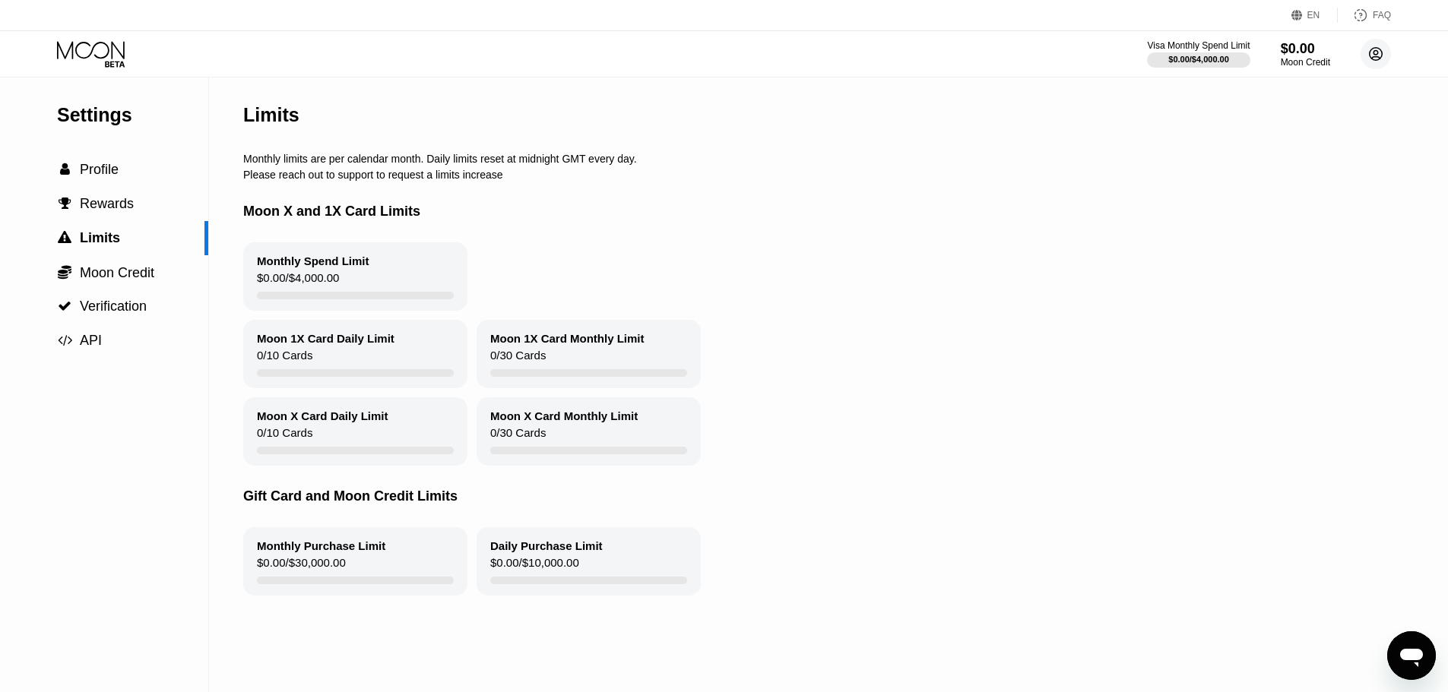
click at [1371, 52] on circle at bounding box center [1376, 54] width 30 height 30
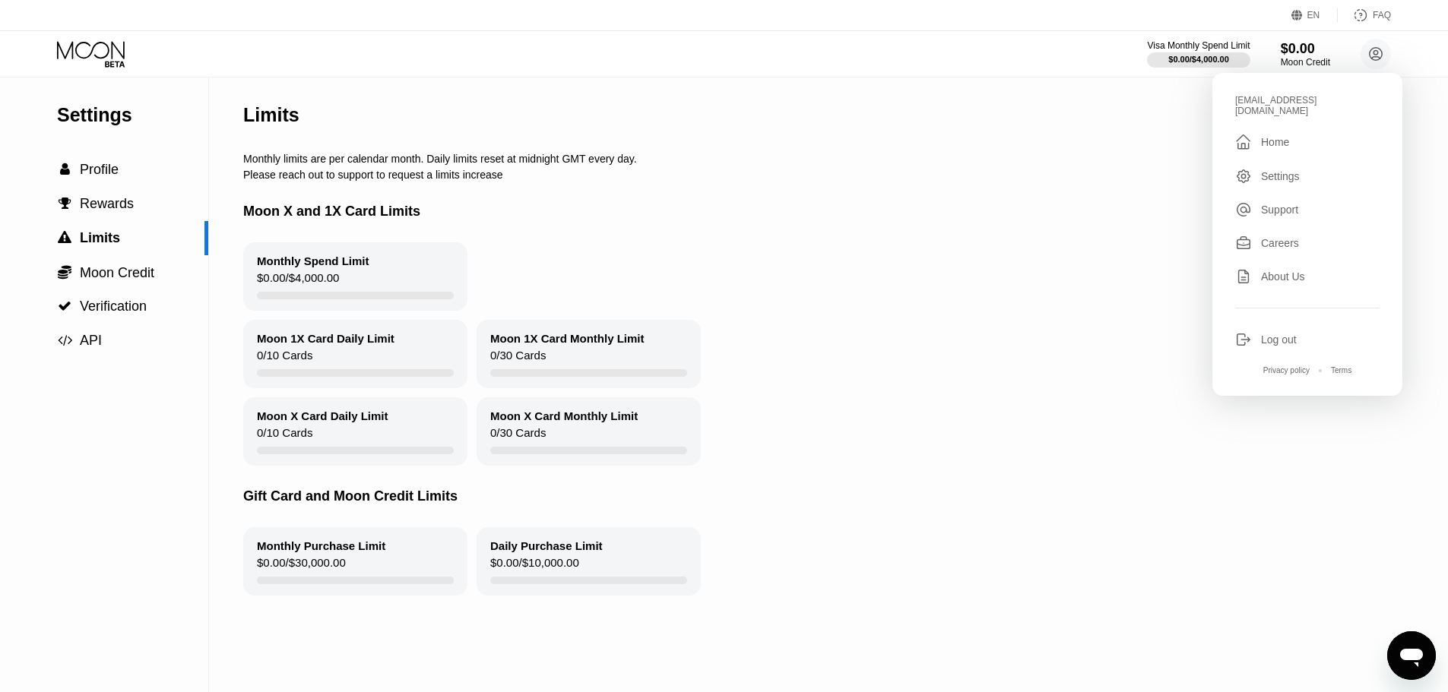
click at [1089, 242] on div "Moon X and 1X Card Limits" at bounding box center [822, 212] width 1158 height 62
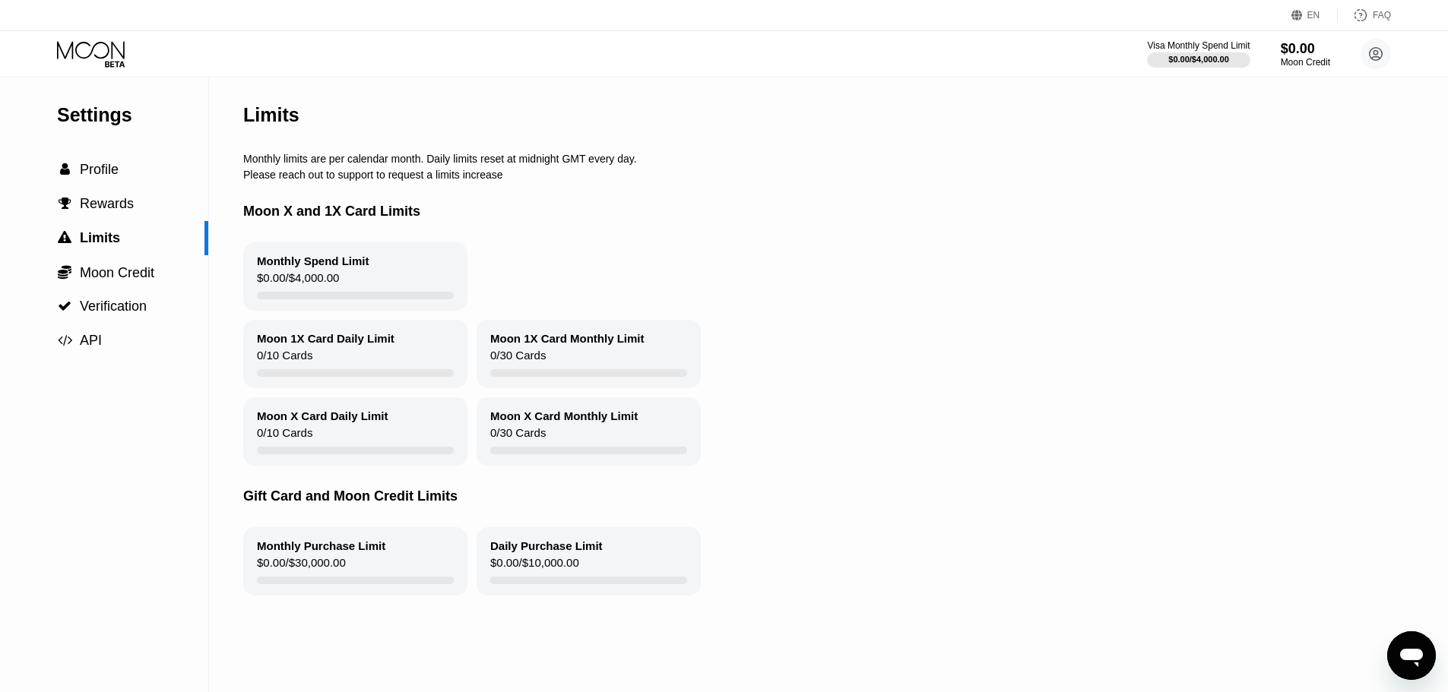
click at [307, 268] on div "Monthly Spend Limit" at bounding box center [313, 261] width 113 height 13
click at [104, 176] on span "Profile" at bounding box center [99, 169] width 39 height 15
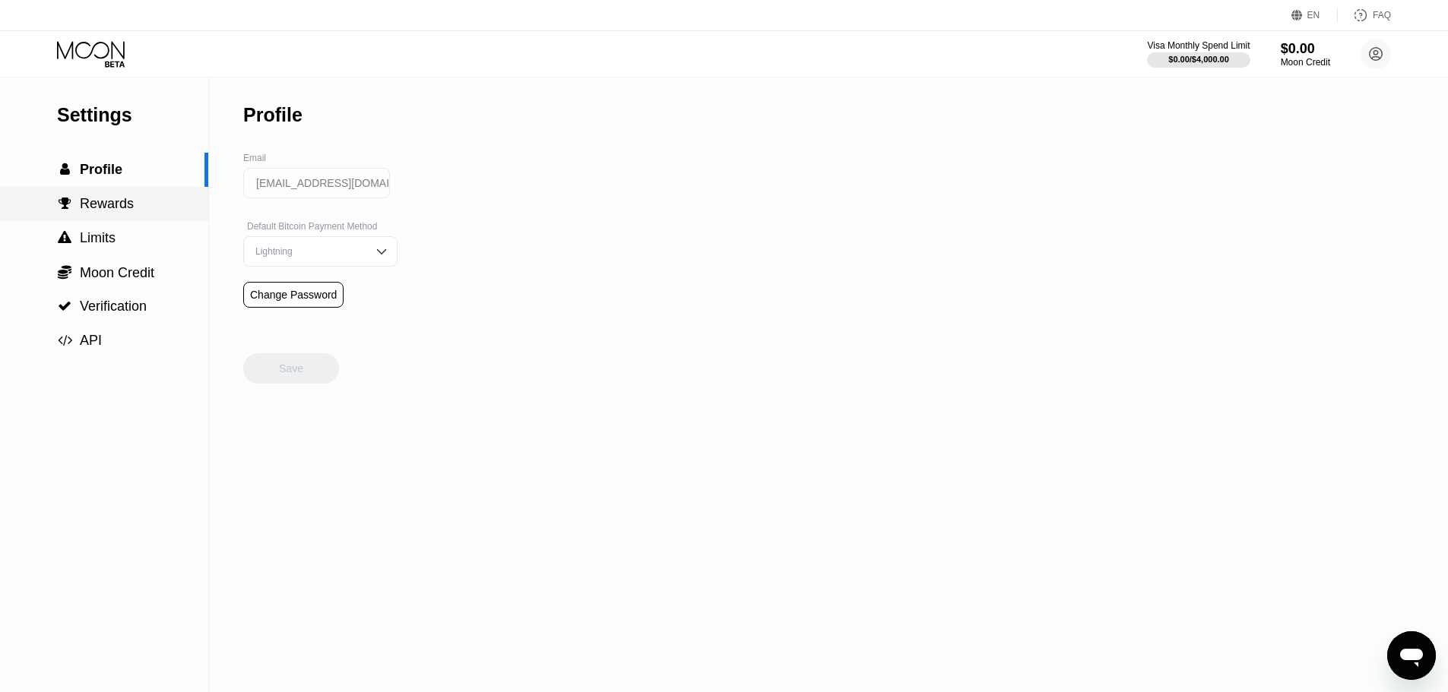
click at [104, 204] on span "Rewards" at bounding box center [107, 203] width 54 height 15
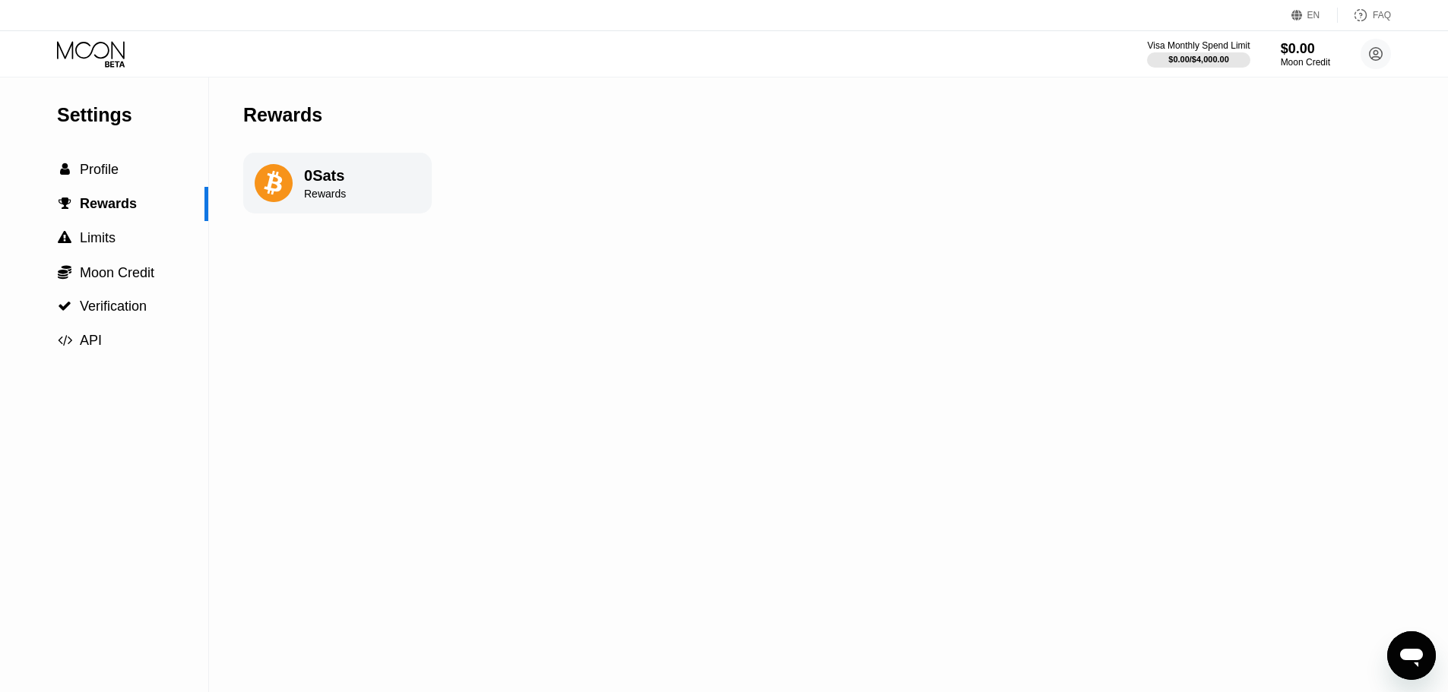
click at [337, 191] on div "Rewards" at bounding box center [325, 194] width 42 height 12
click at [87, 242] on span "Limits" at bounding box center [98, 237] width 36 height 15
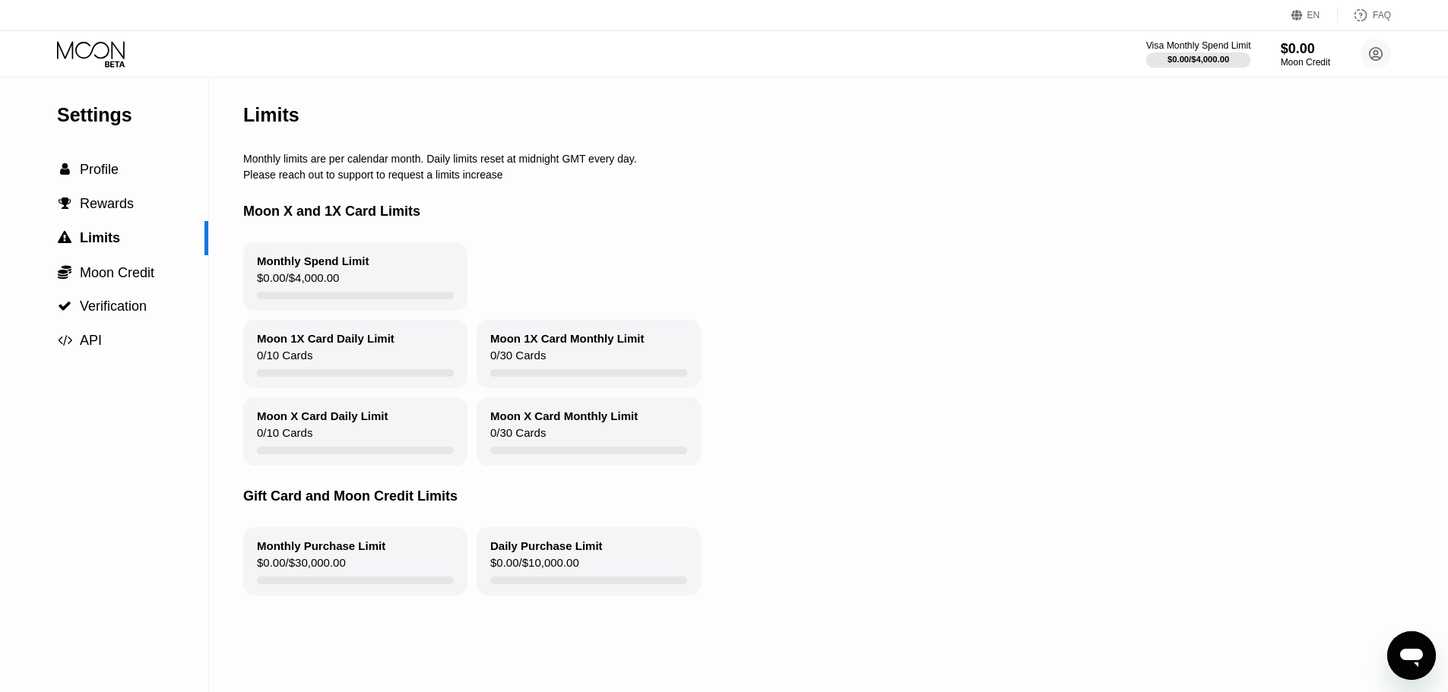
click at [1187, 55] on div "$0.00 / $4,000.00" at bounding box center [1199, 59] width 62 height 9
click at [1316, 59] on div "Moon Credit" at bounding box center [1305, 62] width 51 height 11
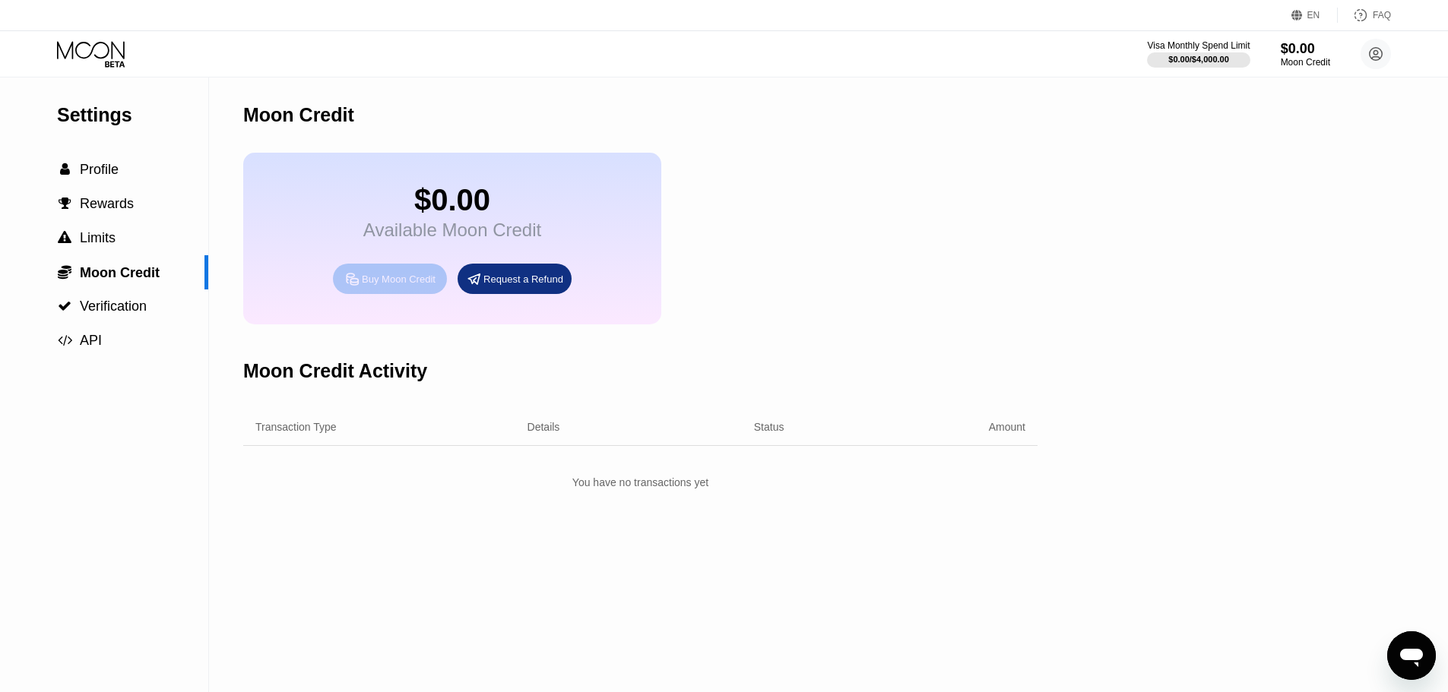
click at [387, 286] on div "Buy Moon Credit" at bounding box center [399, 279] width 74 height 13
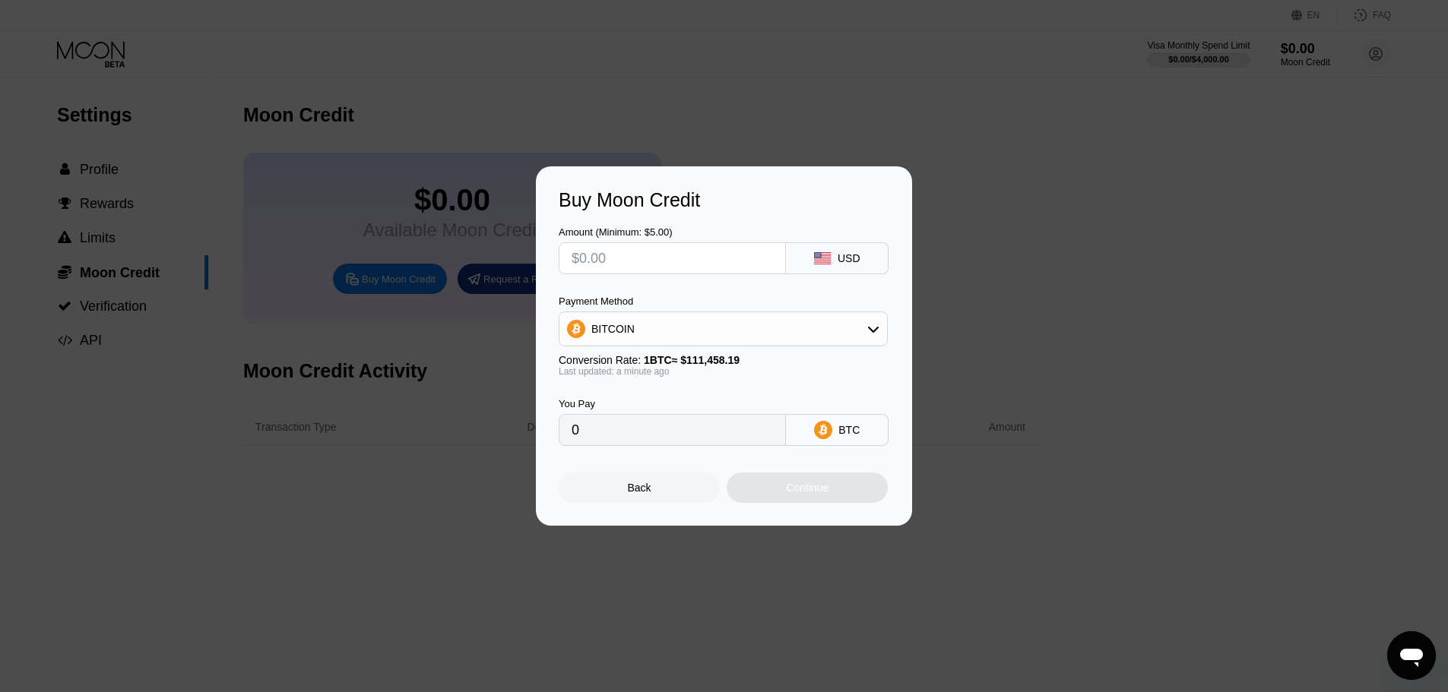
click at [670, 327] on div "BITCOIN" at bounding box center [723, 329] width 328 height 30
click at [688, 329] on div "BITCOIN" at bounding box center [723, 329] width 328 height 30
click at [692, 332] on div "BITCOIN" at bounding box center [723, 329] width 328 height 30
drag, startPoint x: 641, startPoint y: 485, endPoint x: 661, endPoint y: 487, distance: 19.9
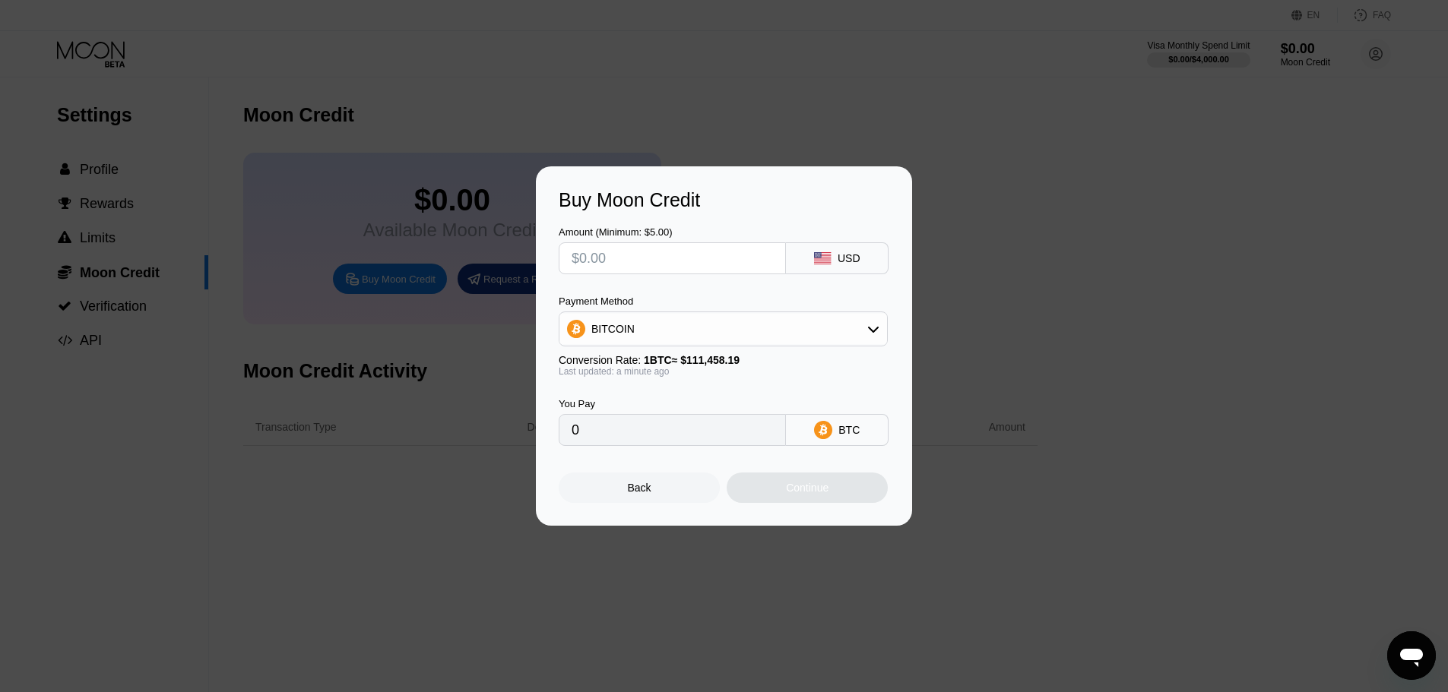
click at [640, 485] on div "Back" at bounding box center [639, 488] width 161 height 30
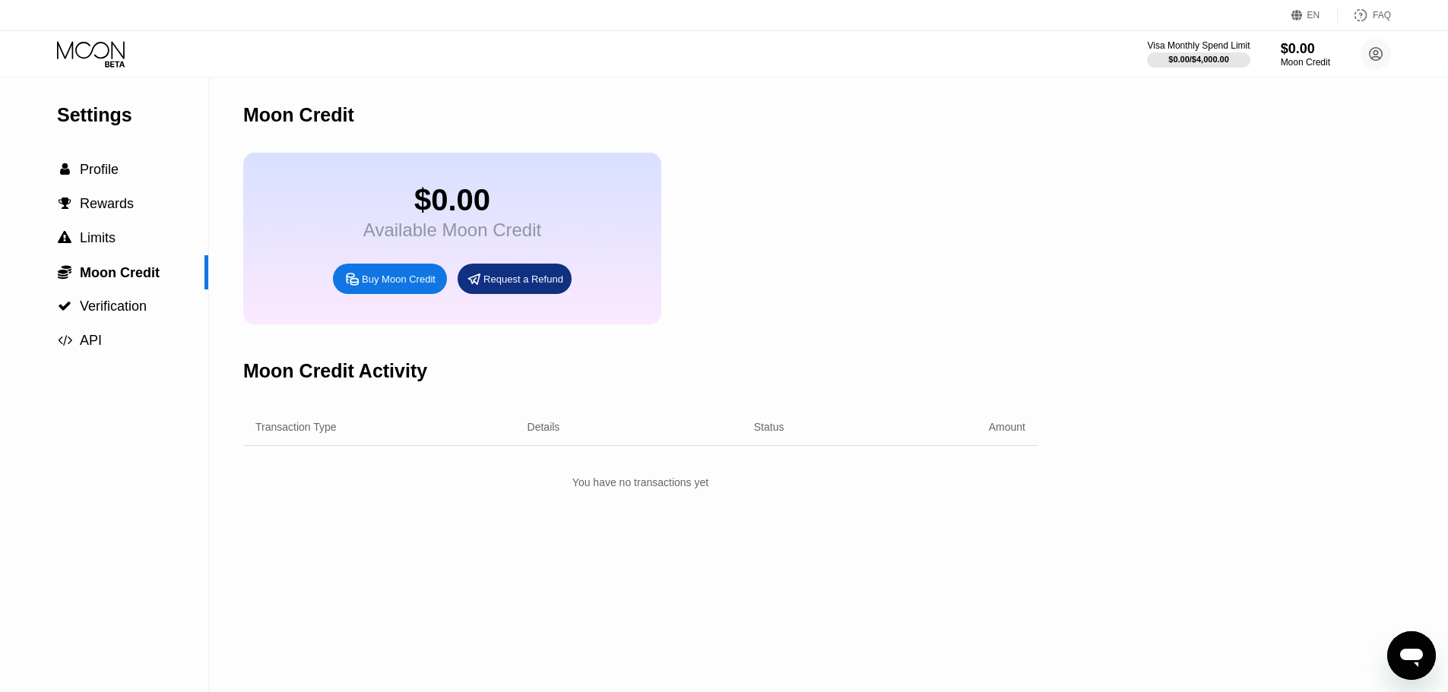
click at [71, 57] on icon at bounding box center [92, 54] width 71 height 27
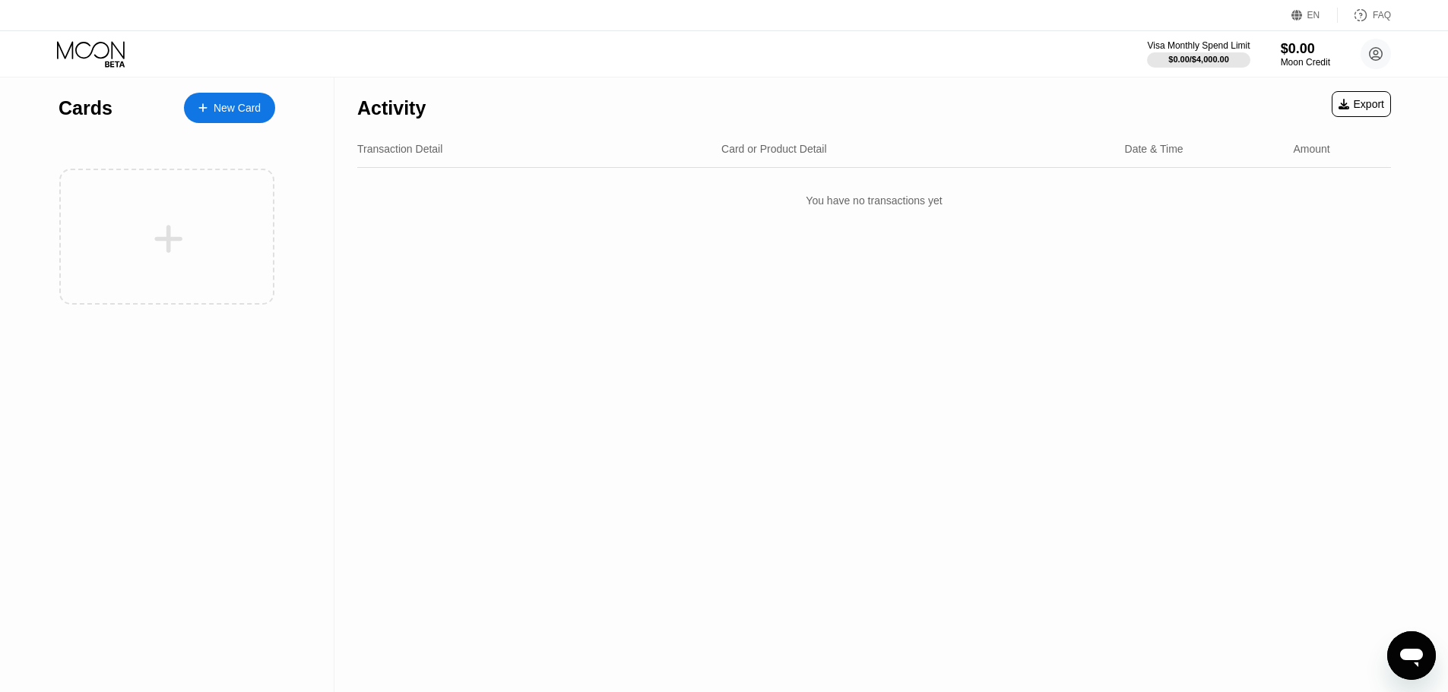
click at [246, 107] on div "New Card" at bounding box center [237, 108] width 47 height 13
